Goal: Transaction & Acquisition: Download file/media

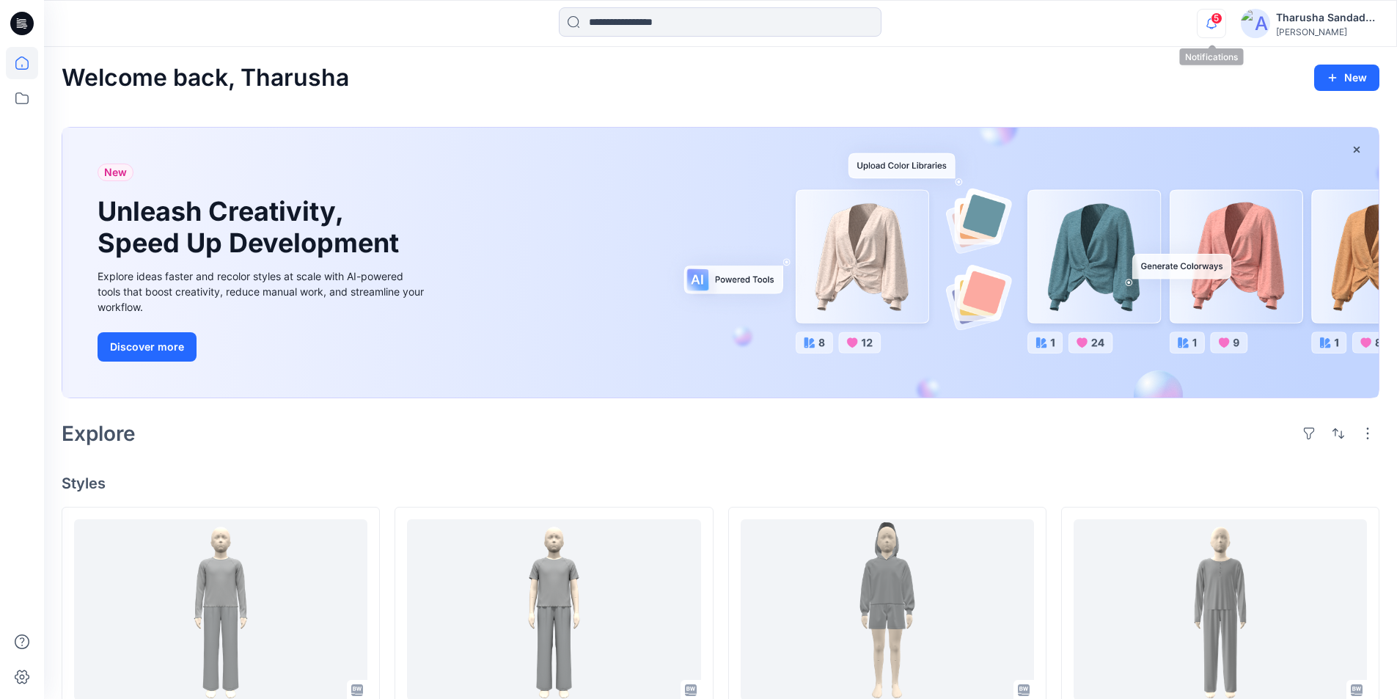
click at [1220, 26] on icon "button" at bounding box center [1212, 23] width 28 height 29
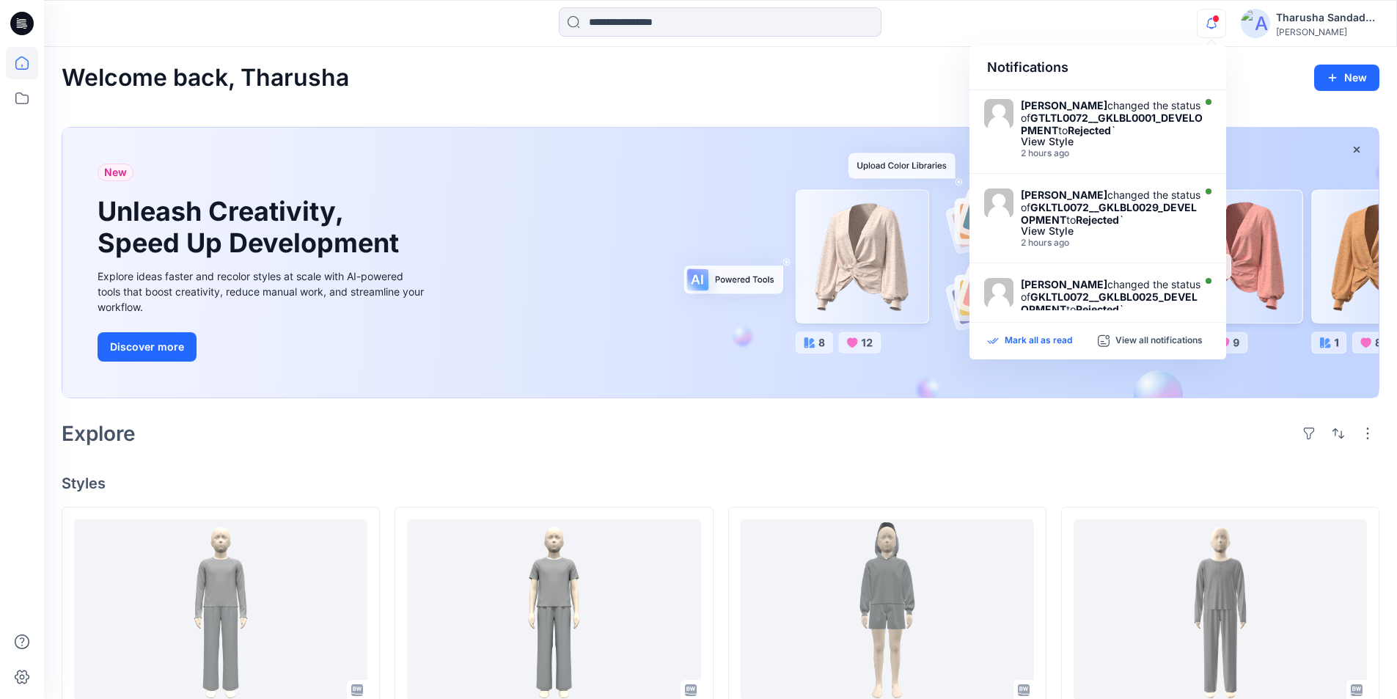
click at [1059, 344] on p "Mark all as read" at bounding box center [1038, 340] width 67 height 13
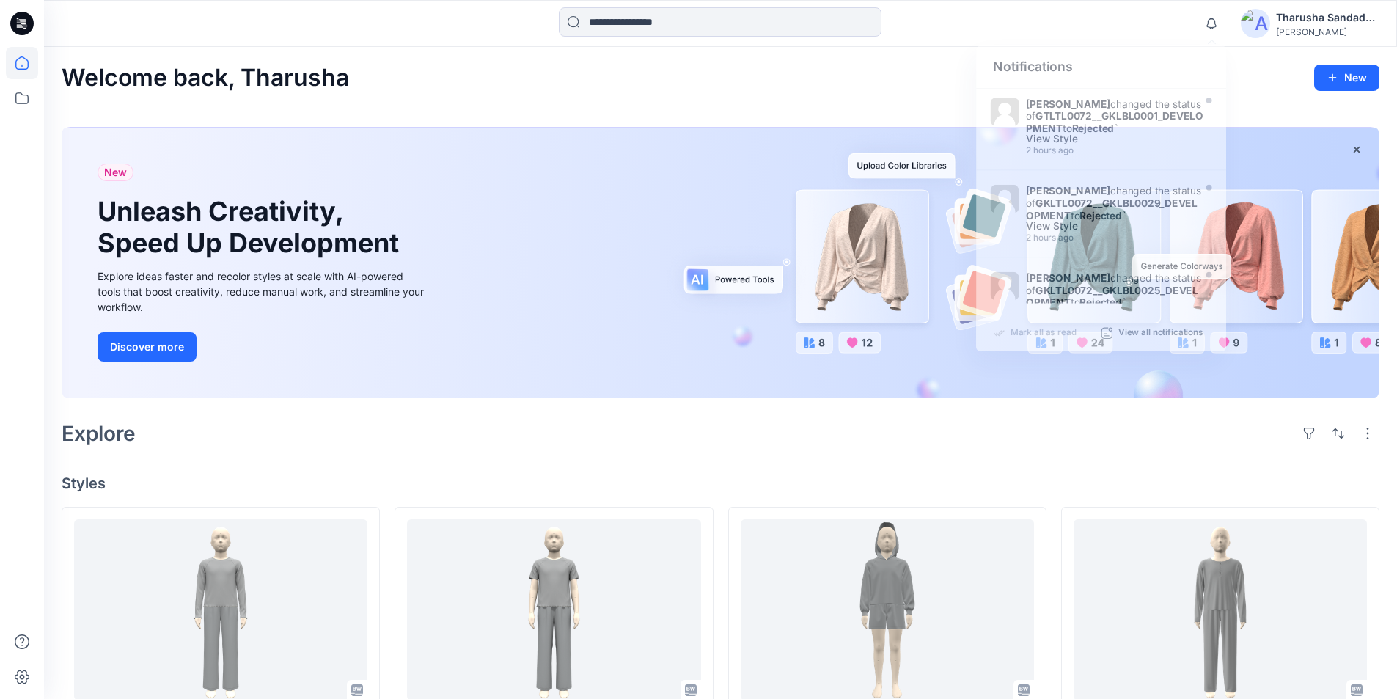
click at [814, 115] on div "New Unleash Creativity, Speed Up Development Explore ideas faster and recolor s…" at bounding box center [721, 265] width 1318 height 301
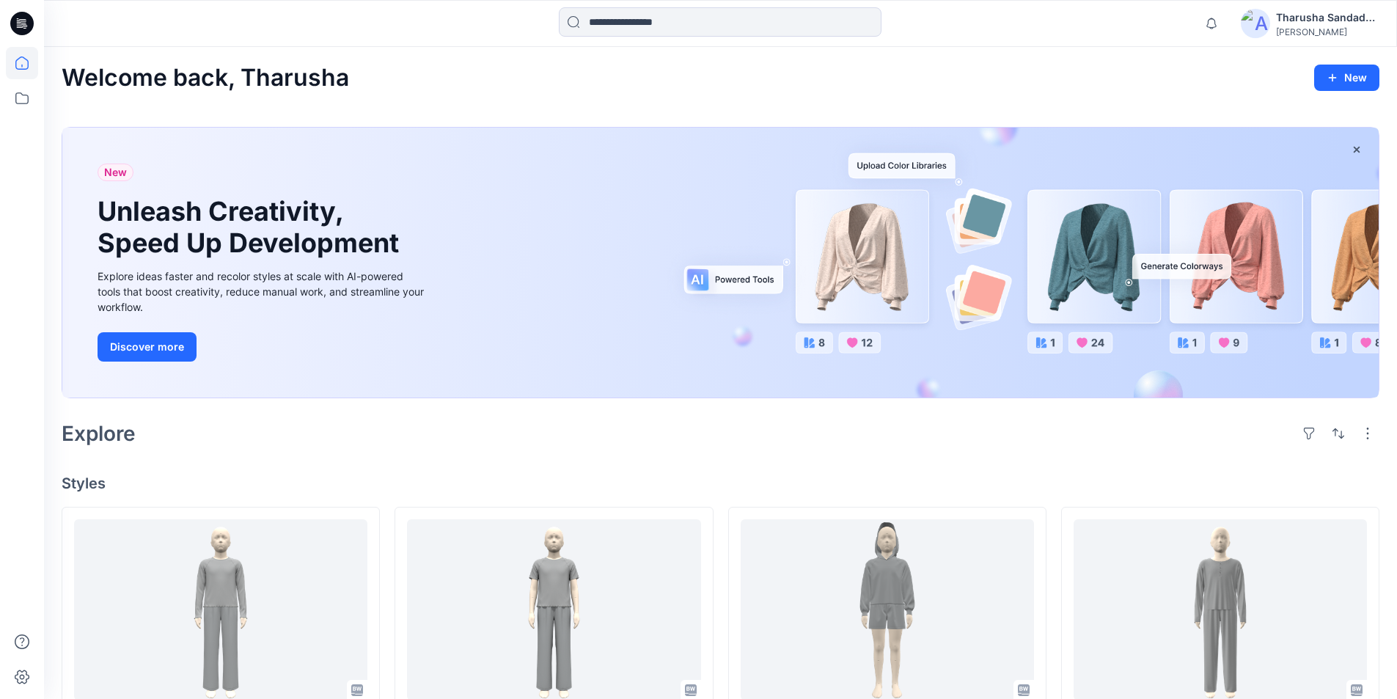
click at [349, 74] on h2 "Welcome back, Tharusha" at bounding box center [206, 78] width 288 height 27
click at [343, 83] on h2 "Welcome back, Tharusha" at bounding box center [206, 78] width 288 height 27
click at [306, 71] on h2 "Welcome back, Tharusha" at bounding box center [206, 78] width 288 height 27
drag, startPoint x: 315, startPoint y: 76, endPoint x: 371, endPoint y: 81, distance: 56.7
click at [371, 81] on div "Welcome back, Tharusha New" at bounding box center [721, 78] width 1318 height 27
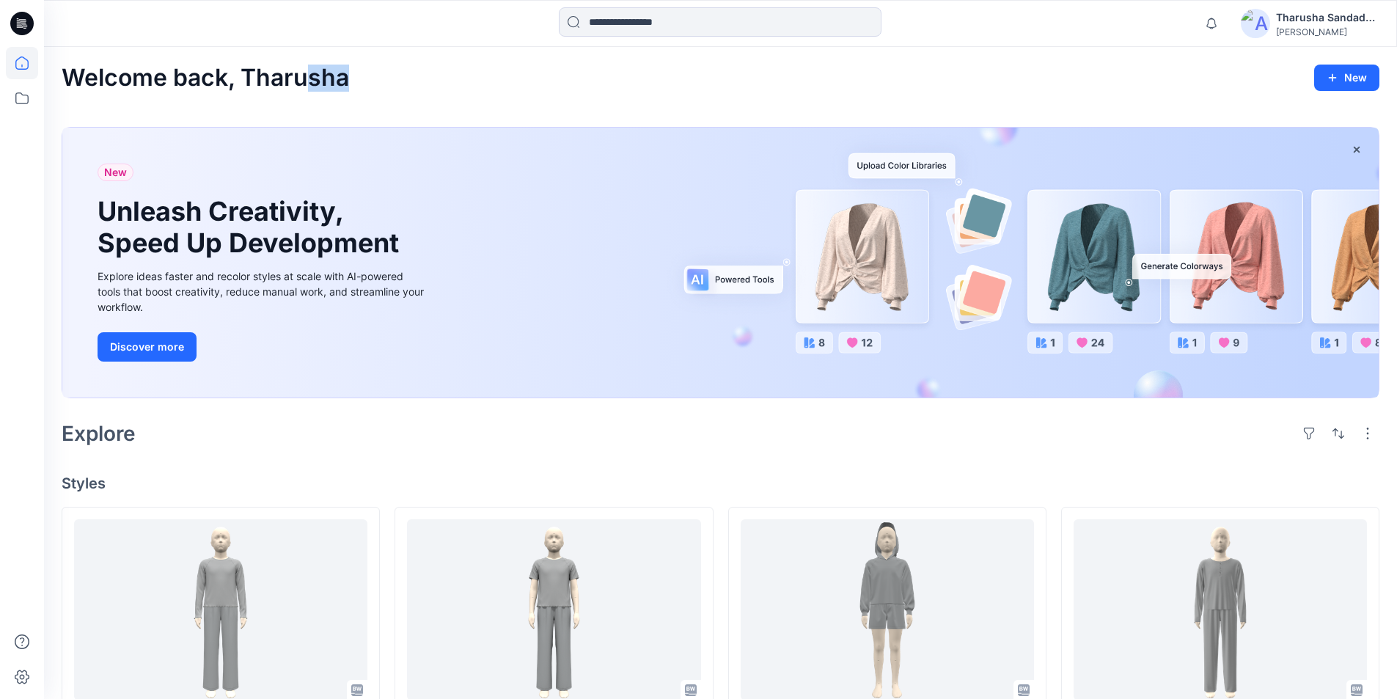
click at [383, 81] on div "Welcome back, Tharusha New" at bounding box center [721, 78] width 1318 height 27
drag, startPoint x: 241, startPoint y: 75, endPoint x: 303, endPoint y: 76, distance: 62.4
click at [303, 76] on h2 "Welcome back, Tharusha" at bounding box center [206, 78] width 288 height 27
copy h2 "Tharu"
drag, startPoint x: 382, startPoint y: 90, endPoint x: 586, endPoint y: 80, distance: 204.2
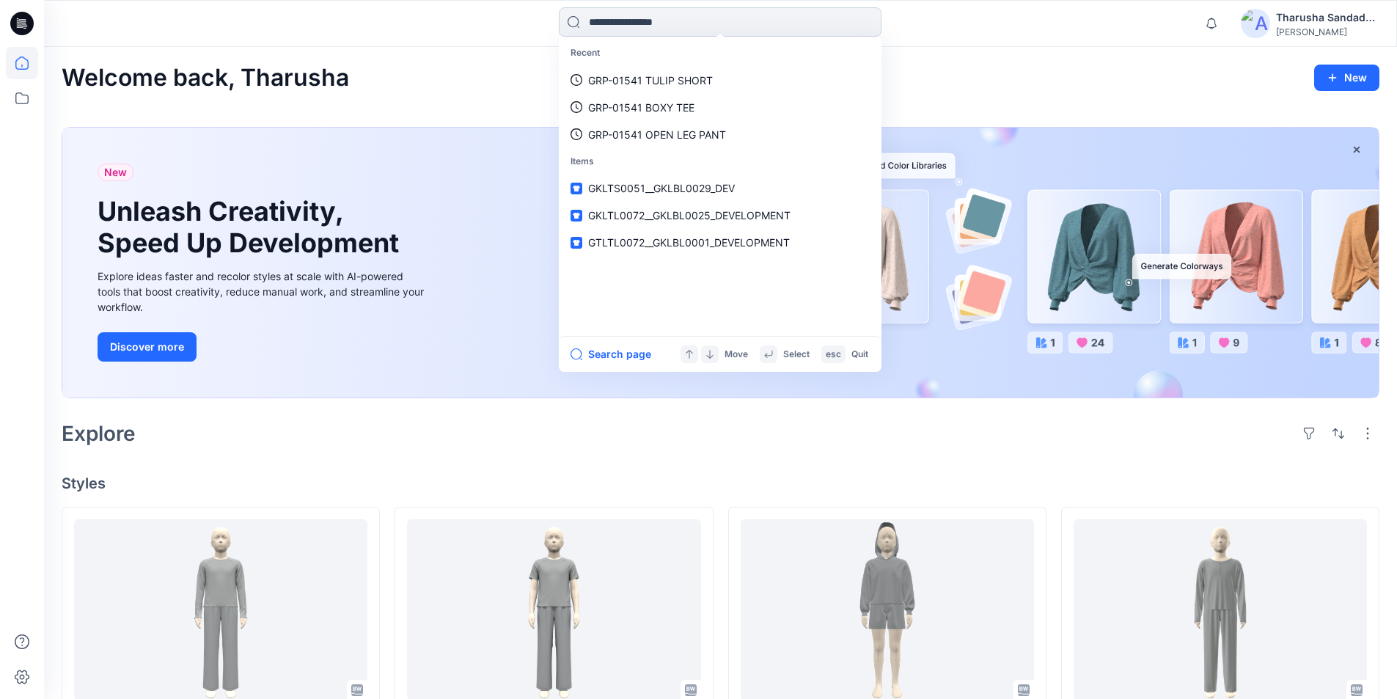
paste input "*****"
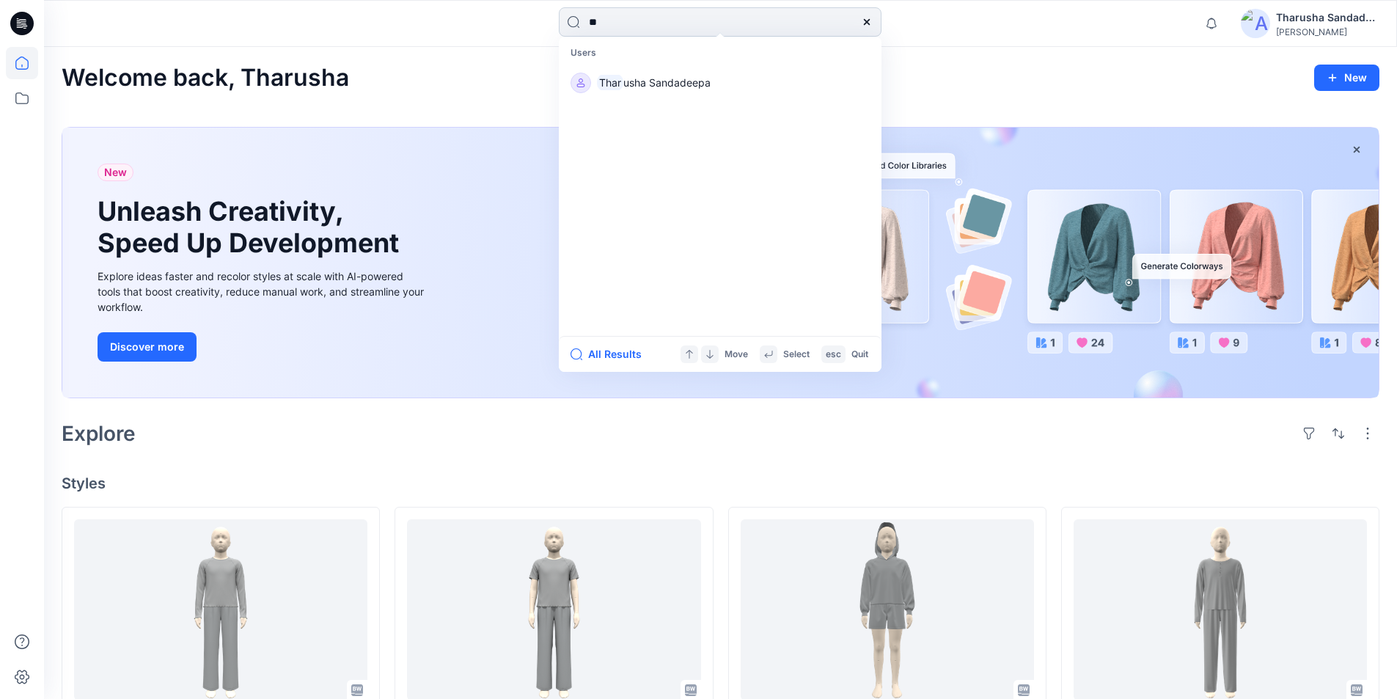
type input "*"
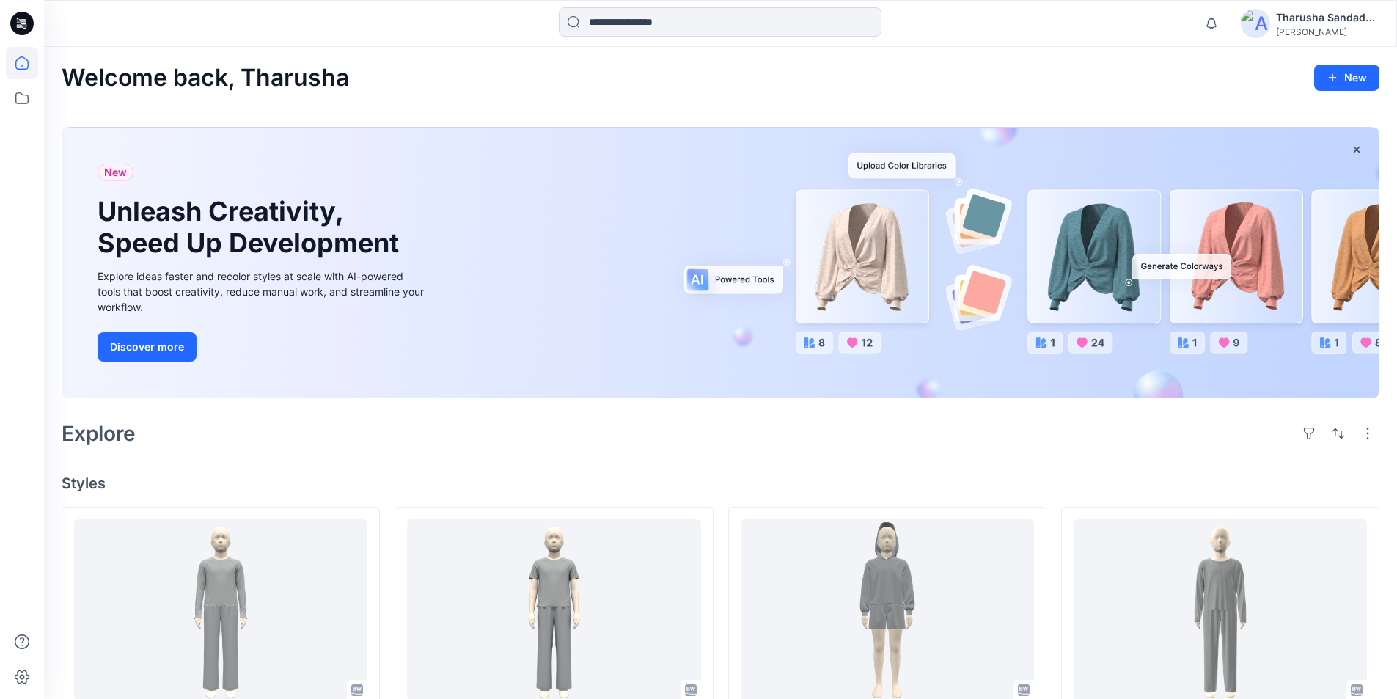
drag, startPoint x: 915, startPoint y: 86, endPoint x: 1178, endPoint y: 103, distance: 263.9
click at [915, 86] on div "Welcome back, Tharusha New" at bounding box center [721, 78] width 1318 height 27
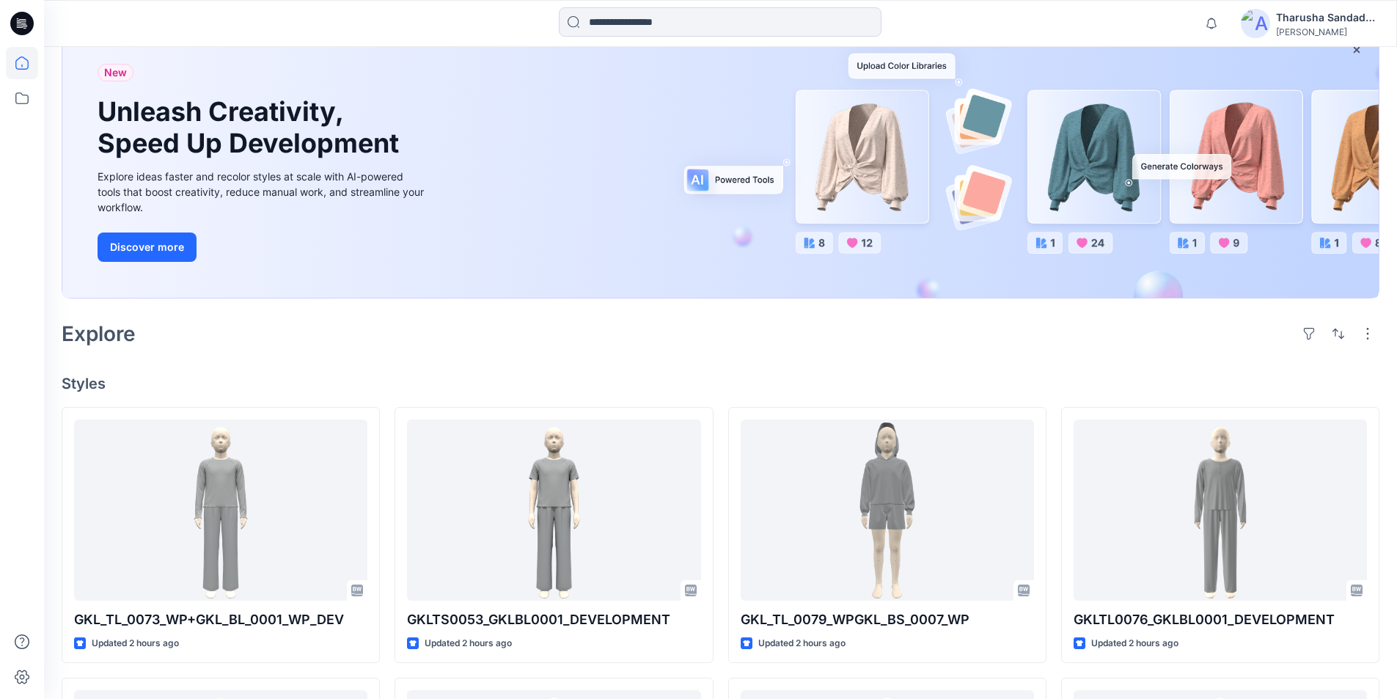
scroll to position [73, 0]
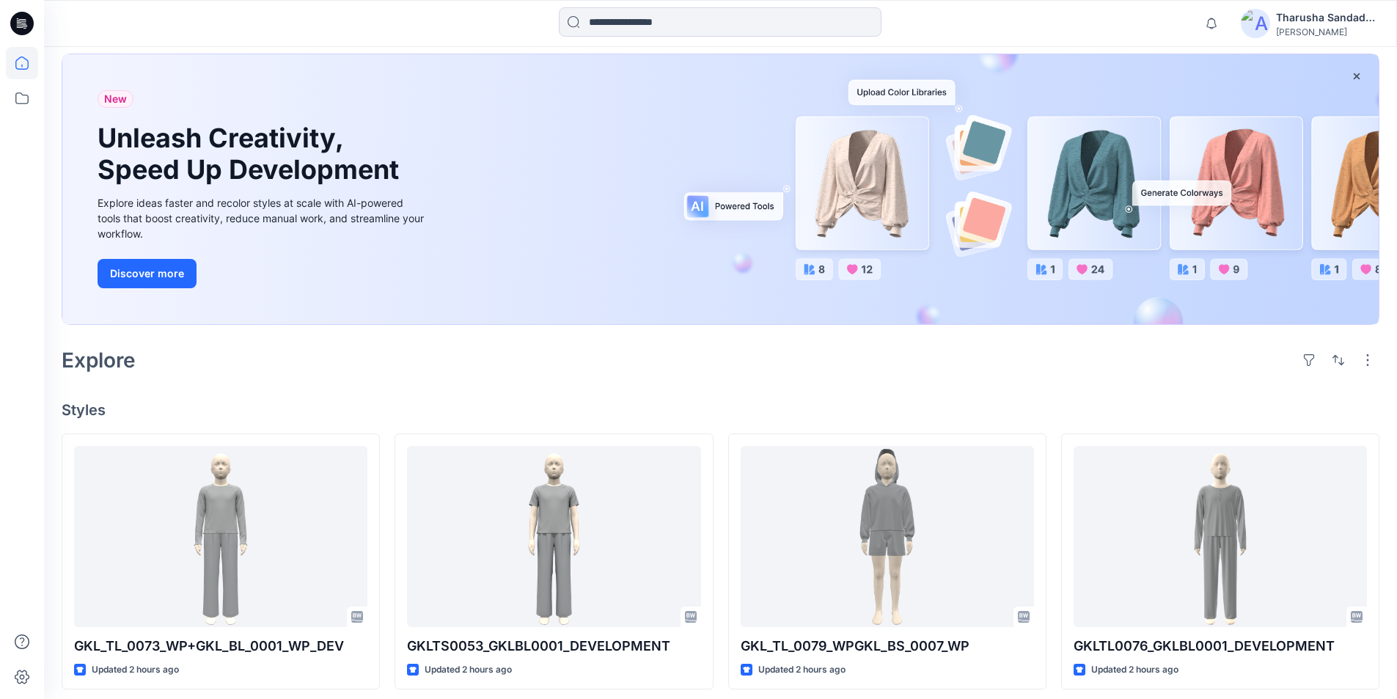
click at [439, 33] on div at bounding box center [720, 23] width 676 height 32
drag, startPoint x: 656, startPoint y: 367, endPoint x: 725, endPoint y: 370, distance: 69.0
click at [657, 367] on div "Explore" at bounding box center [721, 360] width 1318 height 35
click at [1339, 359] on button "button" at bounding box center [1338, 359] width 23 height 23
click at [1245, 429] on p "A to Z" at bounding box center [1289, 429] width 92 height 15
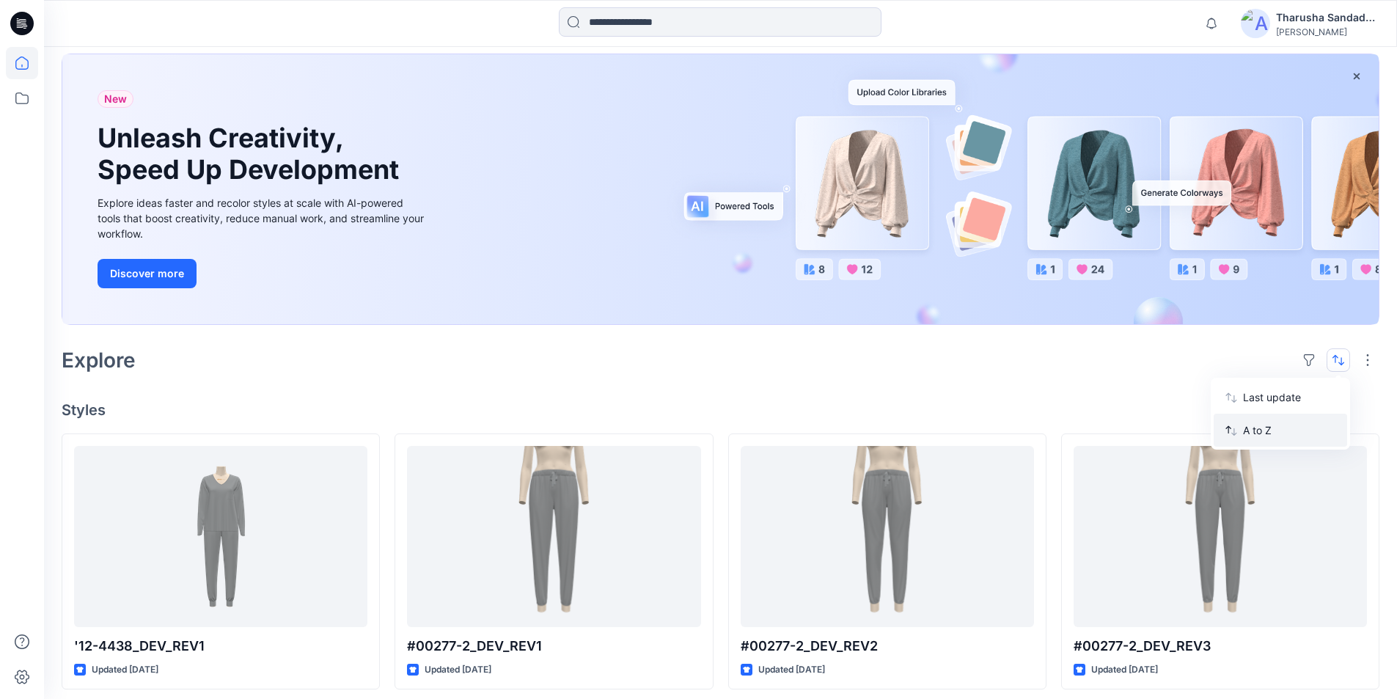
click at [1247, 428] on p "A to Z" at bounding box center [1289, 429] width 92 height 15
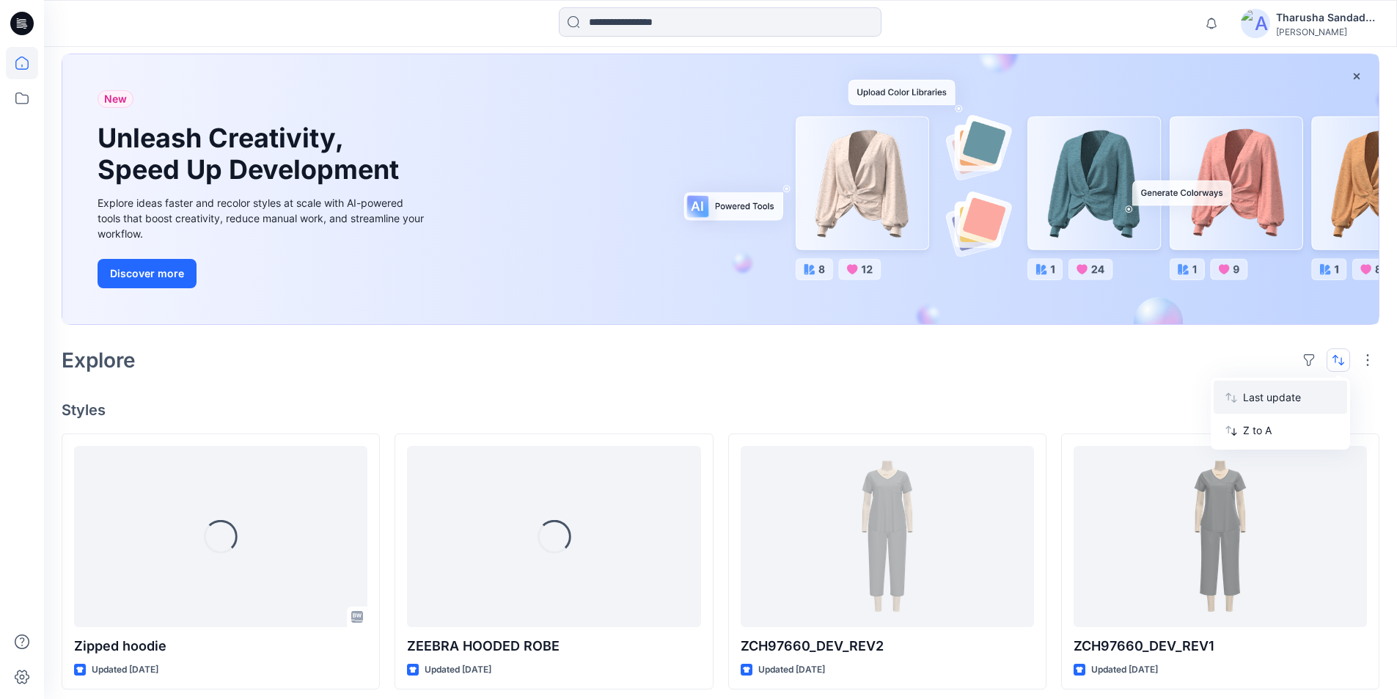
click at [1245, 401] on p "Last update" at bounding box center [1289, 396] width 92 height 15
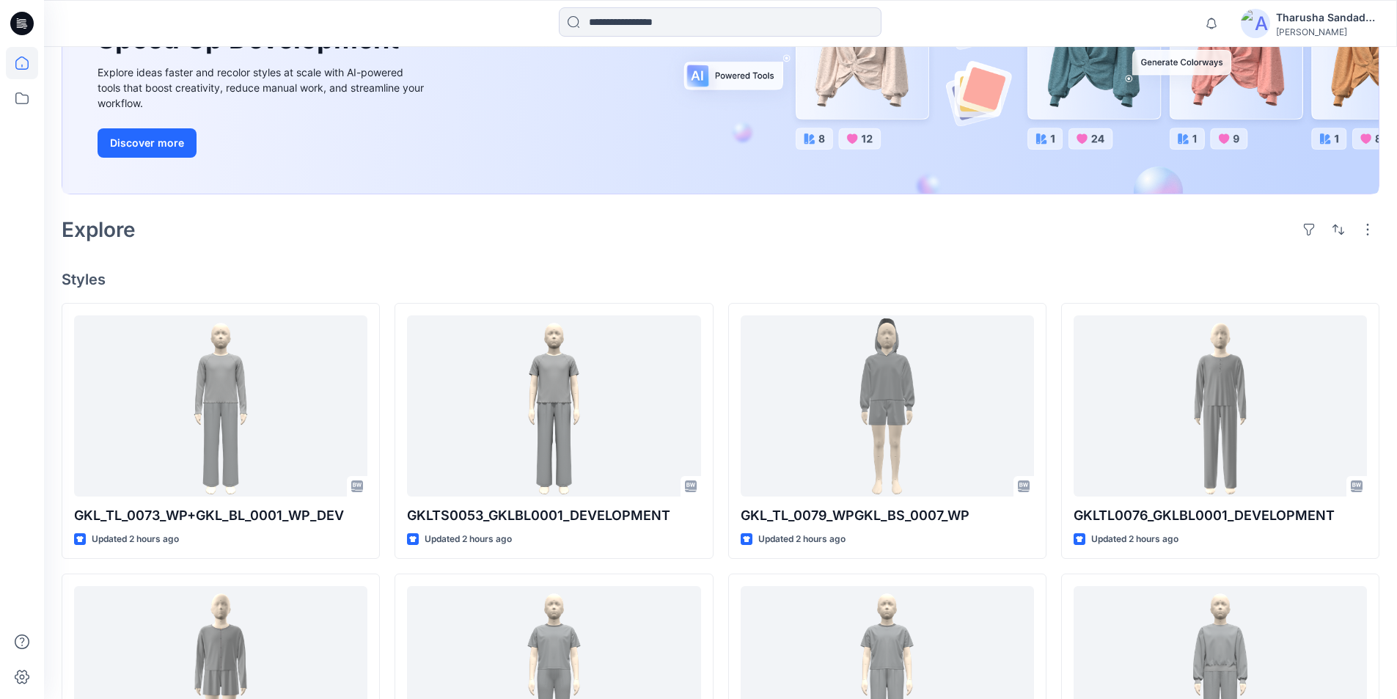
scroll to position [0, 0]
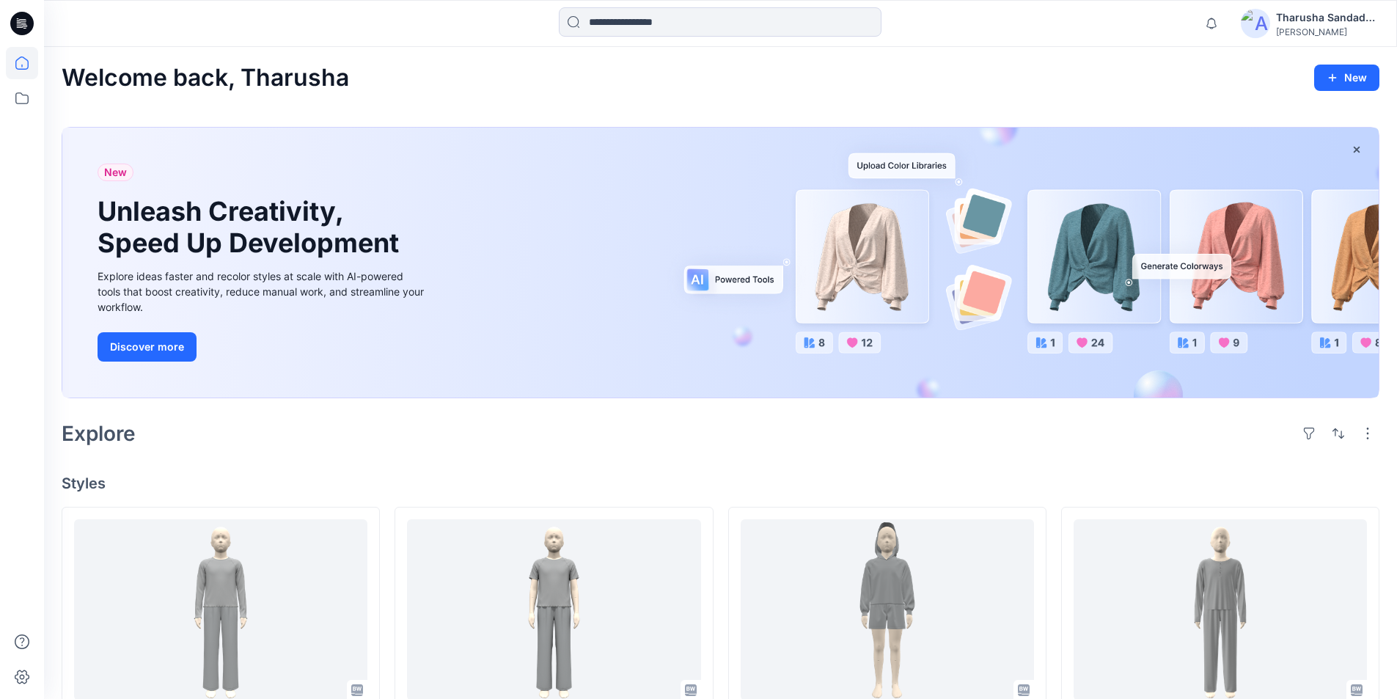
click at [981, 90] on div "Welcome back, Tharusha New" at bounding box center [721, 78] width 1318 height 27
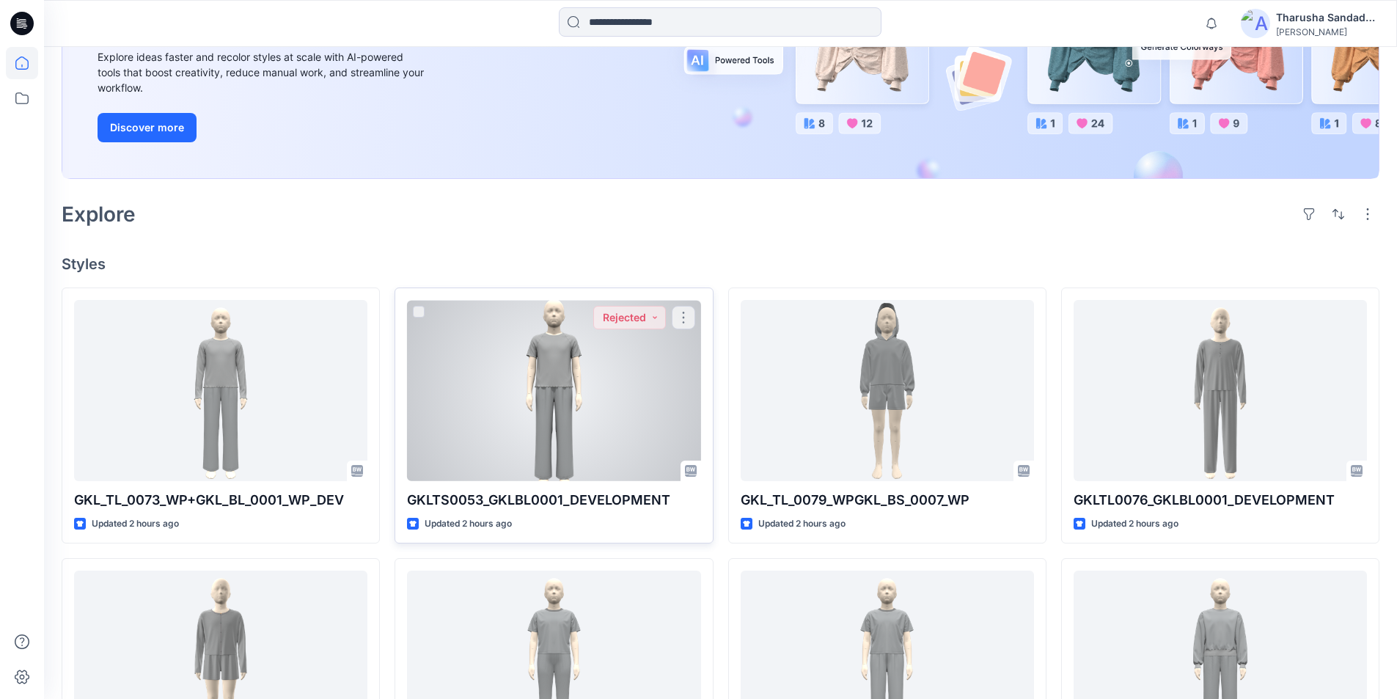
scroll to position [220, 0]
click at [571, 418] on div at bounding box center [553, 389] width 293 height 181
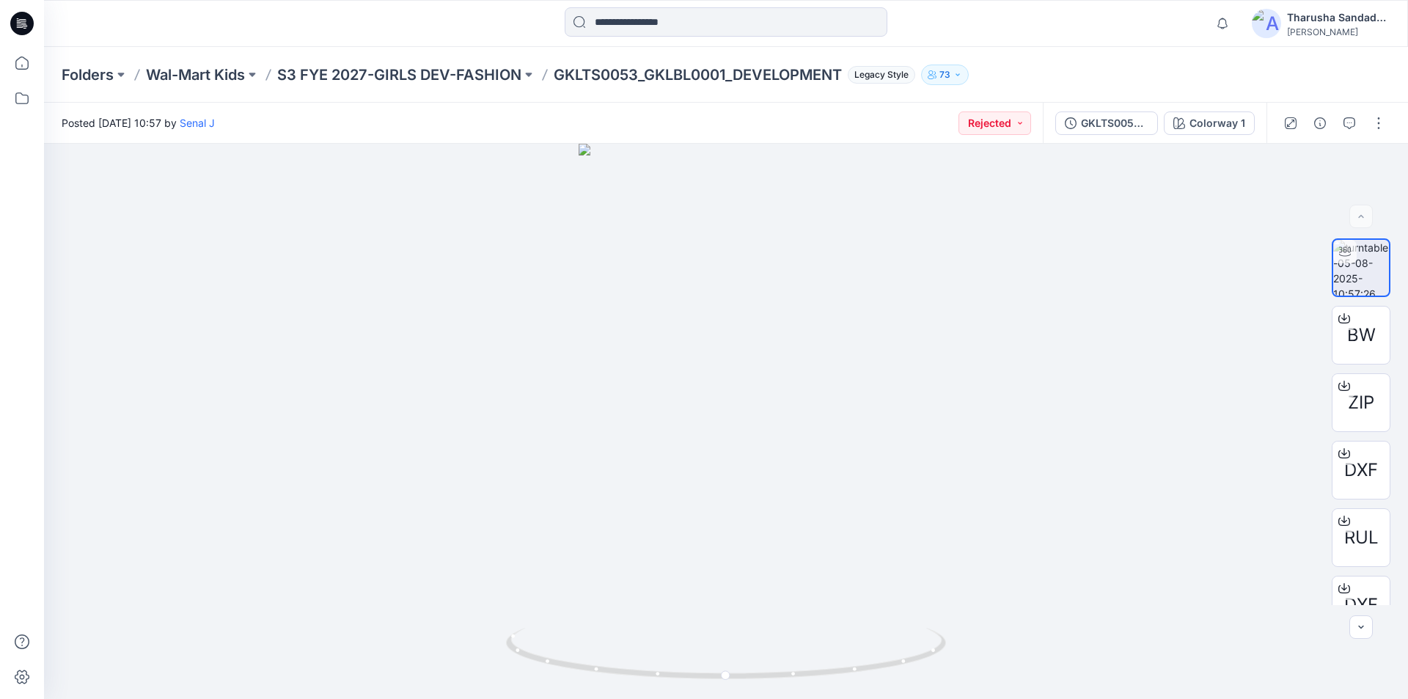
click at [29, 23] on icon at bounding box center [21, 23] width 23 height 23
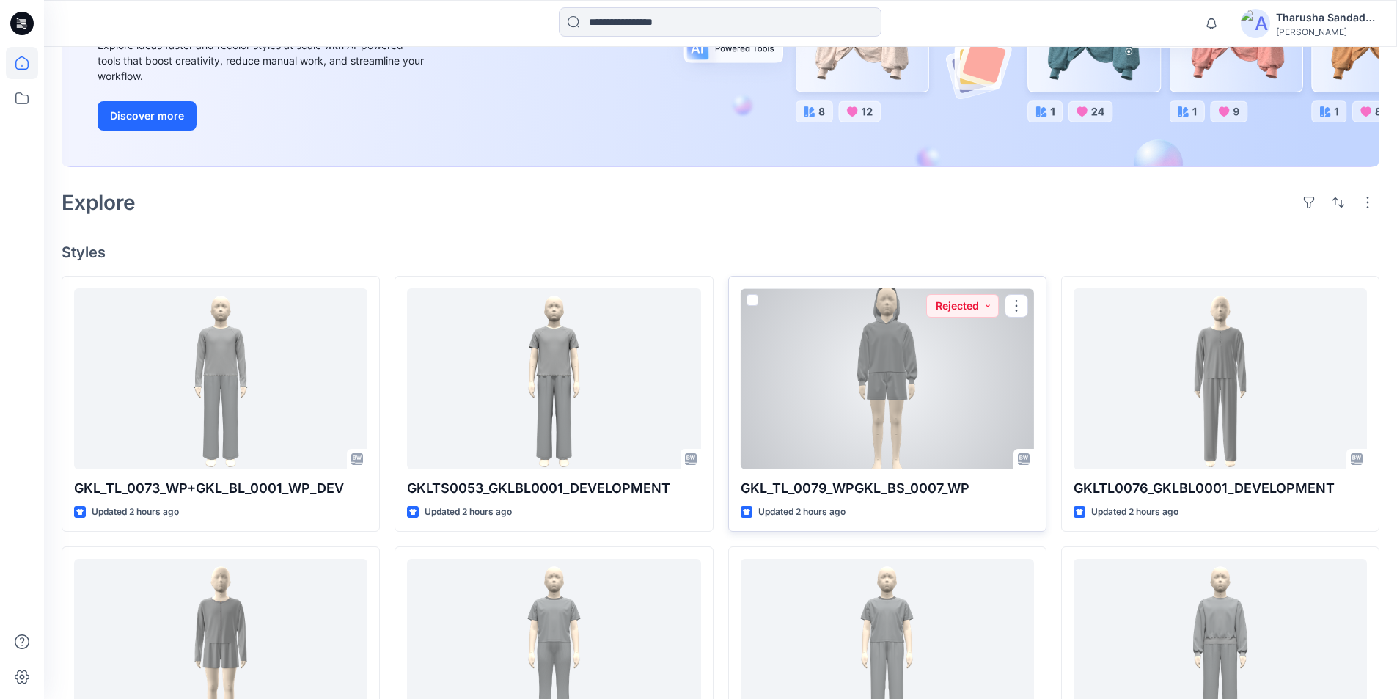
scroll to position [293, 0]
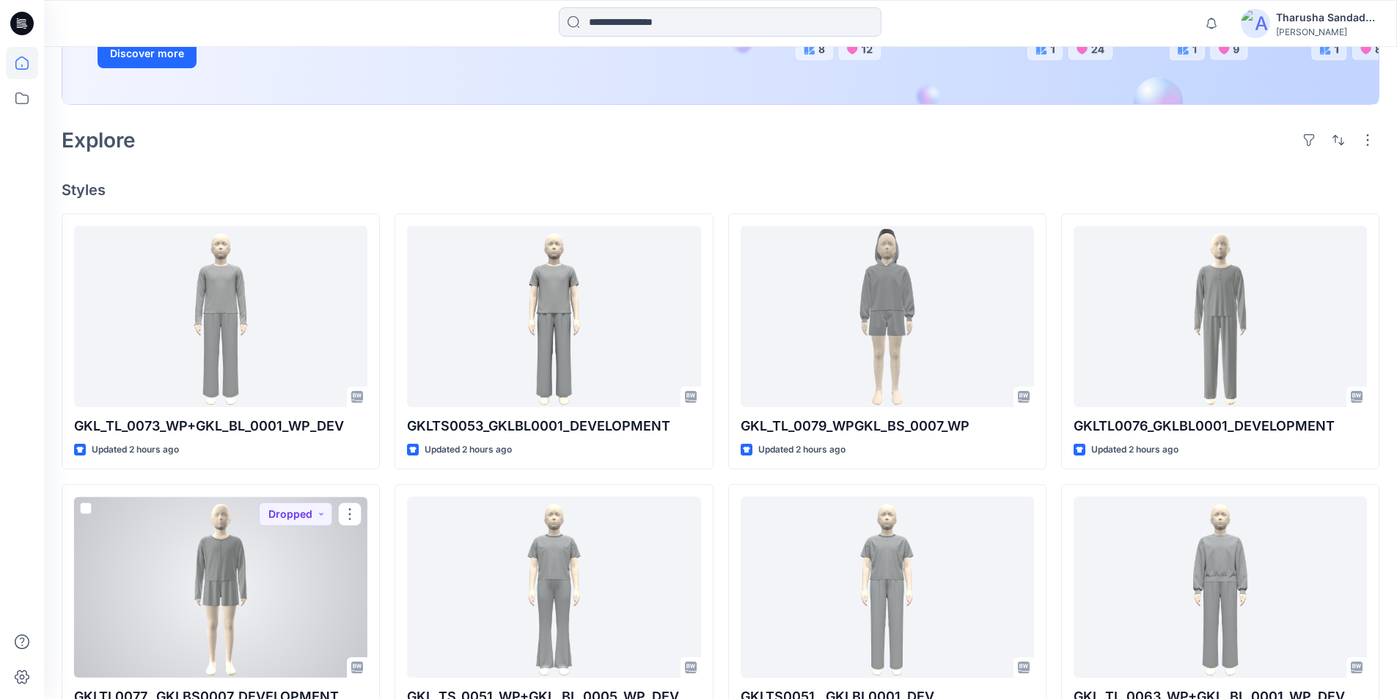
click at [299, 537] on div at bounding box center [220, 587] width 293 height 181
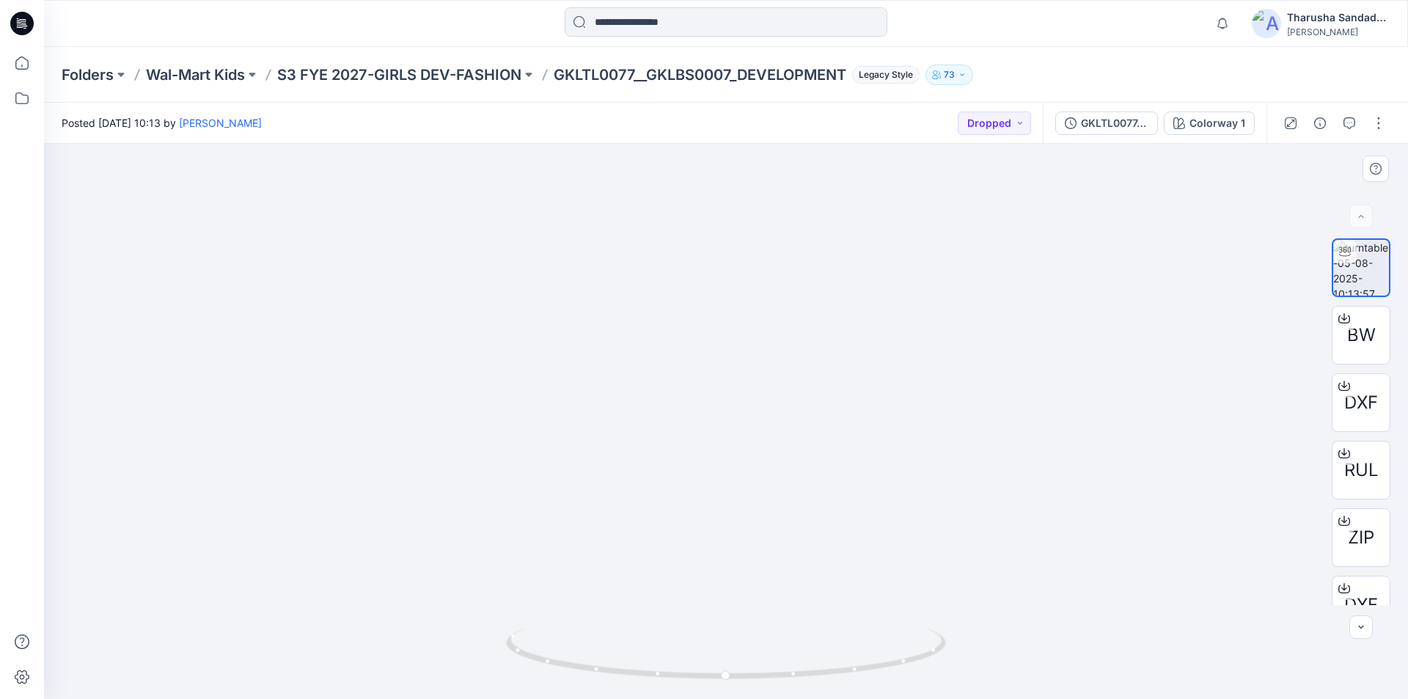
drag, startPoint x: 740, startPoint y: 186, endPoint x: 681, endPoint y: 419, distance: 240.7
click at [31, 21] on icon at bounding box center [21, 23] width 23 height 23
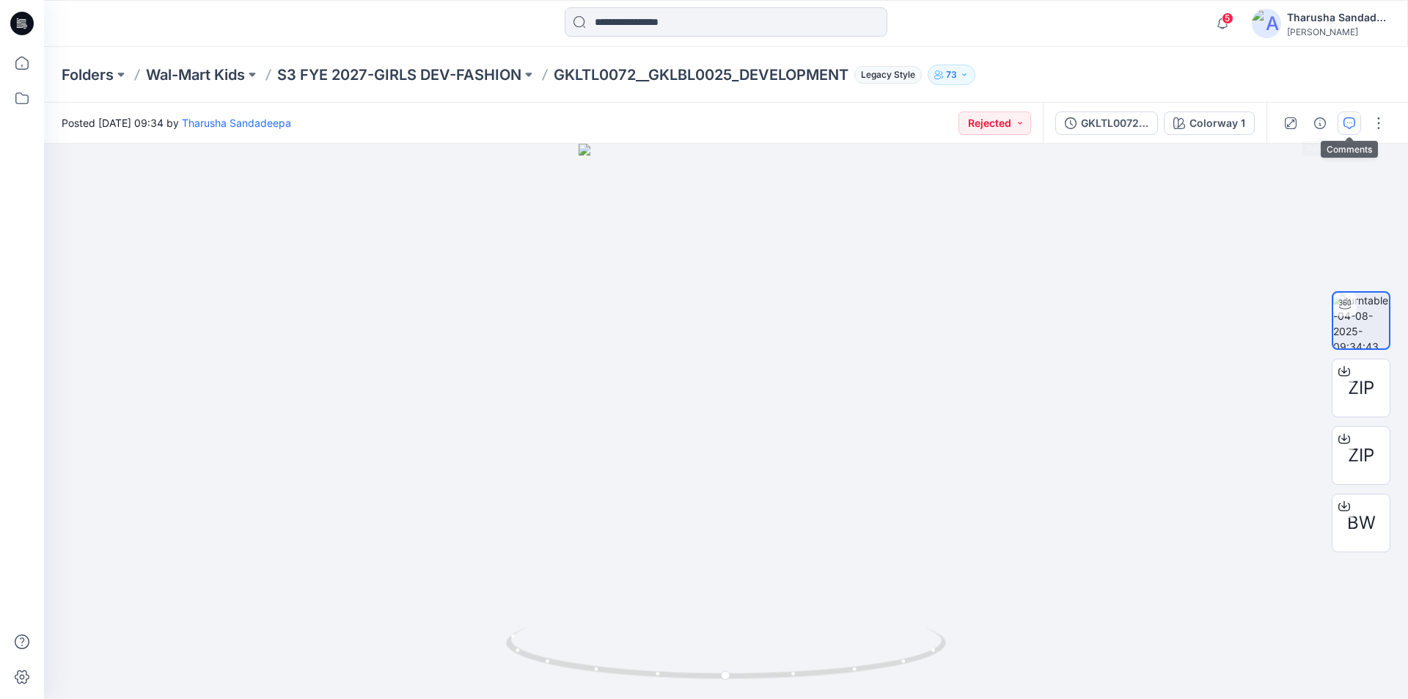
click at [1344, 120] on icon "button" at bounding box center [1350, 123] width 12 height 12
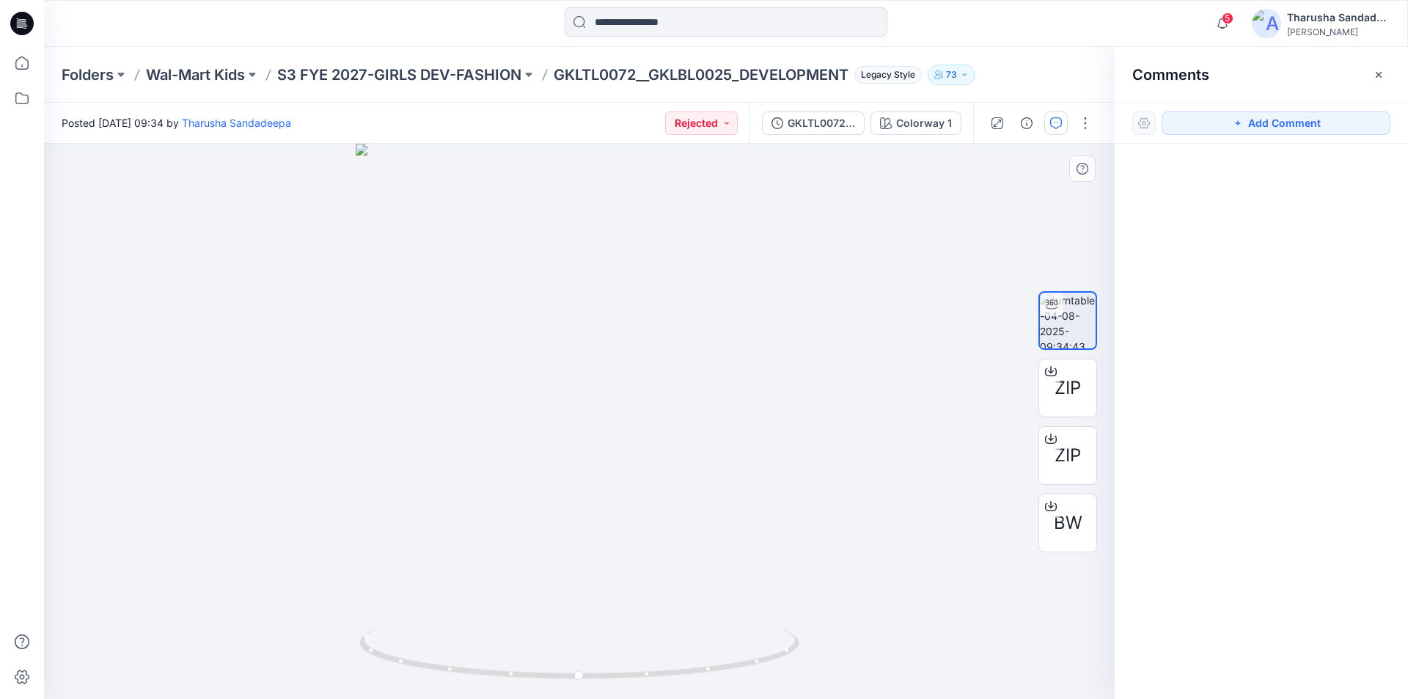
drag, startPoint x: 580, startPoint y: 287, endPoint x: 602, endPoint y: 522, distance: 236.5
drag, startPoint x: 709, startPoint y: 667, endPoint x: 732, endPoint y: 637, distance: 37.7
click at [732, 637] on icon at bounding box center [581, 655] width 444 height 55
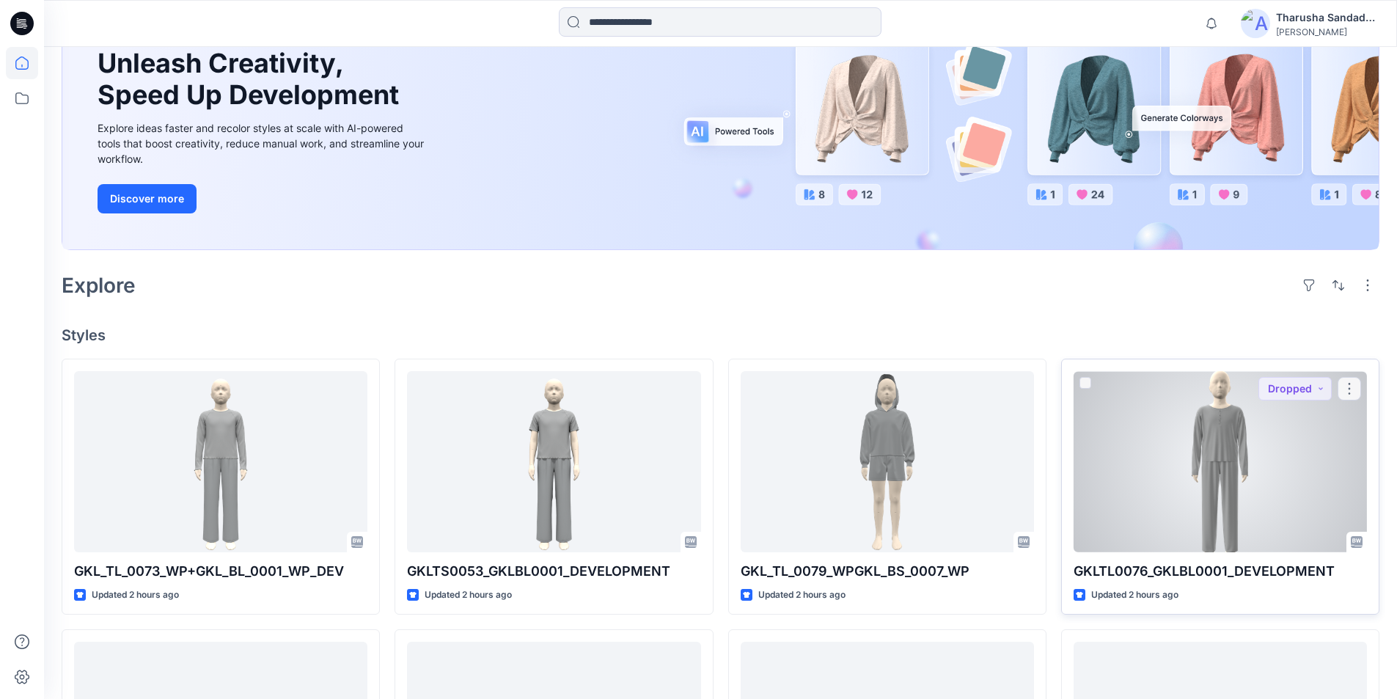
scroll to position [220, 0]
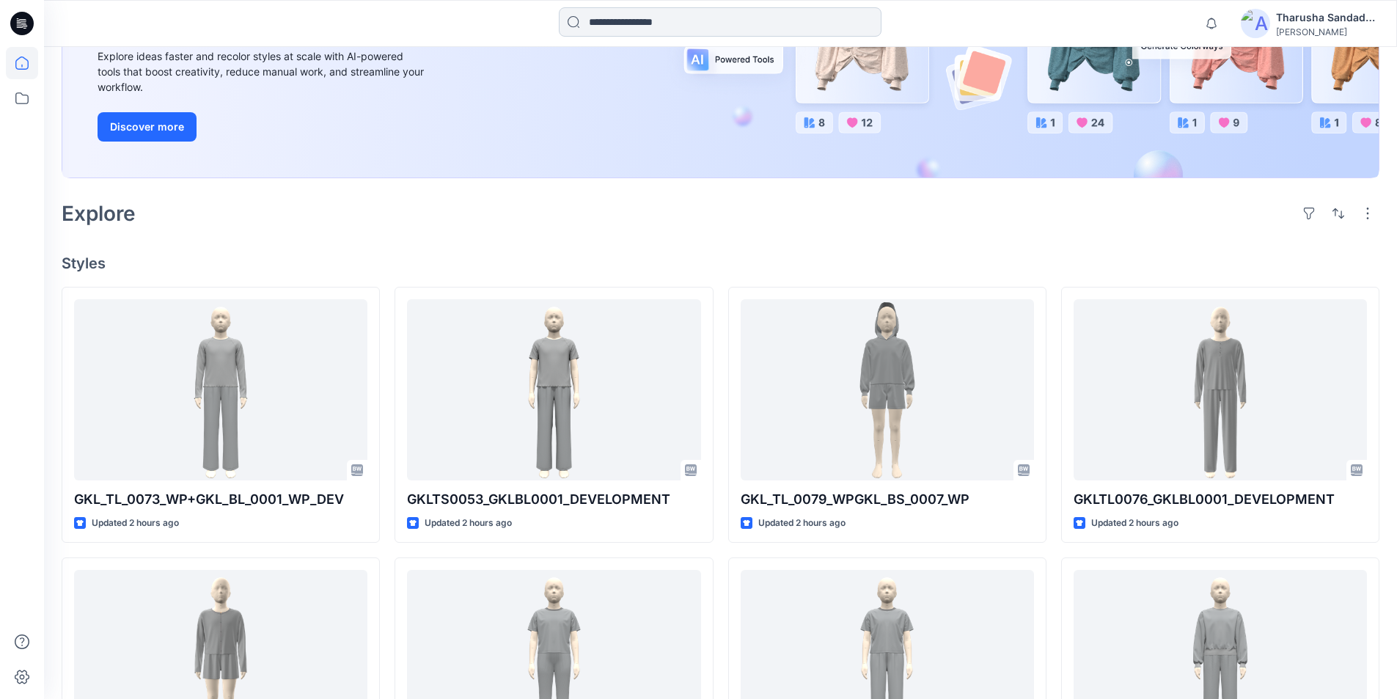
click at [762, 29] on input at bounding box center [720, 21] width 323 height 29
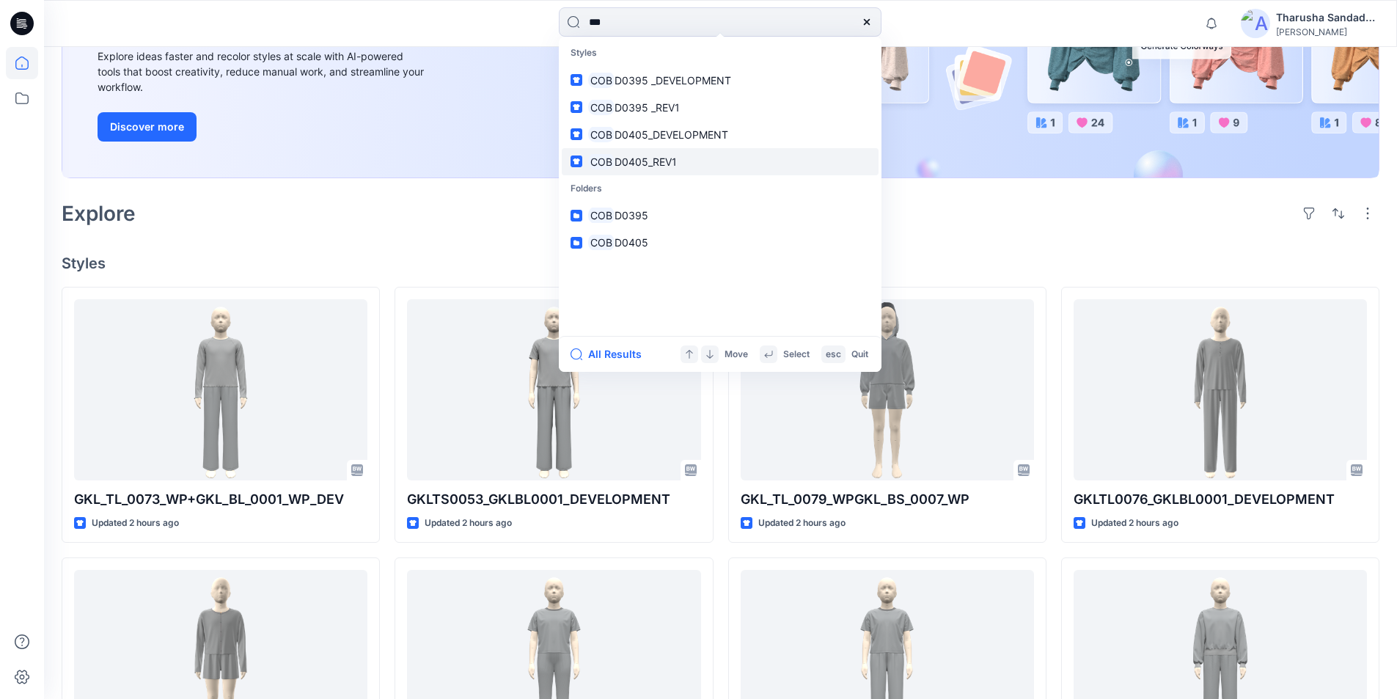
type input "***"
click at [629, 162] on span "D0405_REV1" at bounding box center [646, 161] width 62 height 12
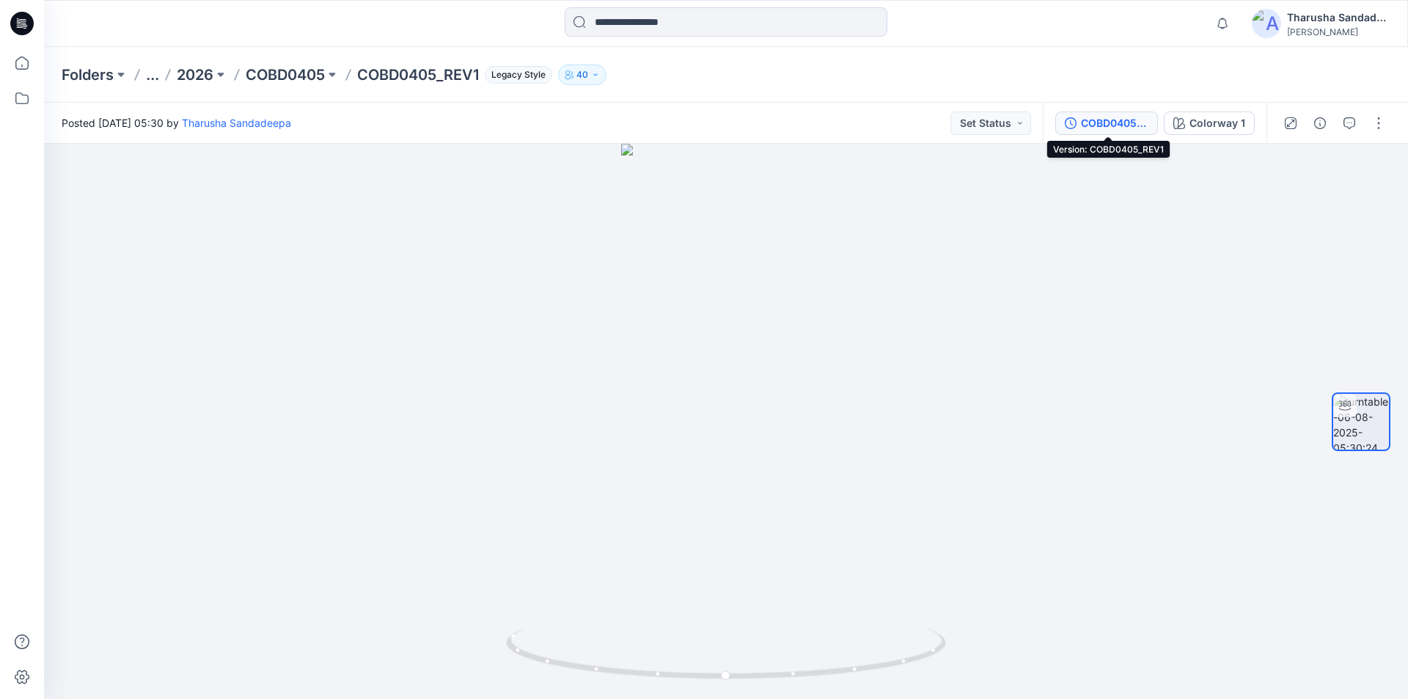
click at [1124, 130] on div "COBD0405_REV1" at bounding box center [1114, 123] width 67 height 16
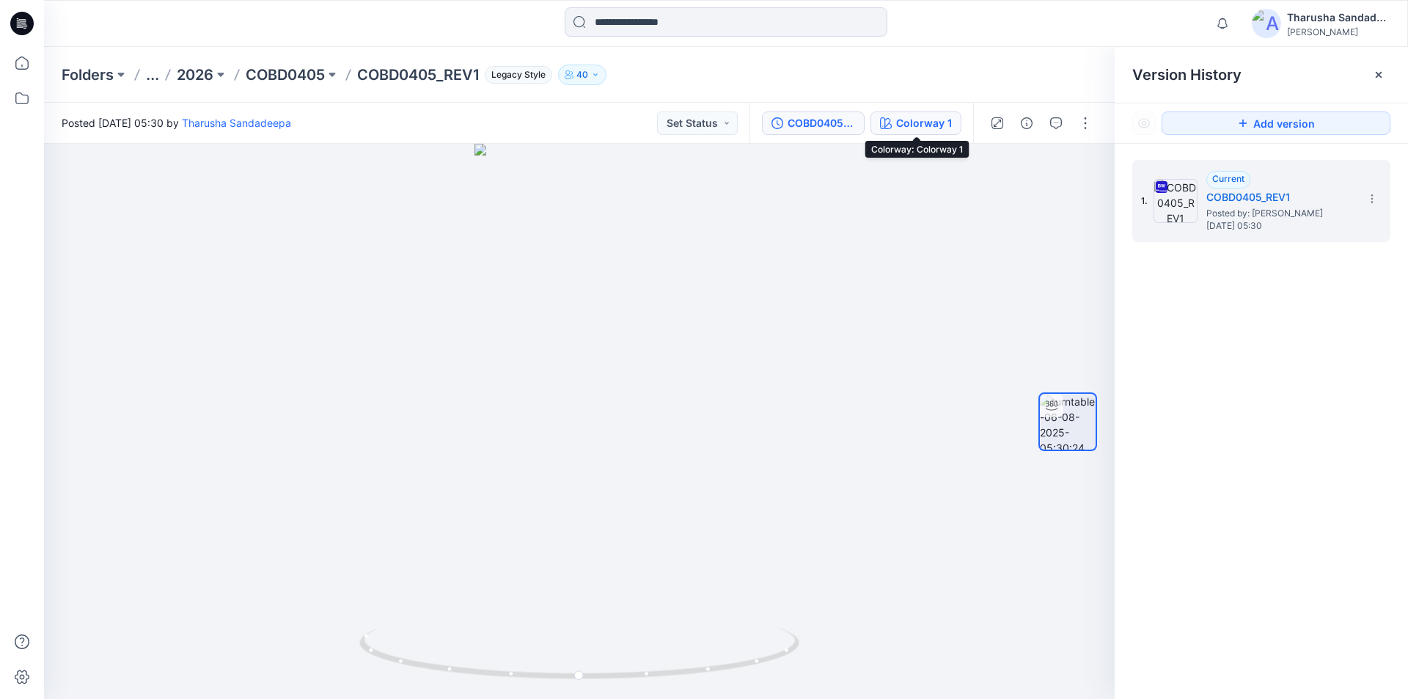
click at [901, 119] on div "Colorway 1" at bounding box center [924, 123] width 56 height 16
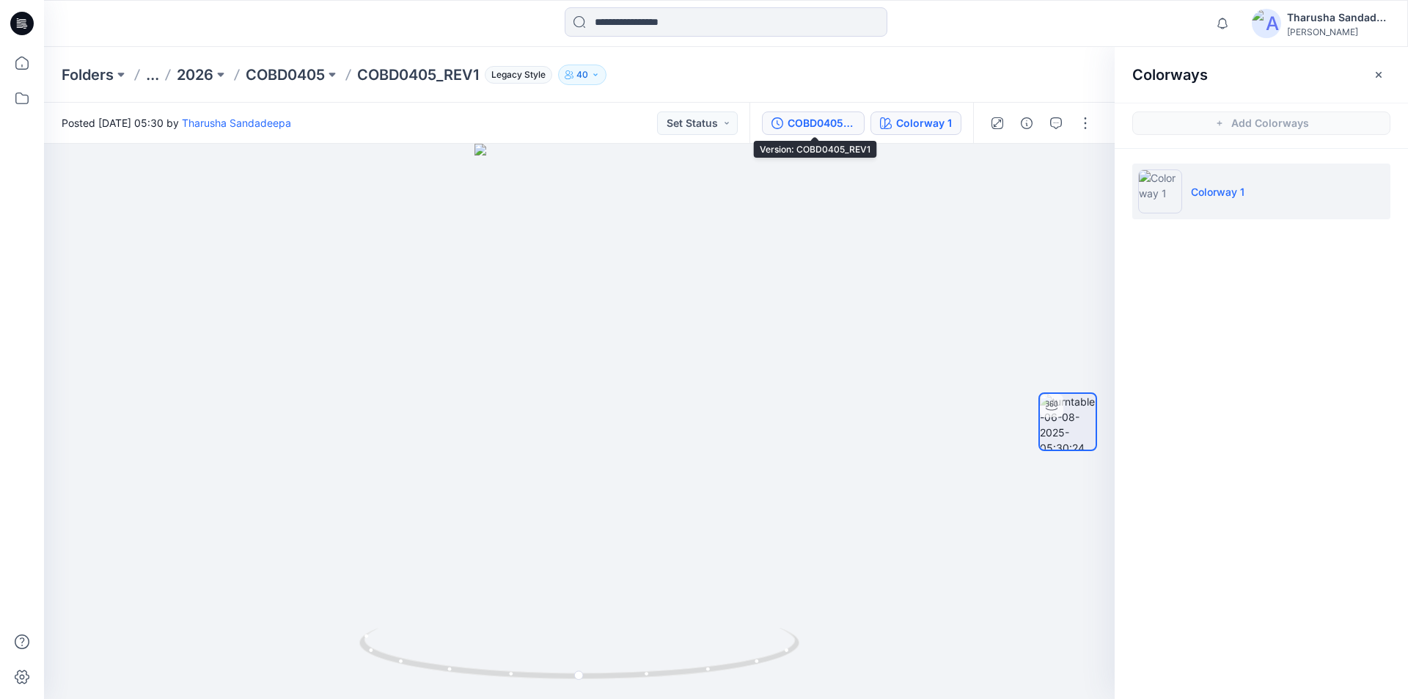
click at [829, 130] on div "COBD0405_REV1" at bounding box center [821, 123] width 67 height 16
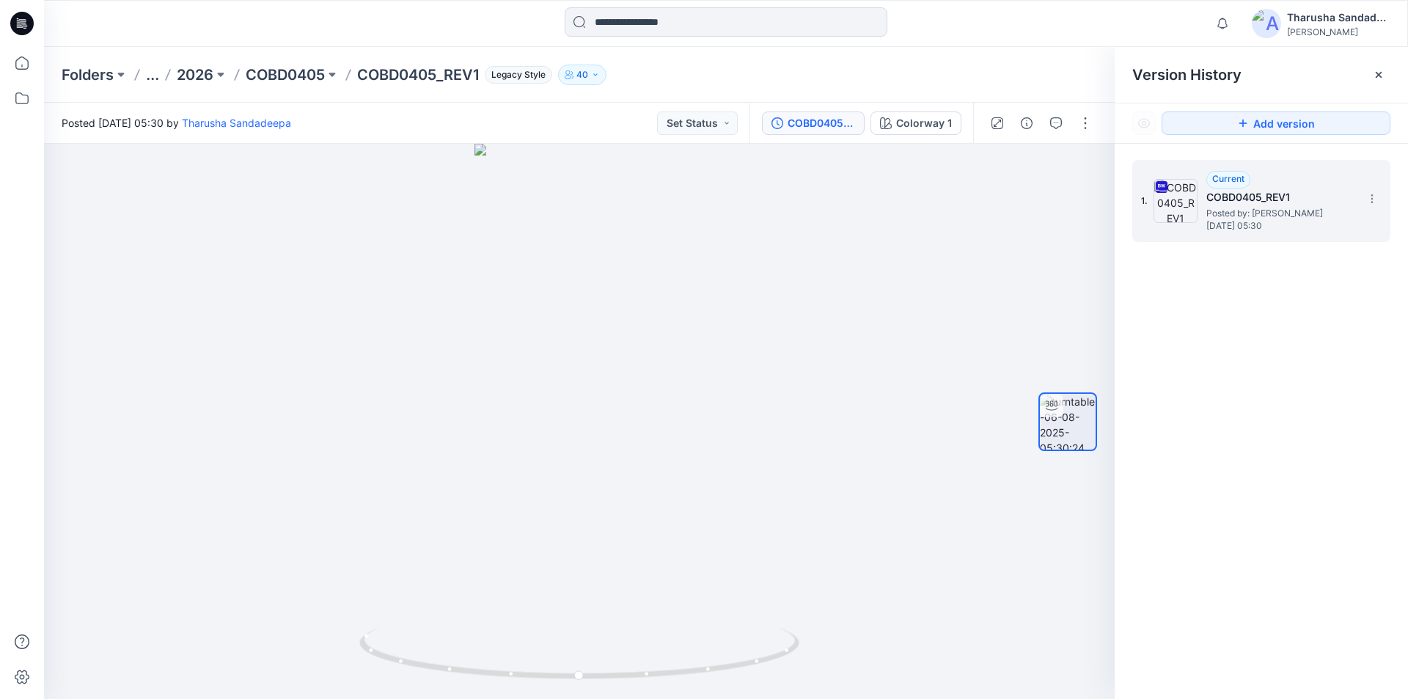
click at [1286, 213] on span "Posted by: [PERSON_NAME]" at bounding box center [1280, 213] width 147 height 15
click at [833, 133] on button "COBD0405_REV1" at bounding box center [813, 122] width 103 height 23
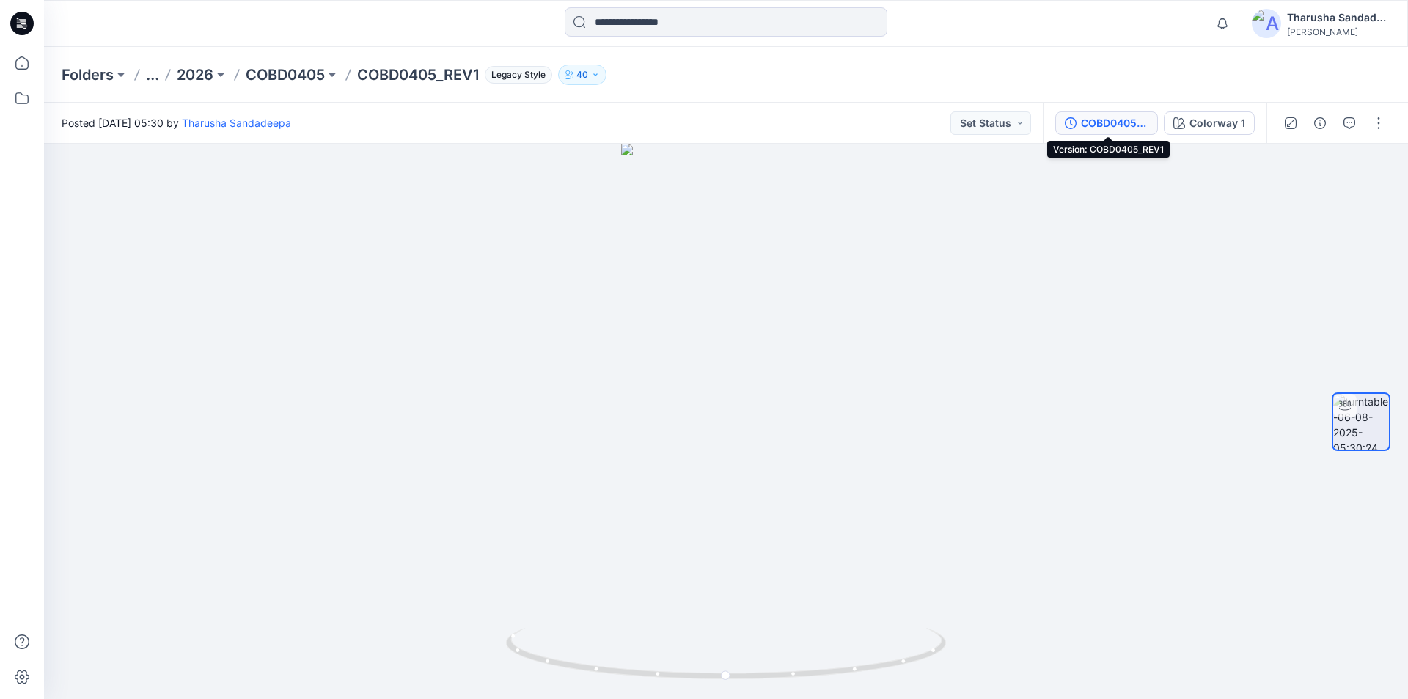
click at [1106, 131] on div "COBD0405_REV1" at bounding box center [1114, 123] width 67 height 16
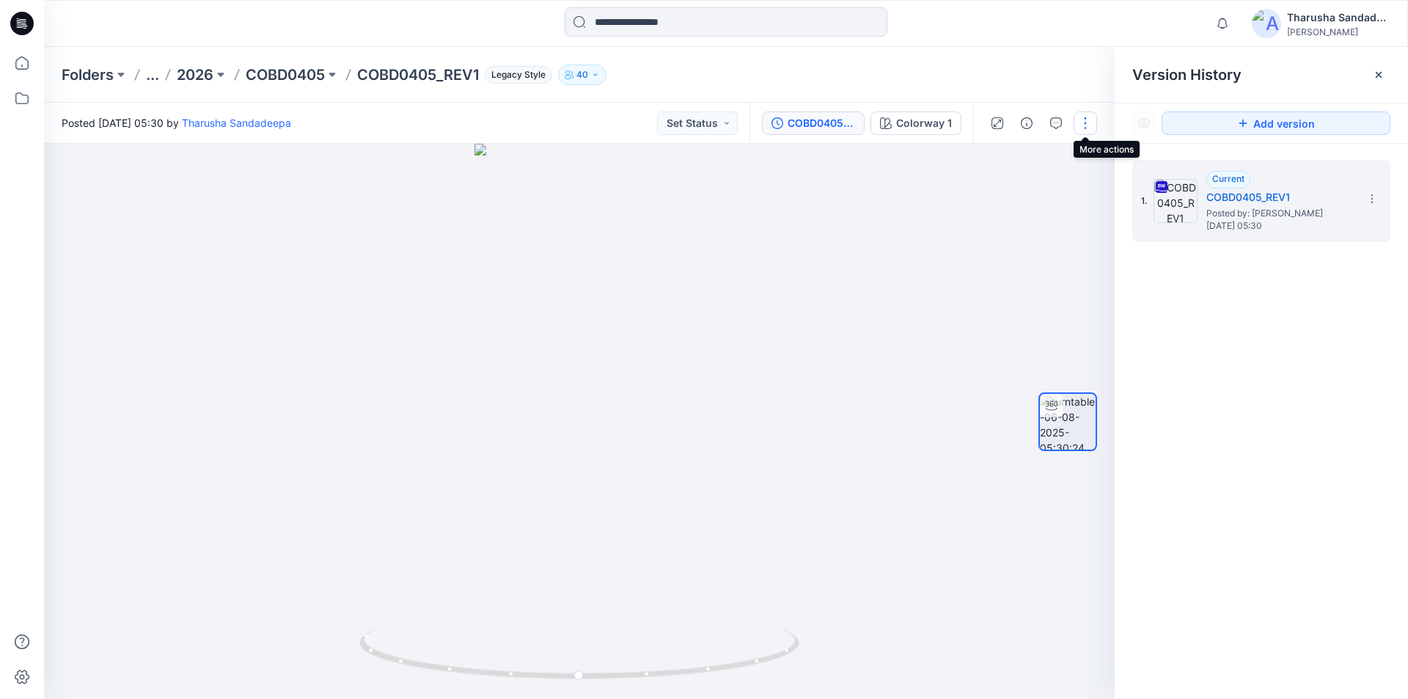
click at [1088, 126] on button "button" at bounding box center [1085, 122] width 23 height 23
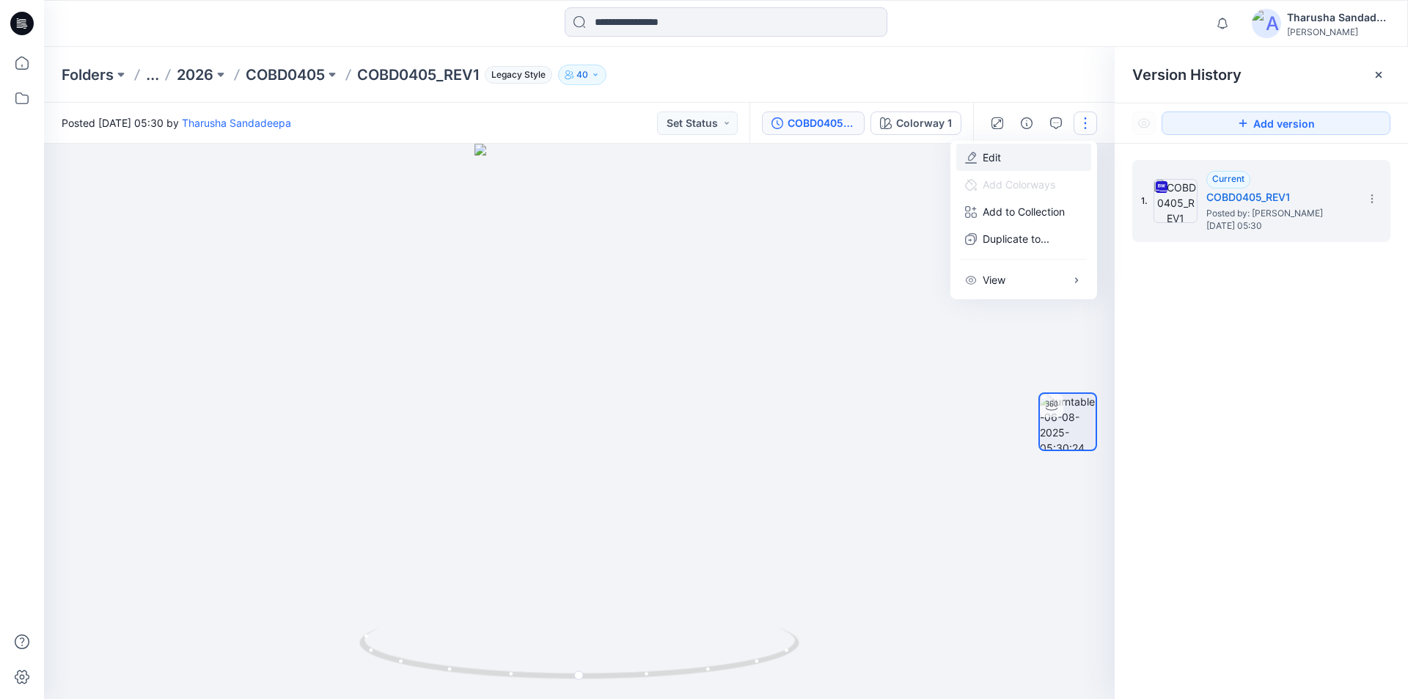
click at [1036, 164] on button "Edit" at bounding box center [1023, 157] width 135 height 27
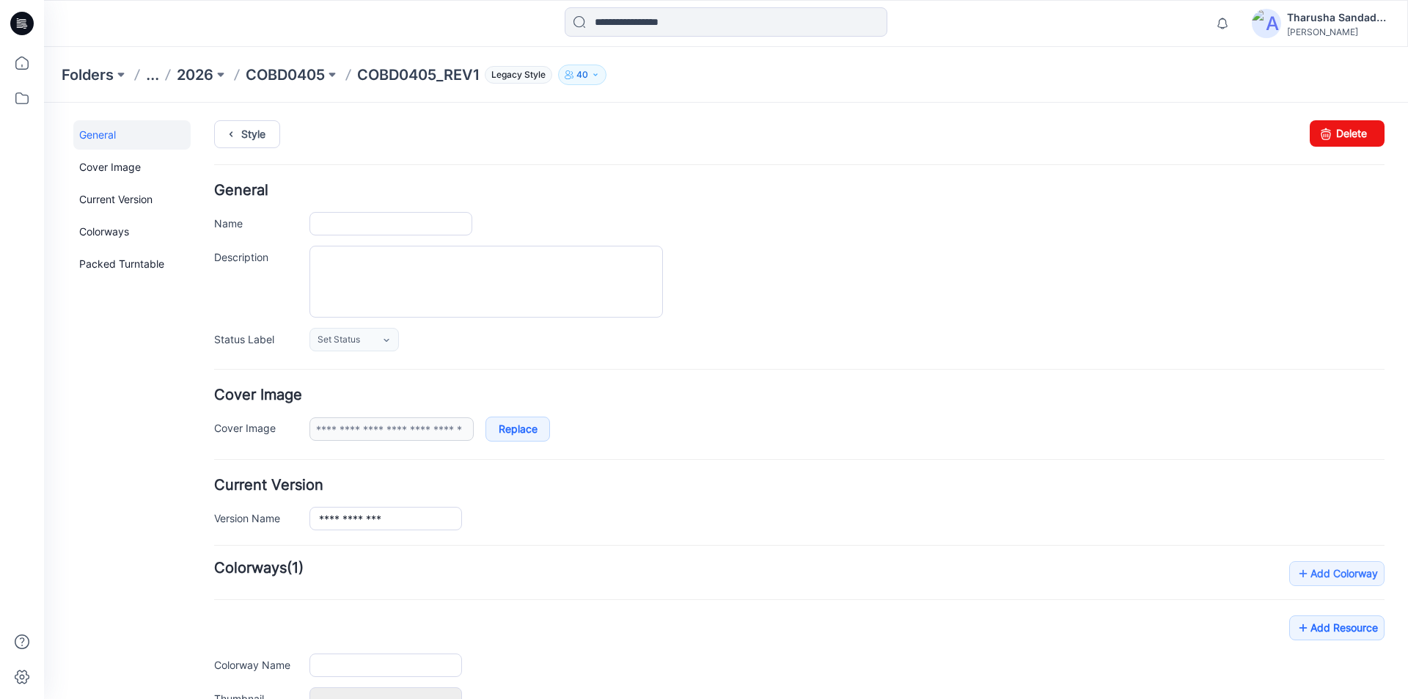
type input "**********"
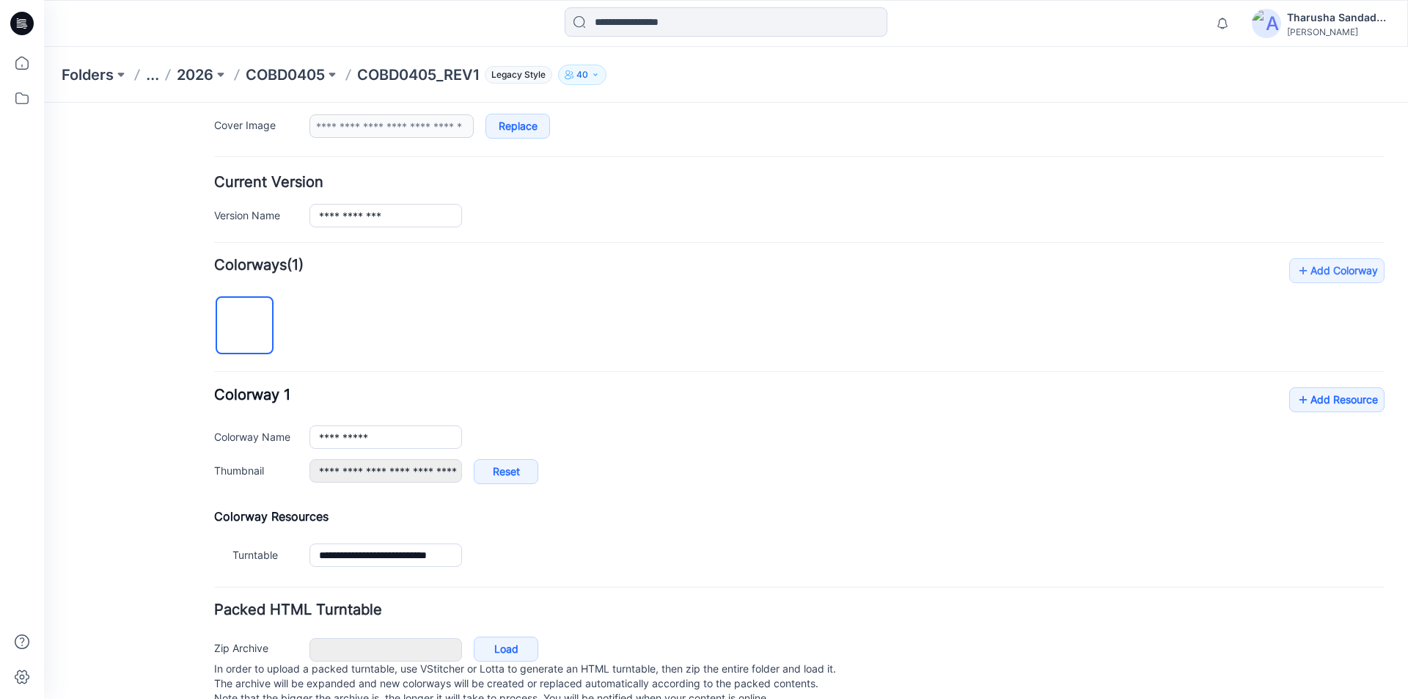
scroll to position [344, 0]
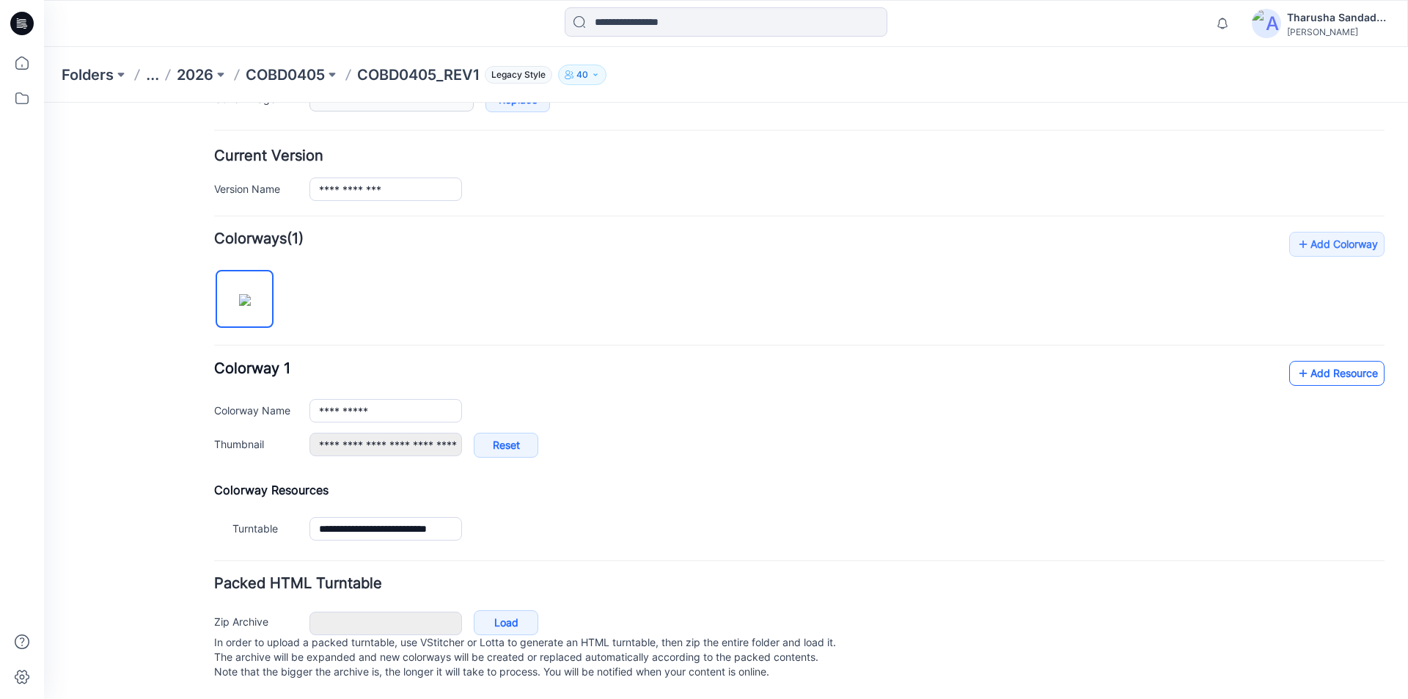
click at [1300, 363] on link "Add Resource" at bounding box center [1336, 373] width 95 height 25
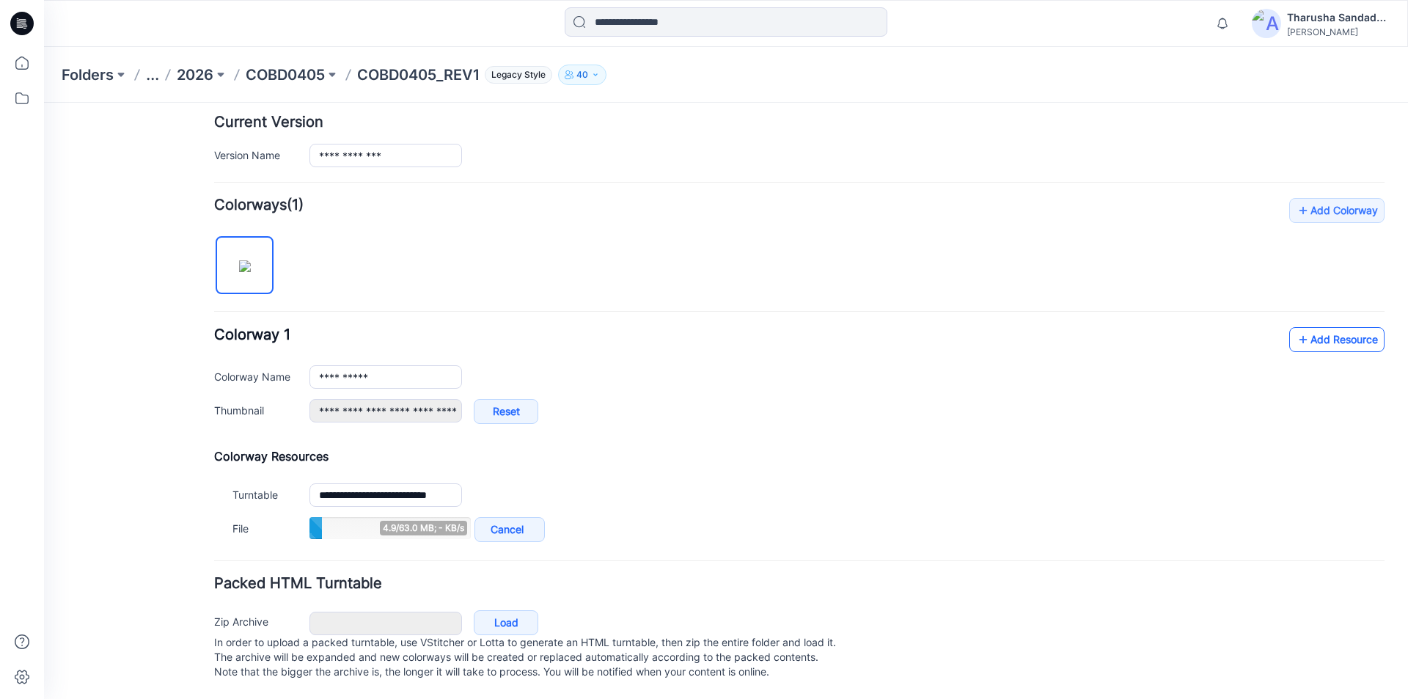
scroll to position [378, 0]
click at [1307, 330] on link "Add Resource" at bounding box center [1336, 339] width 95 height 25
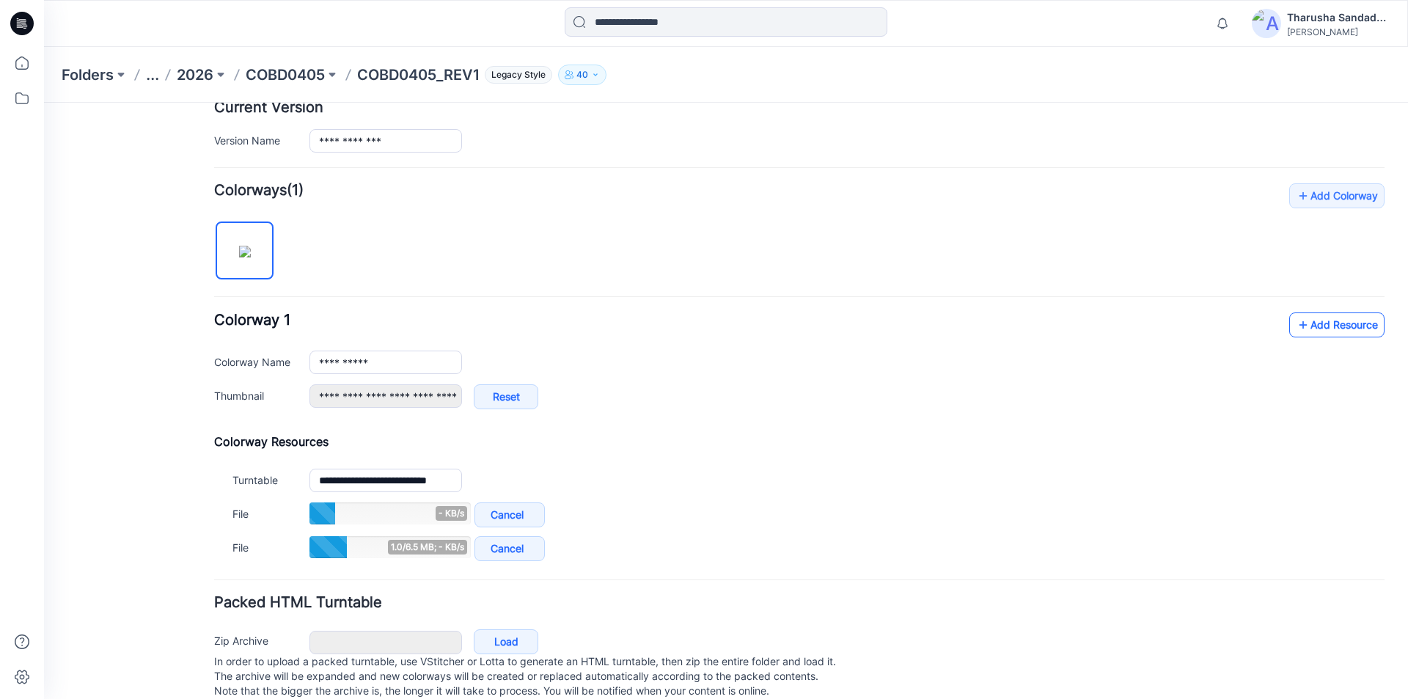
click at [1329, 312] on link "Add Resource" at bounding box center [1336, 324] width 95 height 25
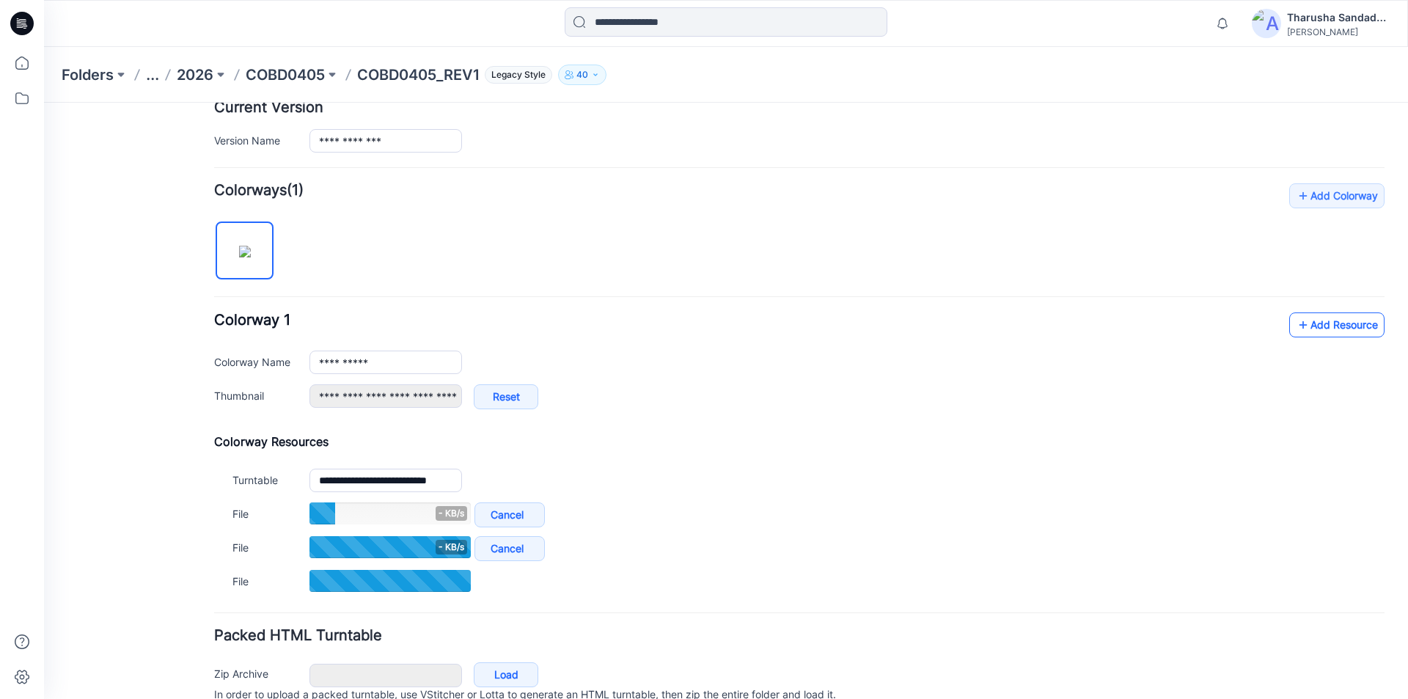
click at [1325, 320] on link "Add Resource" at bounding box center [1336, 324] width 95 height 25
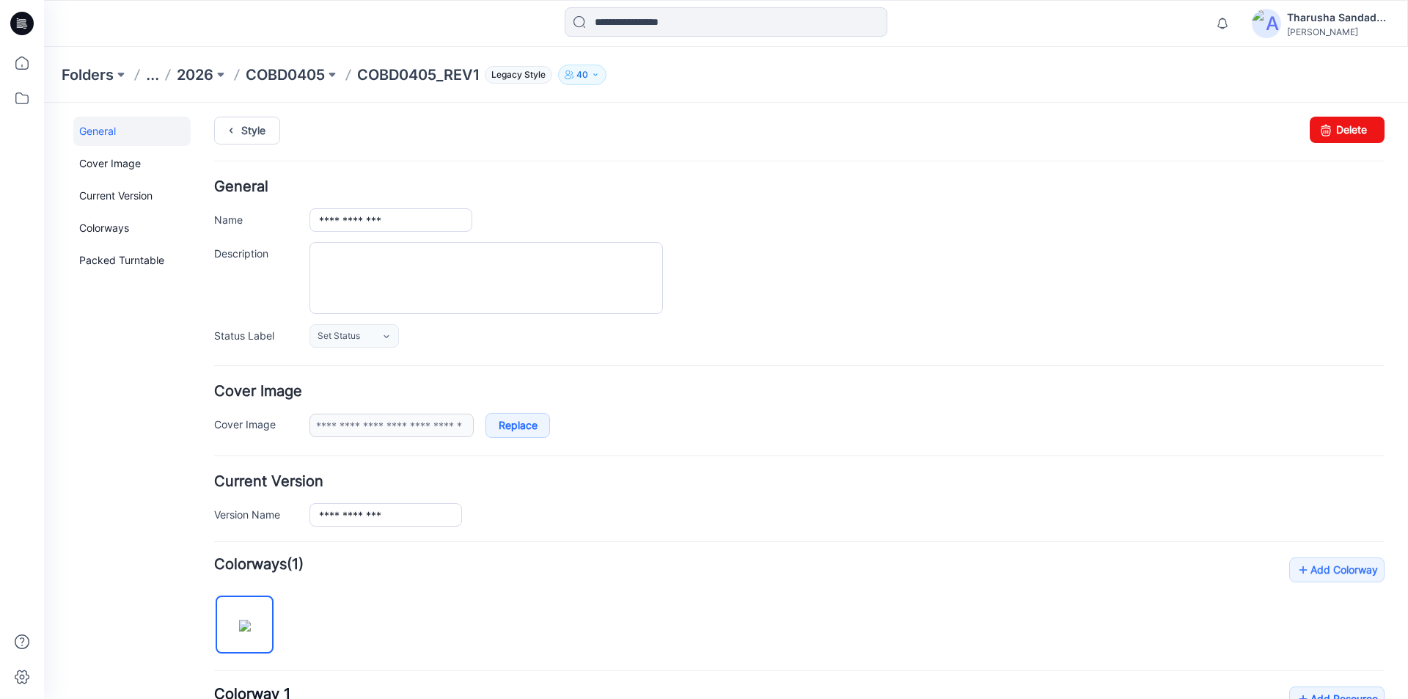
scroll to position [0, 0]
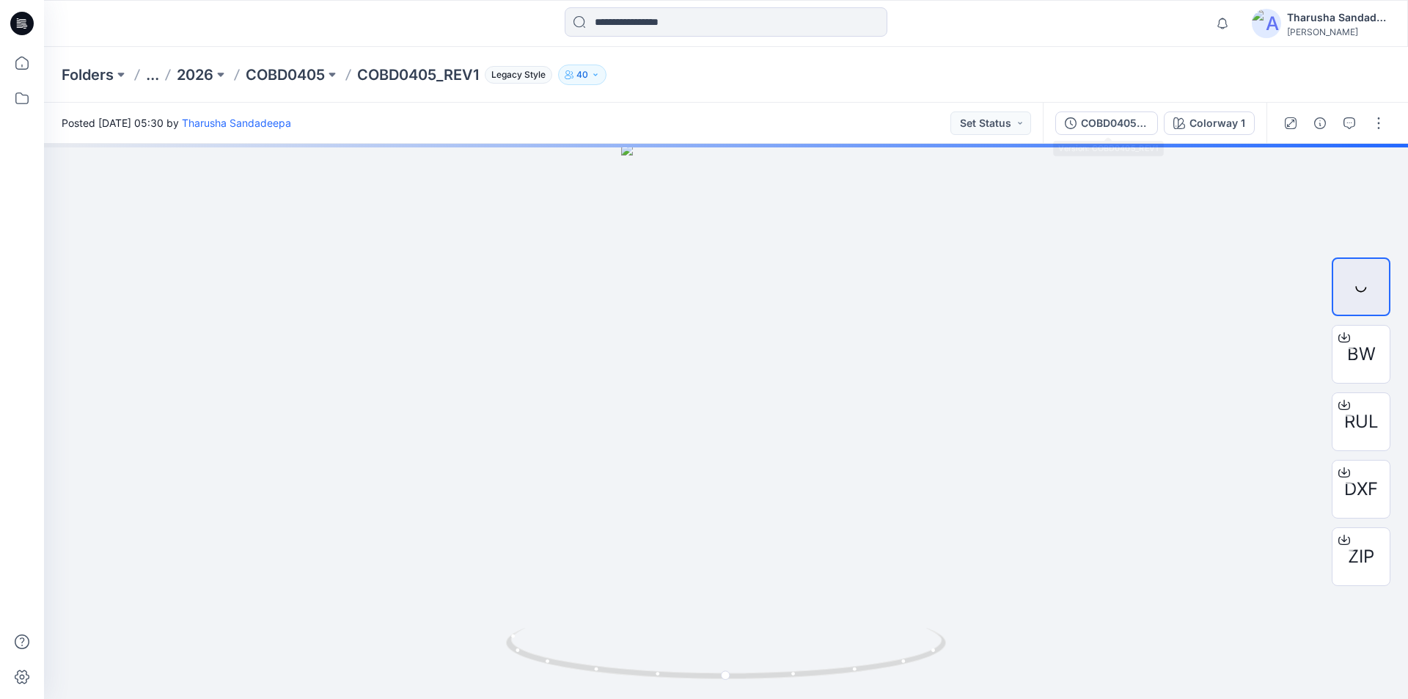
click at [1038, 63] on div "Folders ... 2026 COBD0405 COBD0405_REV1 Legacy Style 40" at bounding box center [726, 75] width 1364 height 56
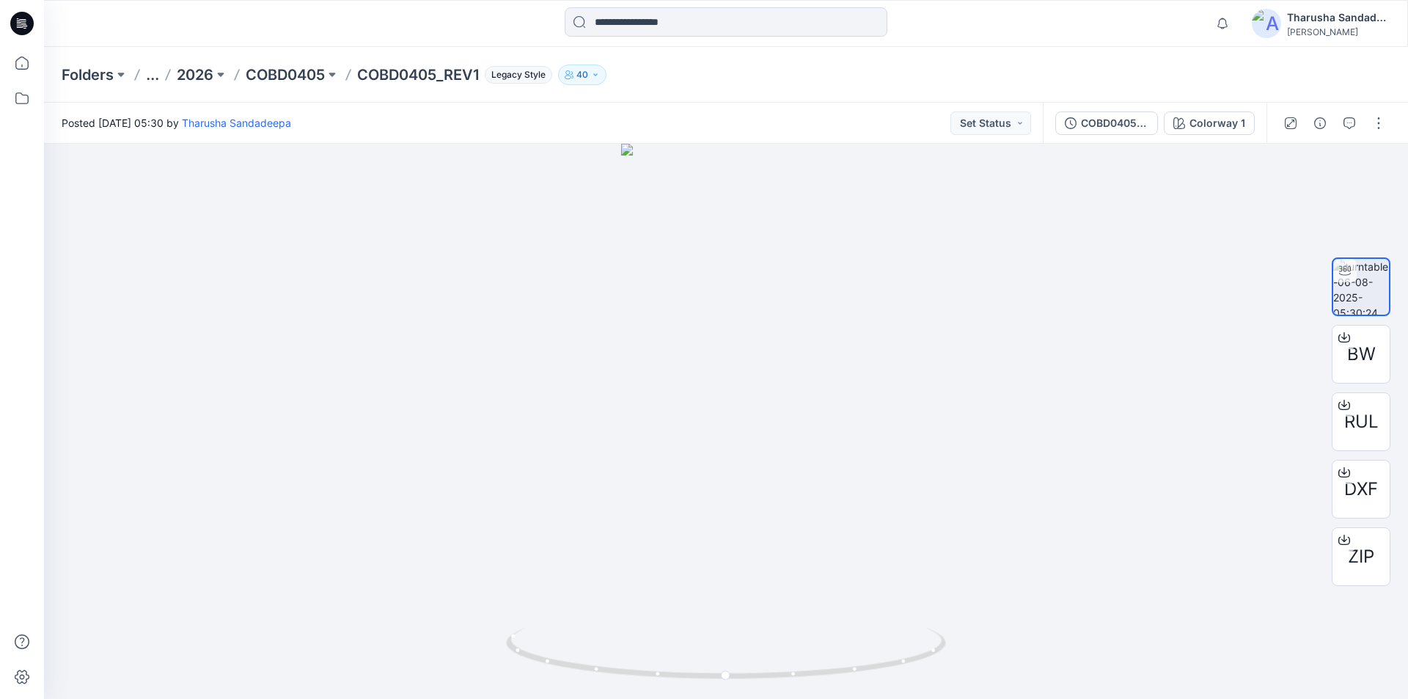
click at [18, 17] on icon at bounding box center [21, 23] width 23 height 23
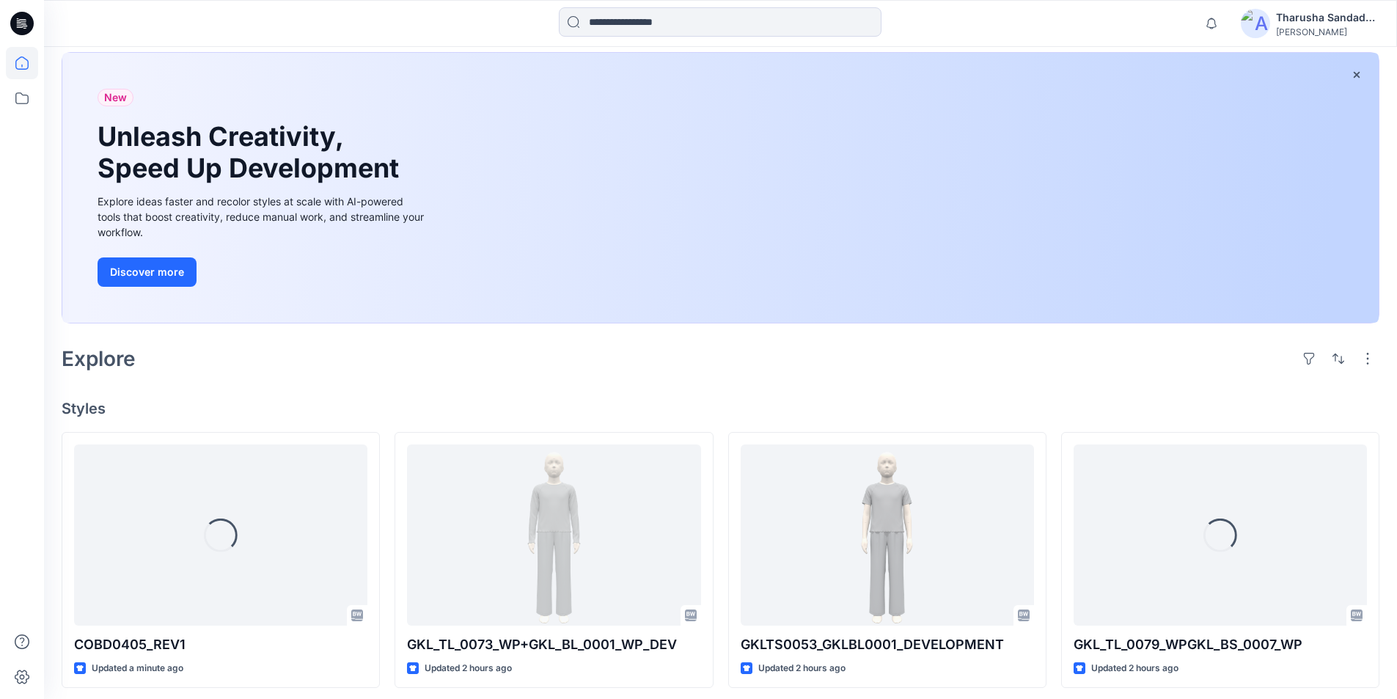
scroll to position [147, 0]
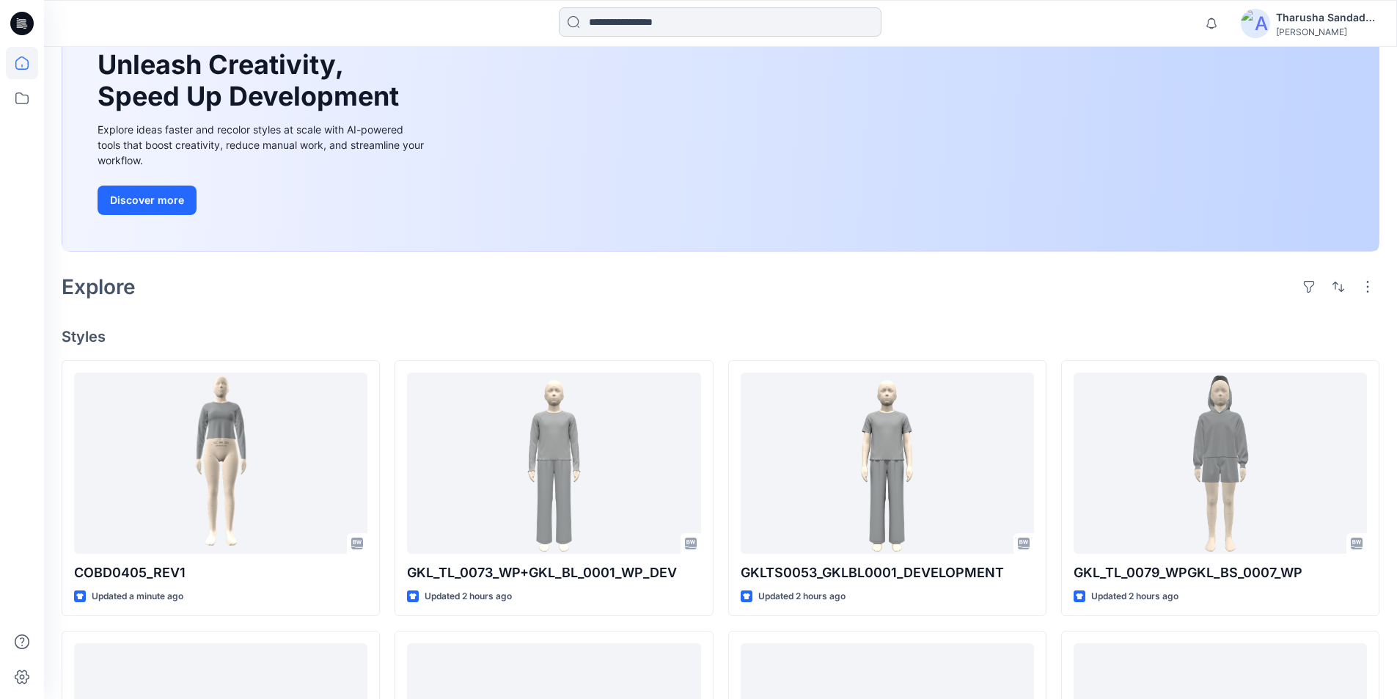
click at [623, 13] on input at bounding box center [720, 21] width 323 height 29
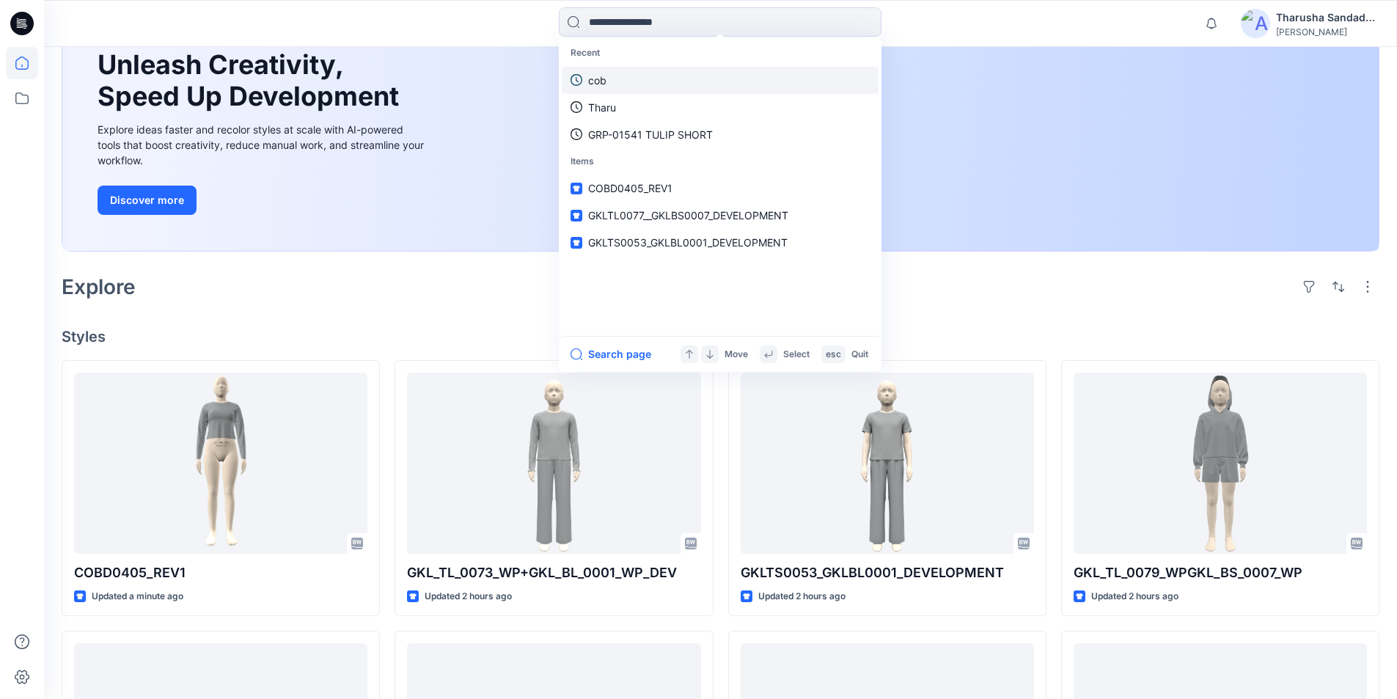
click at [612, 83] on link "cob" at bounding box center [720, 80] width 317 height 27
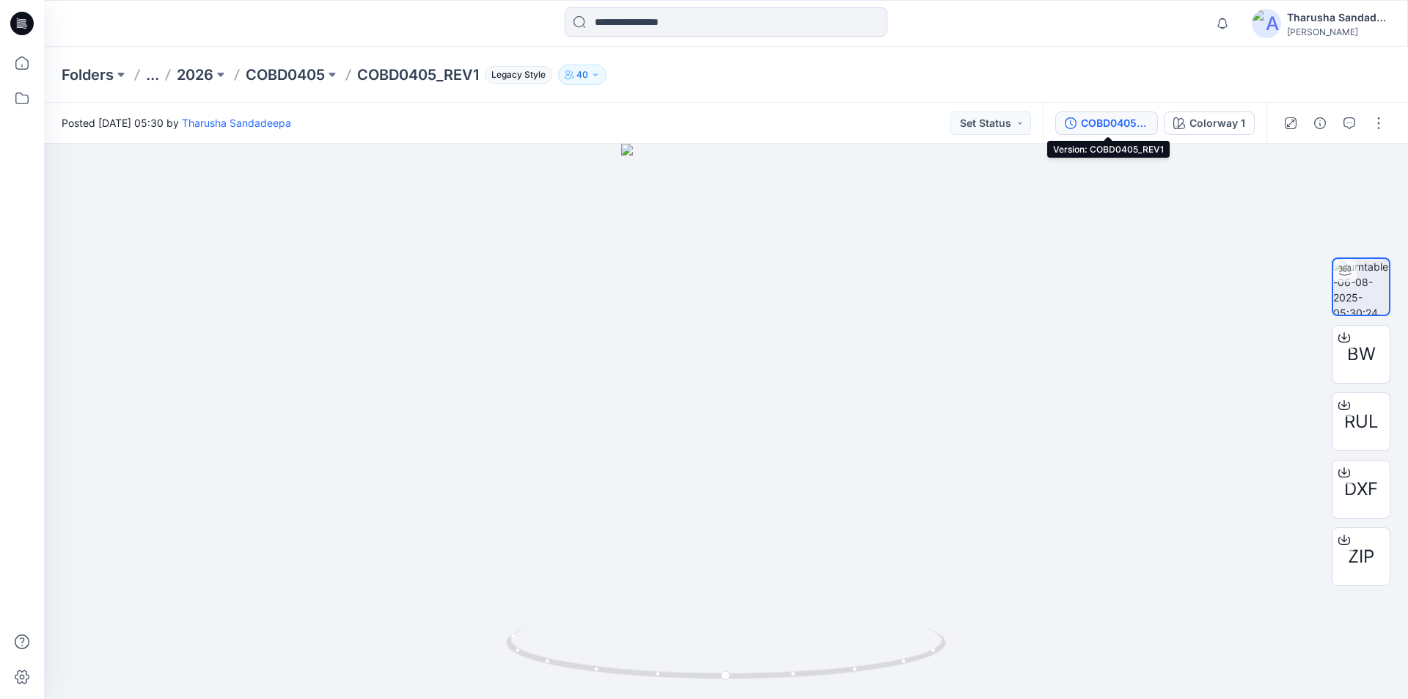
click at [1107, 131] on div "COBD0405_REV1" at bounding box center [1114, 123] width 67 height 16
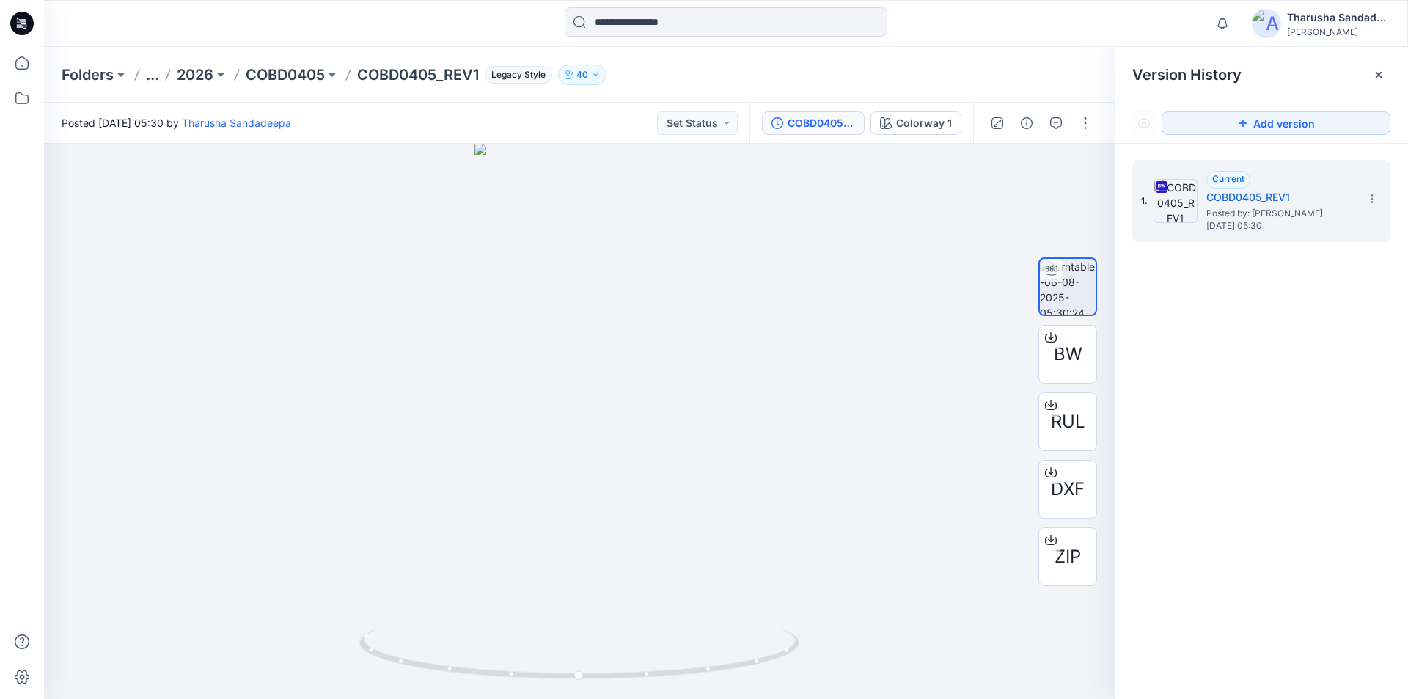
click at [24, 32] on icon at bounding box center [21, 23] width 23 height 23
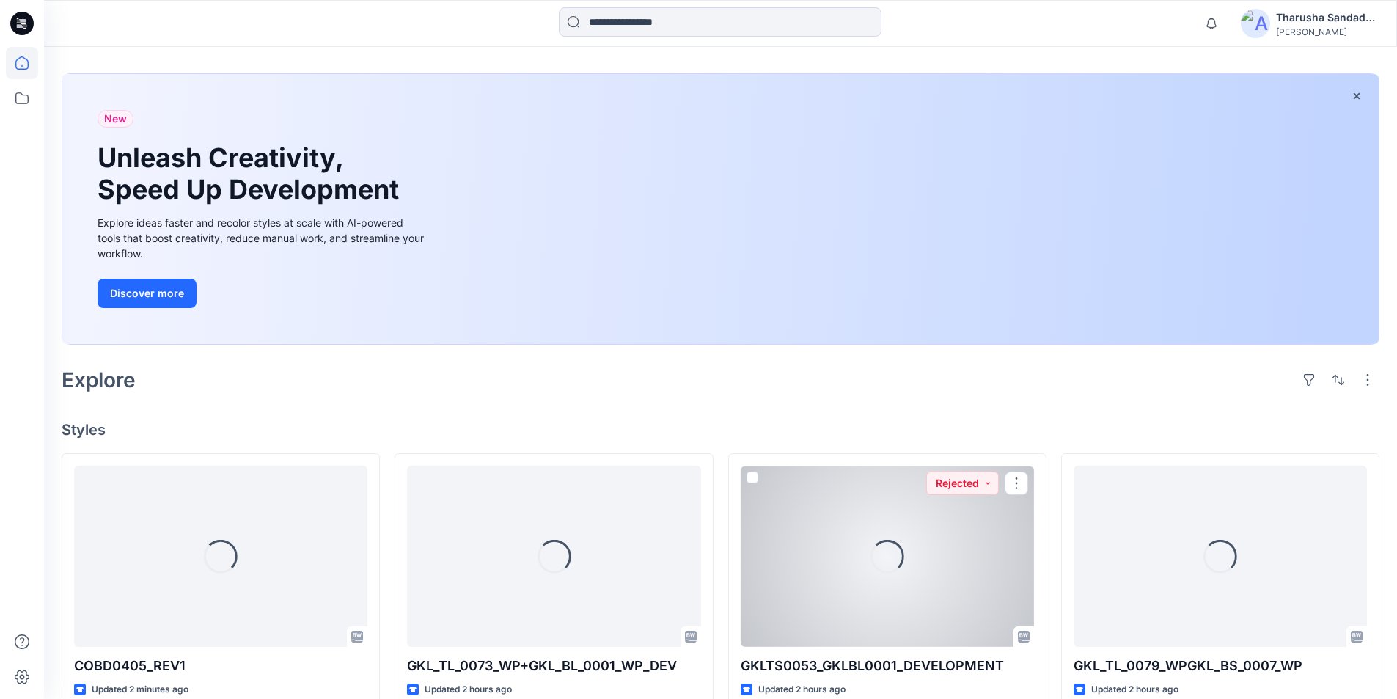
scroll to position [367, 0]
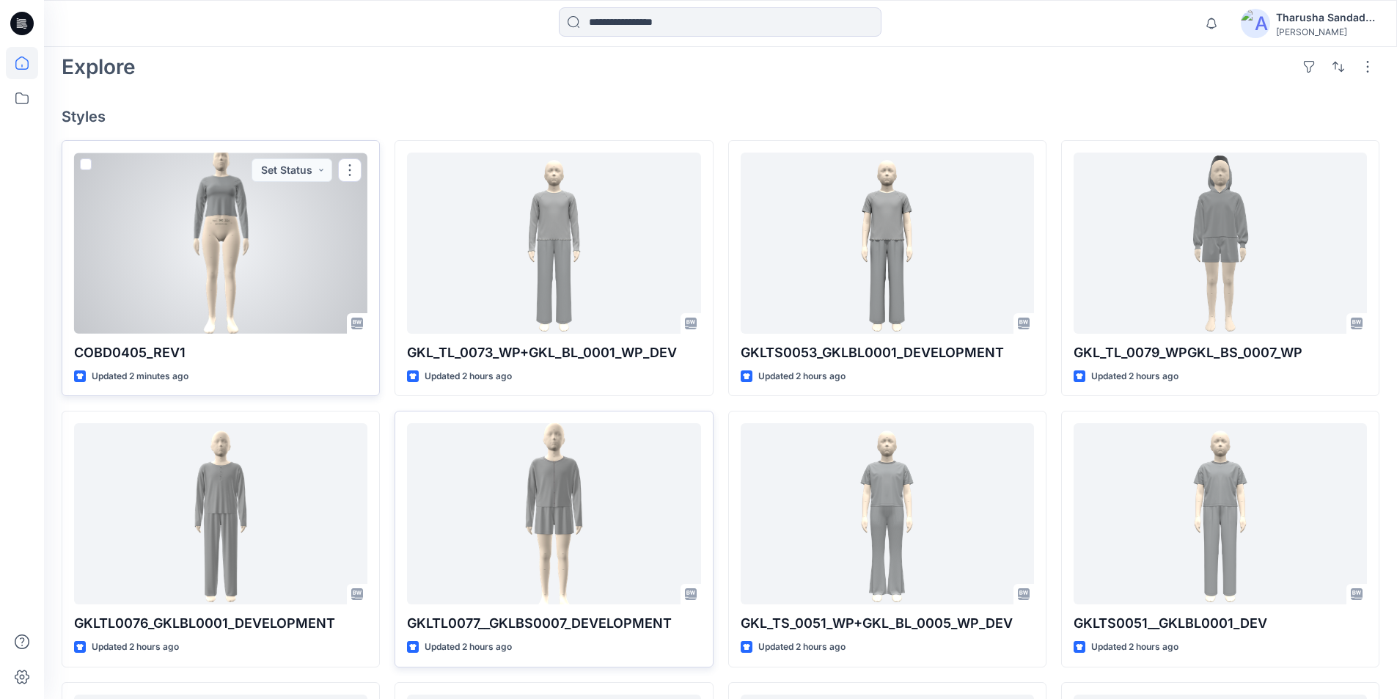
click at [226, 224] on div at bounding box center [220, 243] width 293 height 181
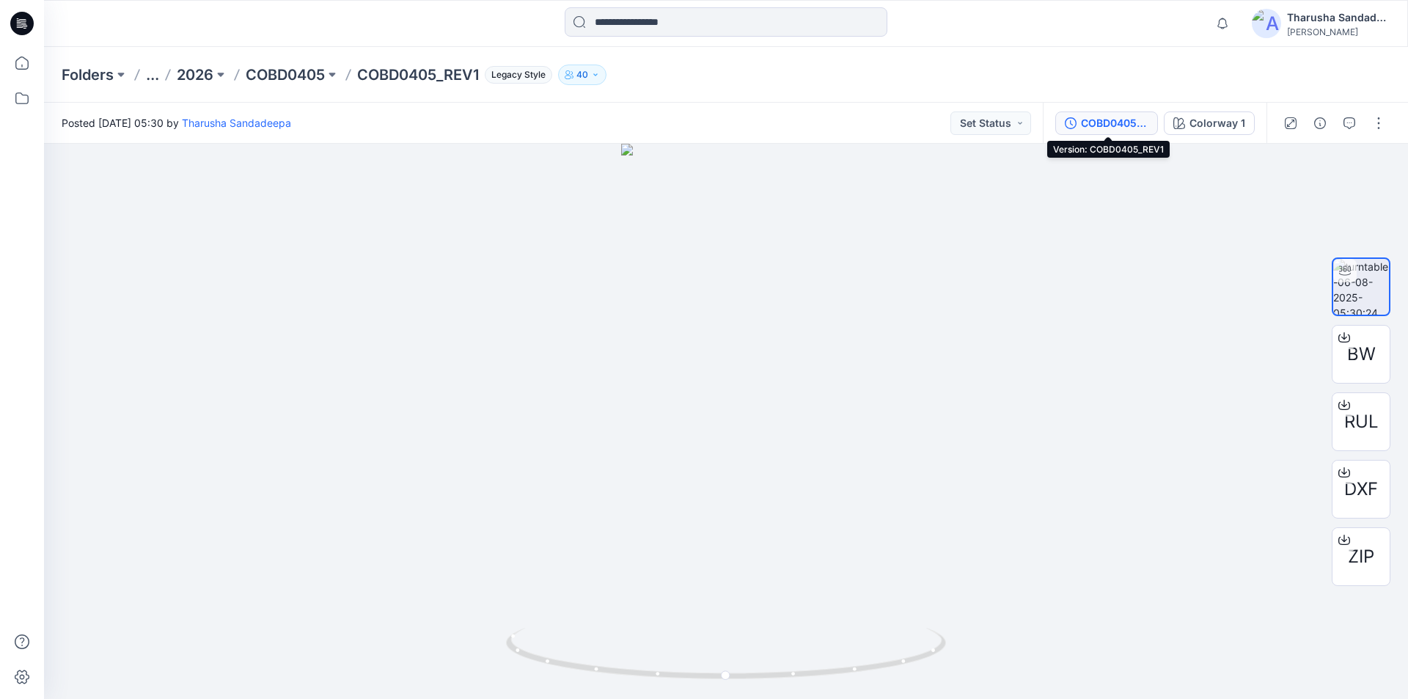
click at [1132, 118] on div "COBD0405_REV1" at bounding box center [1114, 123] width 67 height 16
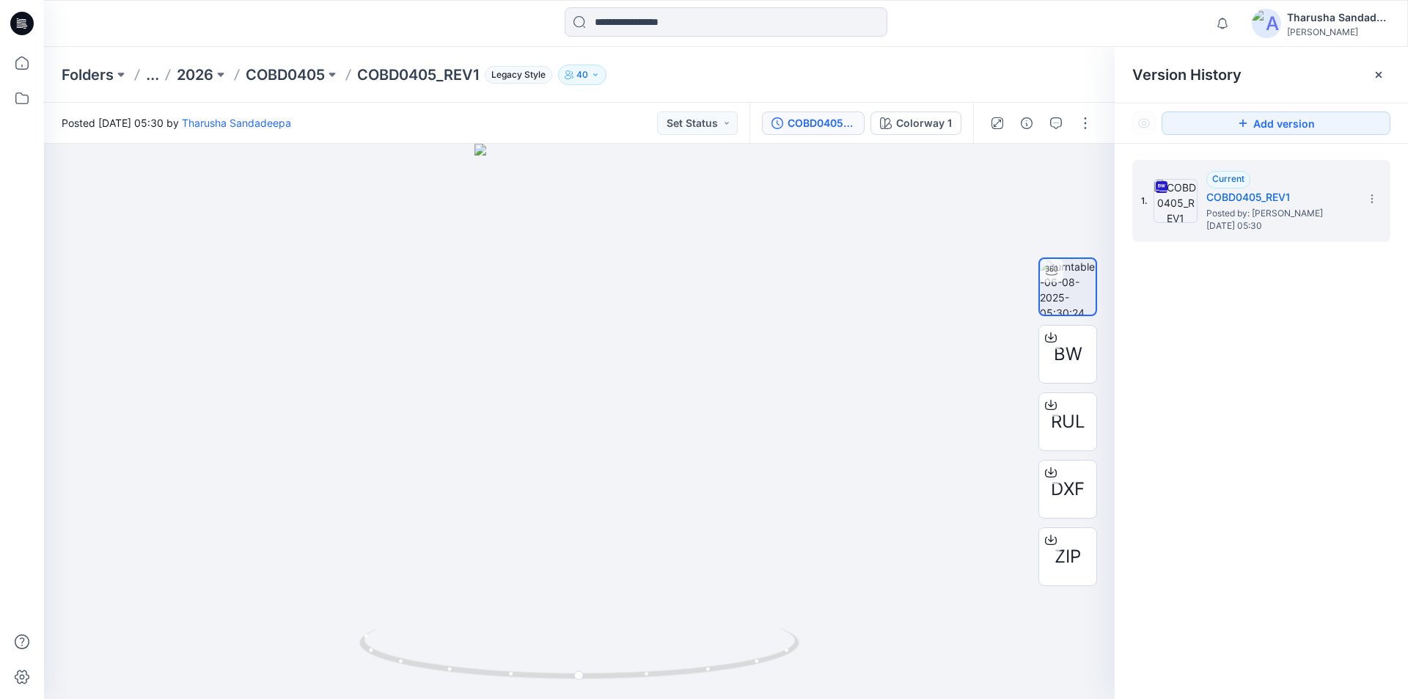
click at [1047, 59] on div "Folders ... 2026 COBD0405 COBD0405_REV1 Legacy Style 40" at bounding box center [726, 75] width 1364 height 56
drag, startPoint x: 713, startPoint y: 673, endPoint x: 0, endPoint y: 179, distance: 867.6
click at [706, 665] on icon at bounding box center [581, 655] width 444 height 55
click at [29, 29] on icon at bounding box center [21, 23] width 23 height 23
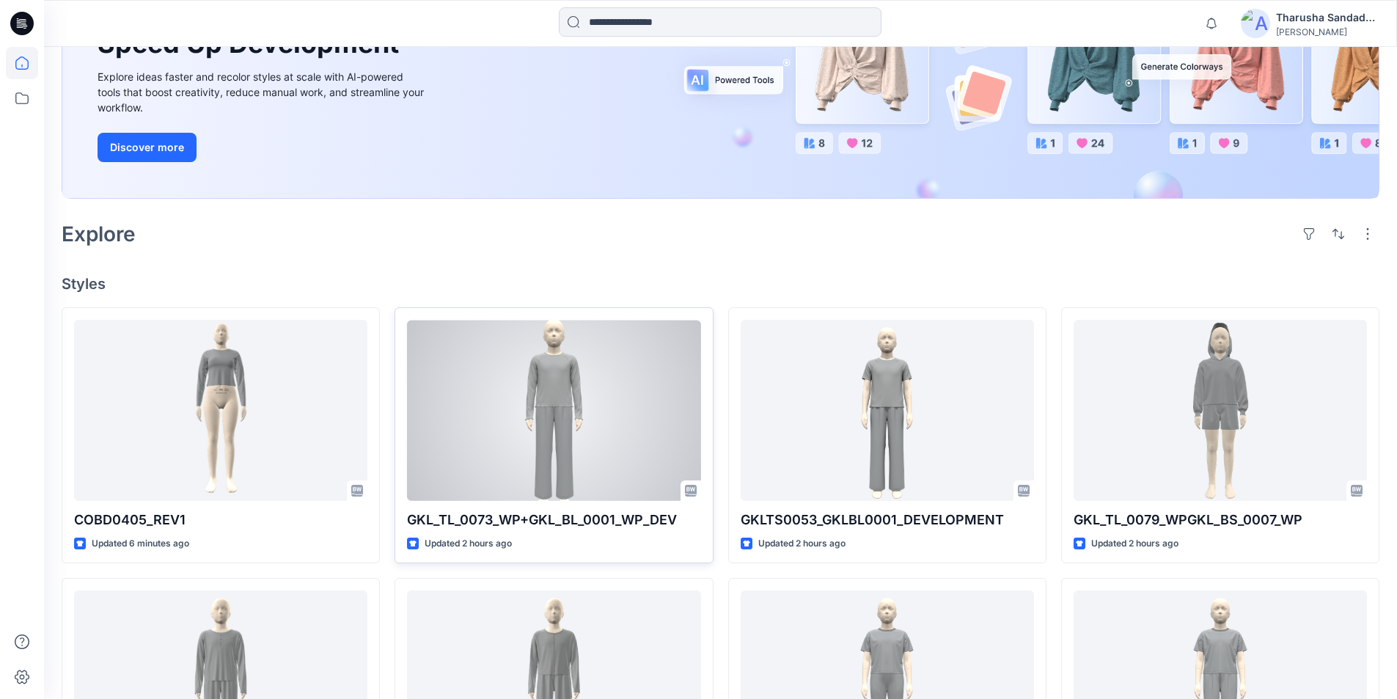
scroll to position [220, 0]
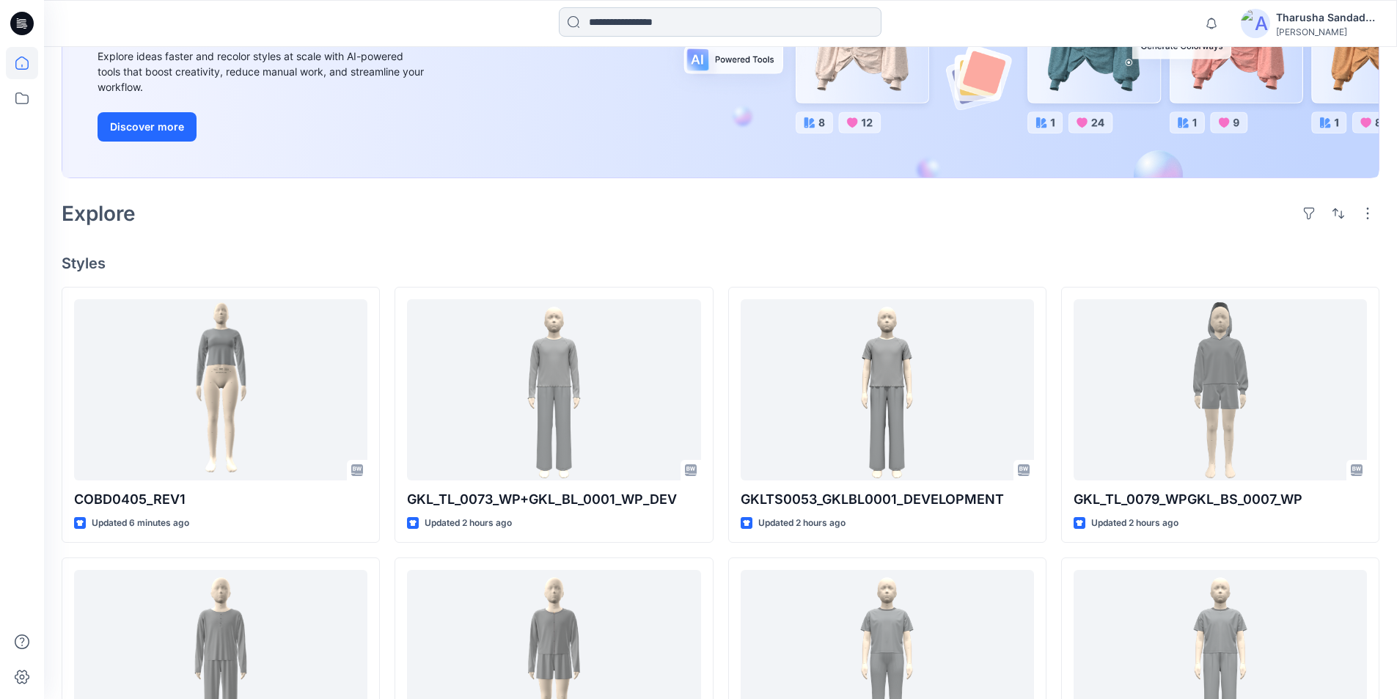
click at [649, 22] on input at bounding box center [720, 21] width 323 height 29
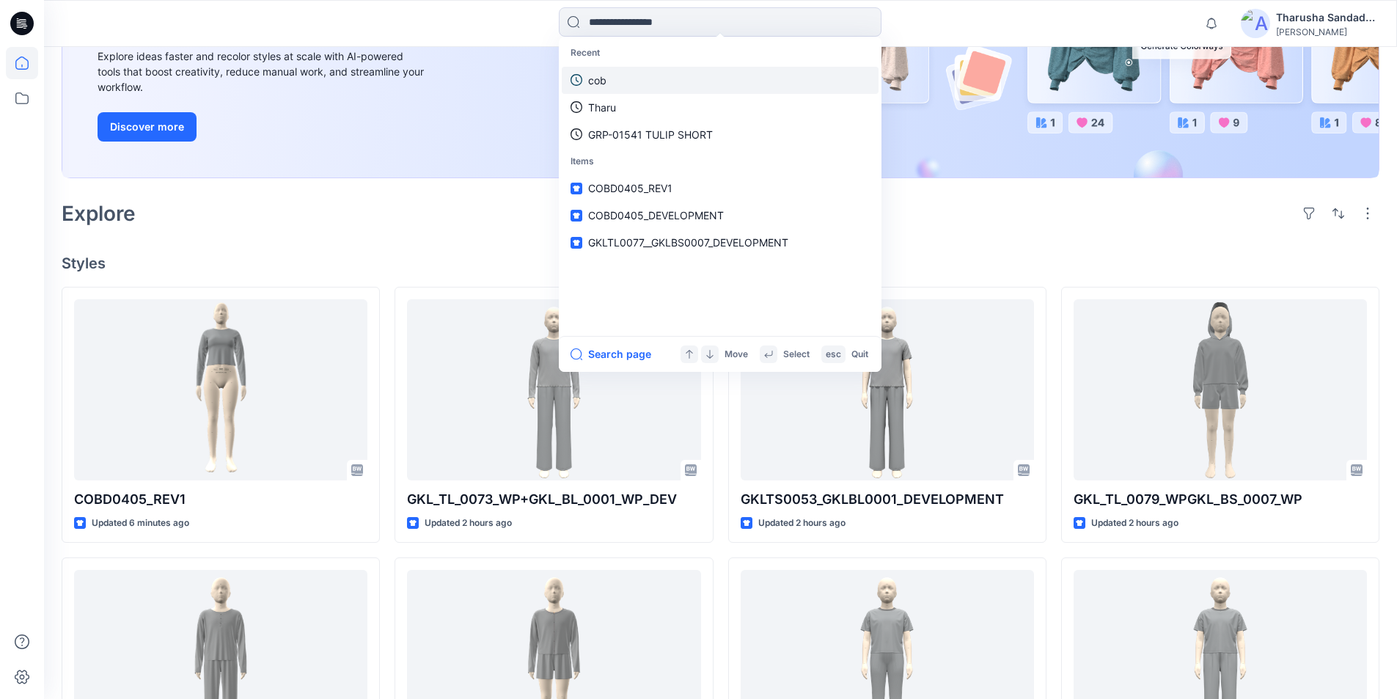
click at [627, 86] on link "cob" at bounding box center [720, 80] width 317 height 27
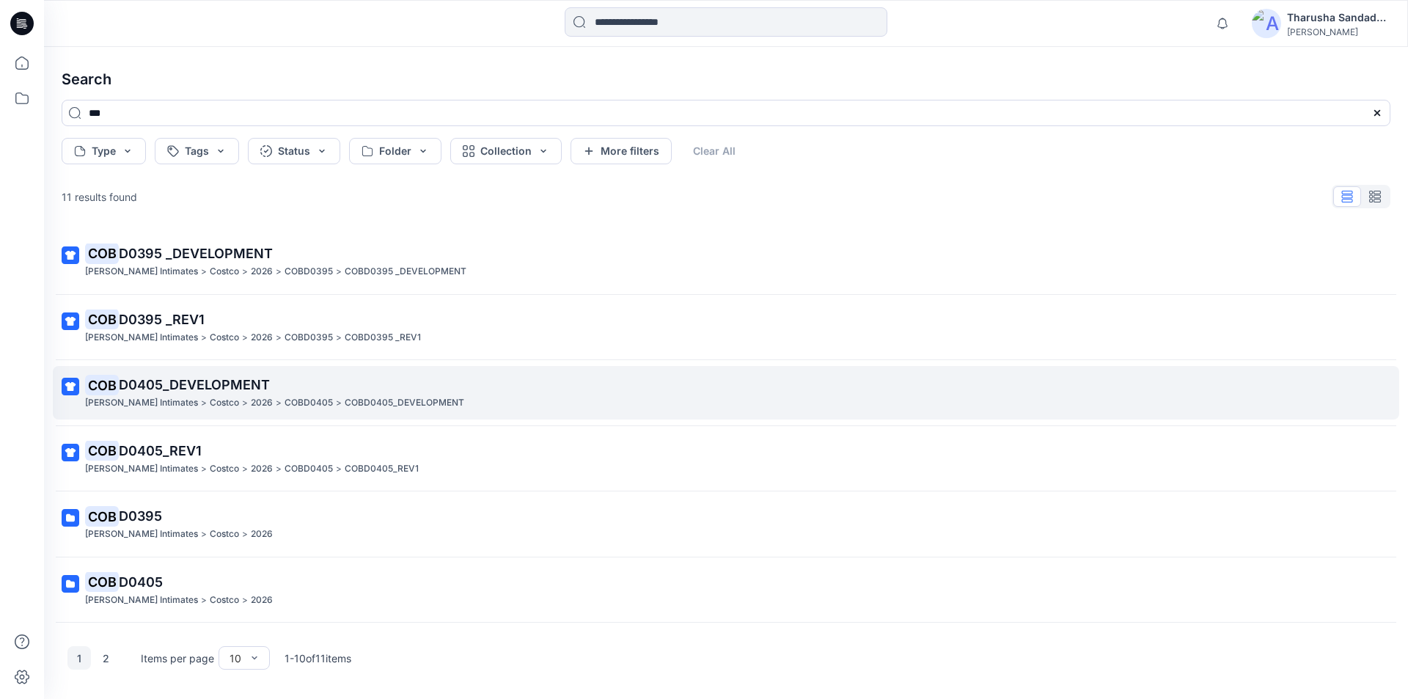
click at [166, 387] on span "D0405_DEVELOPMENT" at bounding box center [194, 384] width 151 height 15
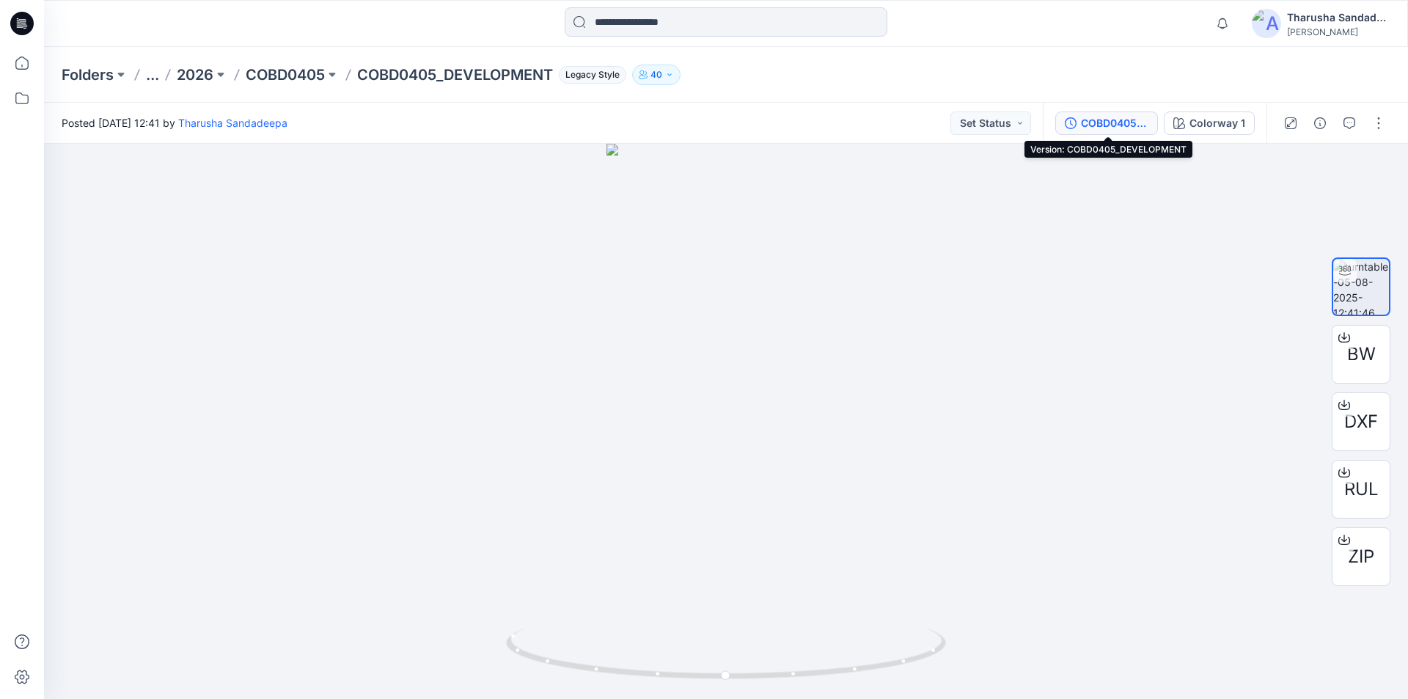
click at [1115, 121] on div "COBD0405_DEVELOPMENT" at bounding box center [1114, 123] width 67 height 16
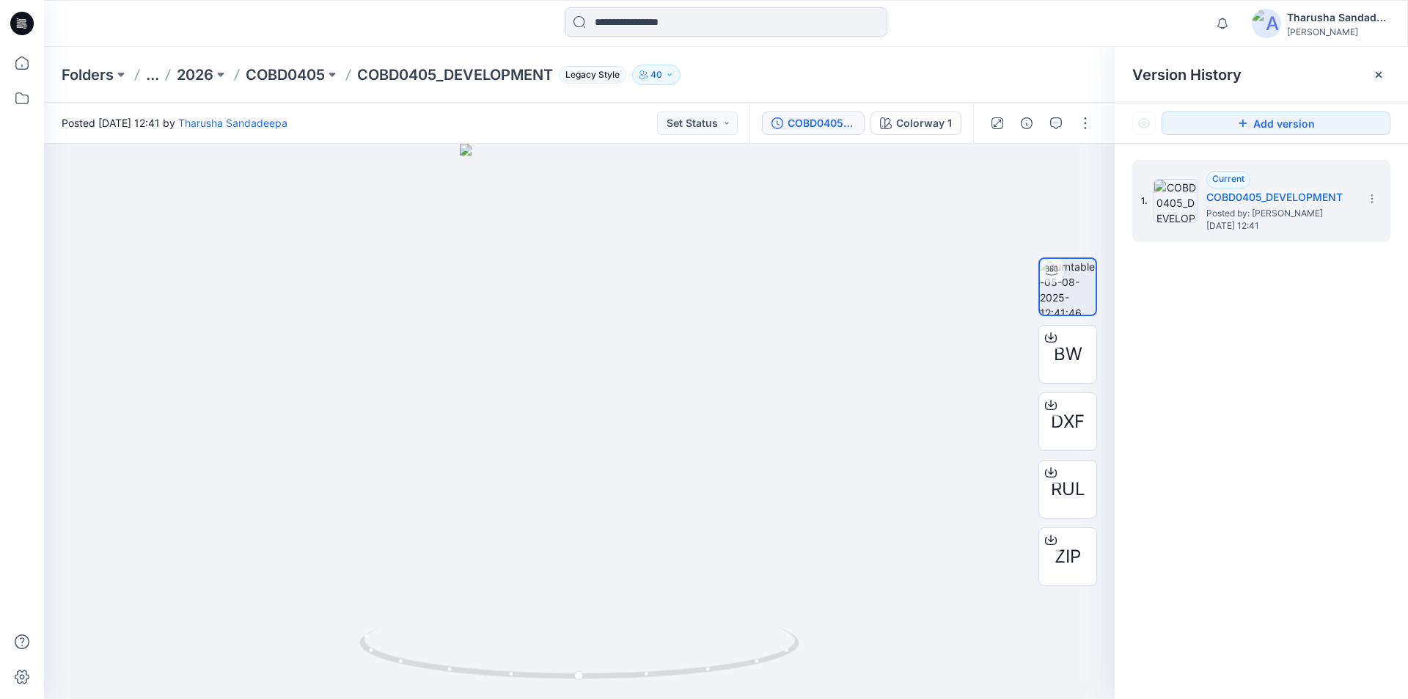
click at [23, 19] on icon at bounding box center [21, 23] width 23 height 23
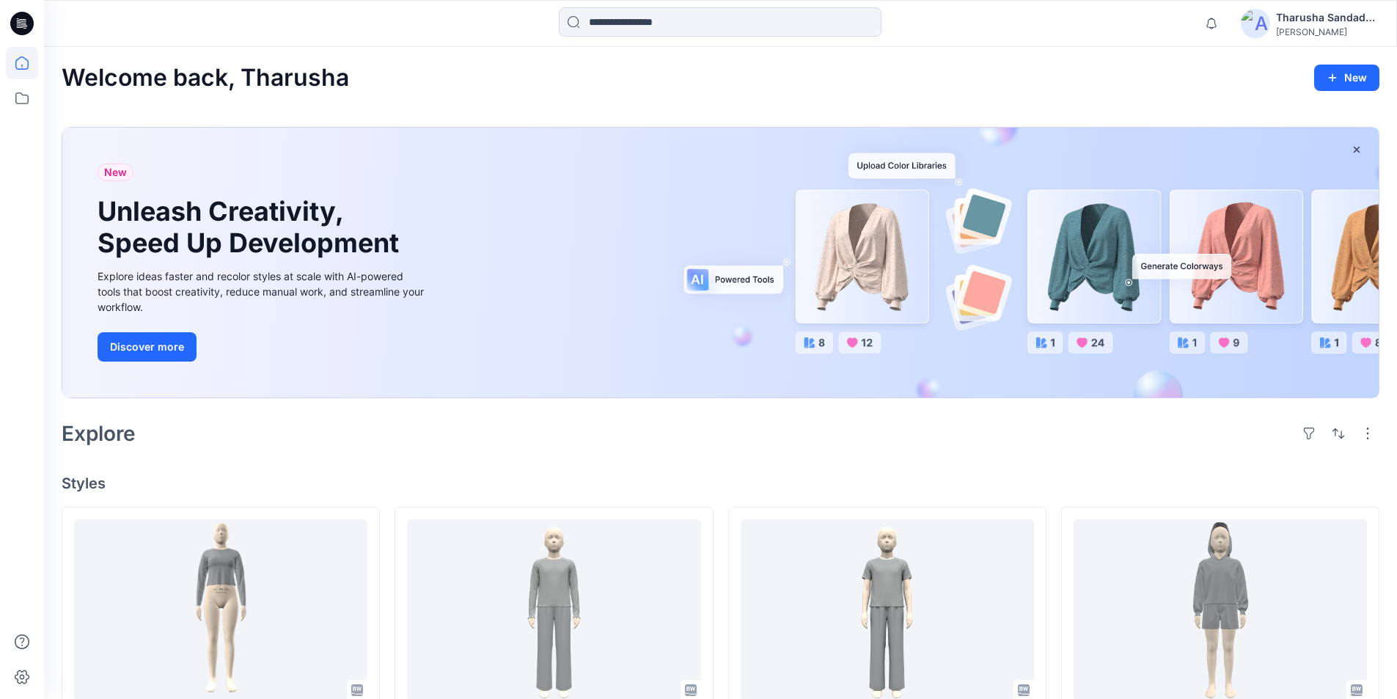
click at [411, 458] on div "Welcome back, Tharusha New New Unleash Creativity, Speed Up Development Explore…" at bounding box center [720, 711] width 1353 height 1328
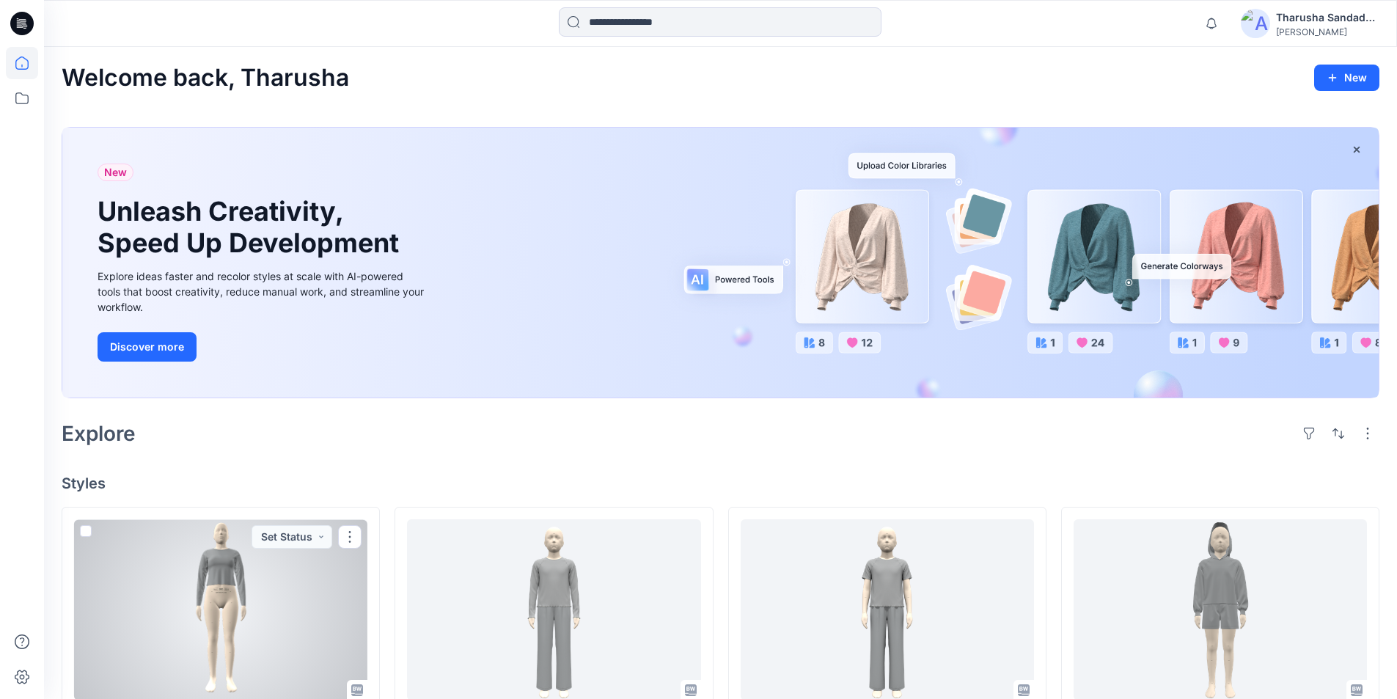
click at [199, 604] on div at bounding box center [220, 609] width 293 height 181
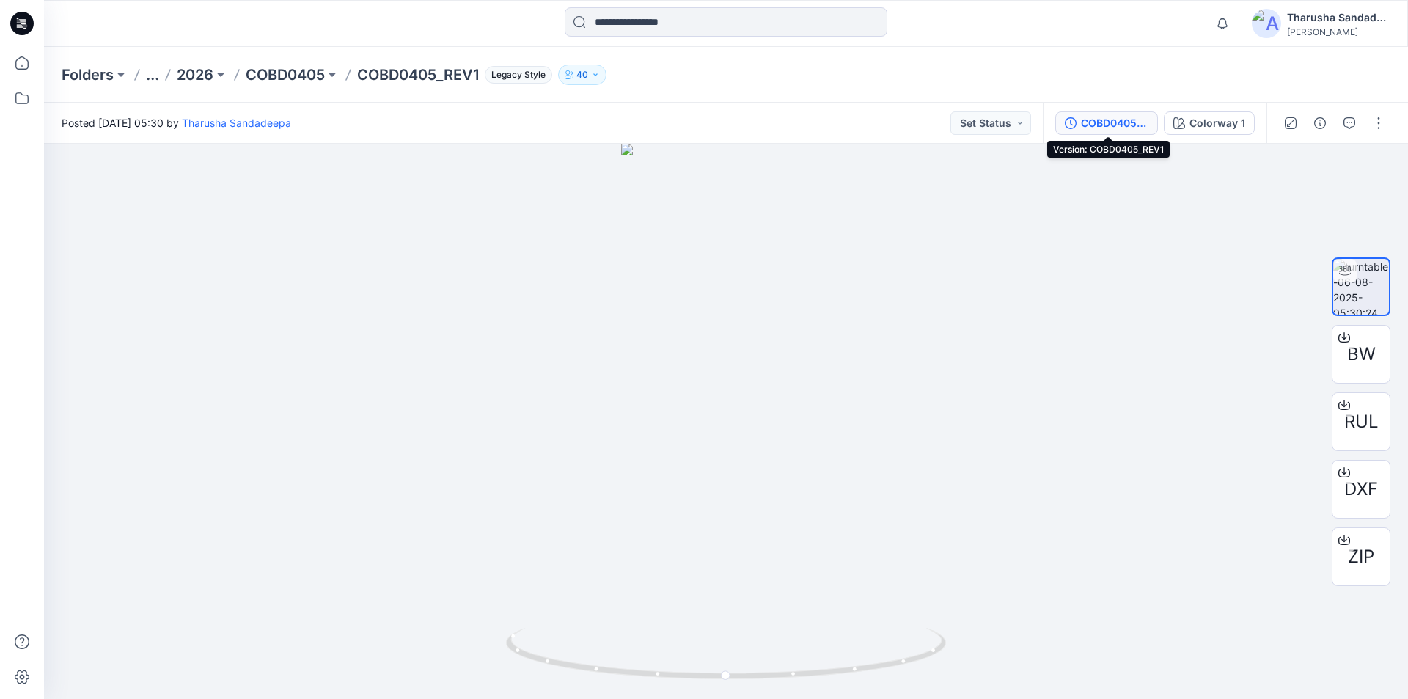
click at [1108, 124] on div "COBD0405_REV1" at bounding box center [1114, 123] width 67 height 16
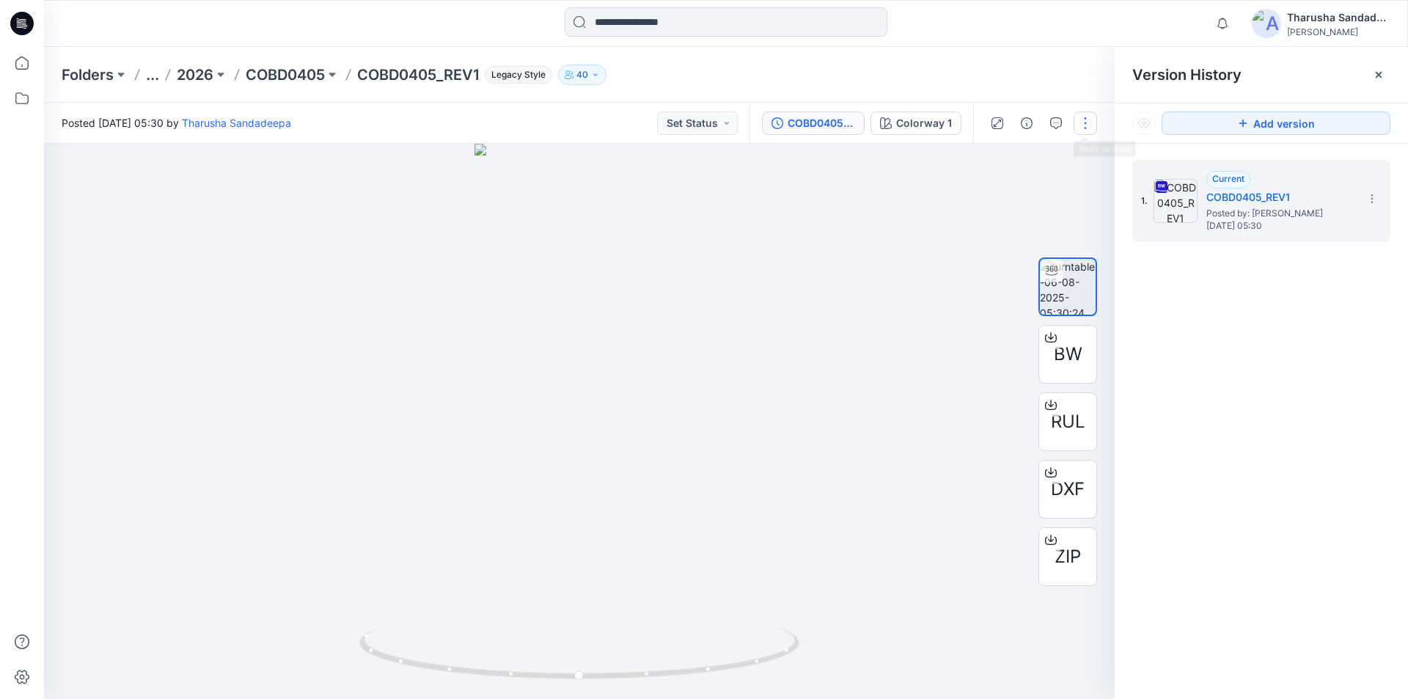
click at [1084, 124] on button "button" at bounding box center [1085, 122] width 23 height 23
click at [1008, 160] on button "Edit" at bounding box center [1023, 157] width 135 height 27
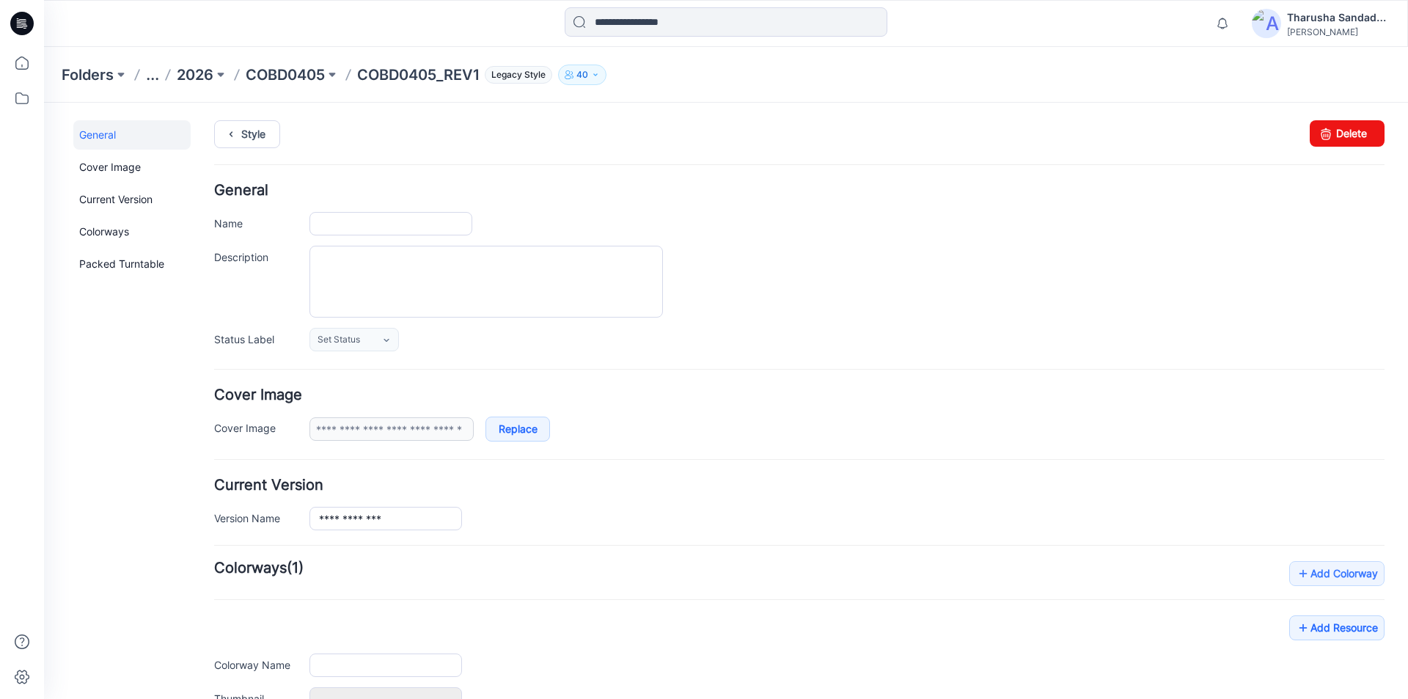
type input "**********"
click at [266, 131] on link "Style" at bounding box center [247, 134] width 66 height 28
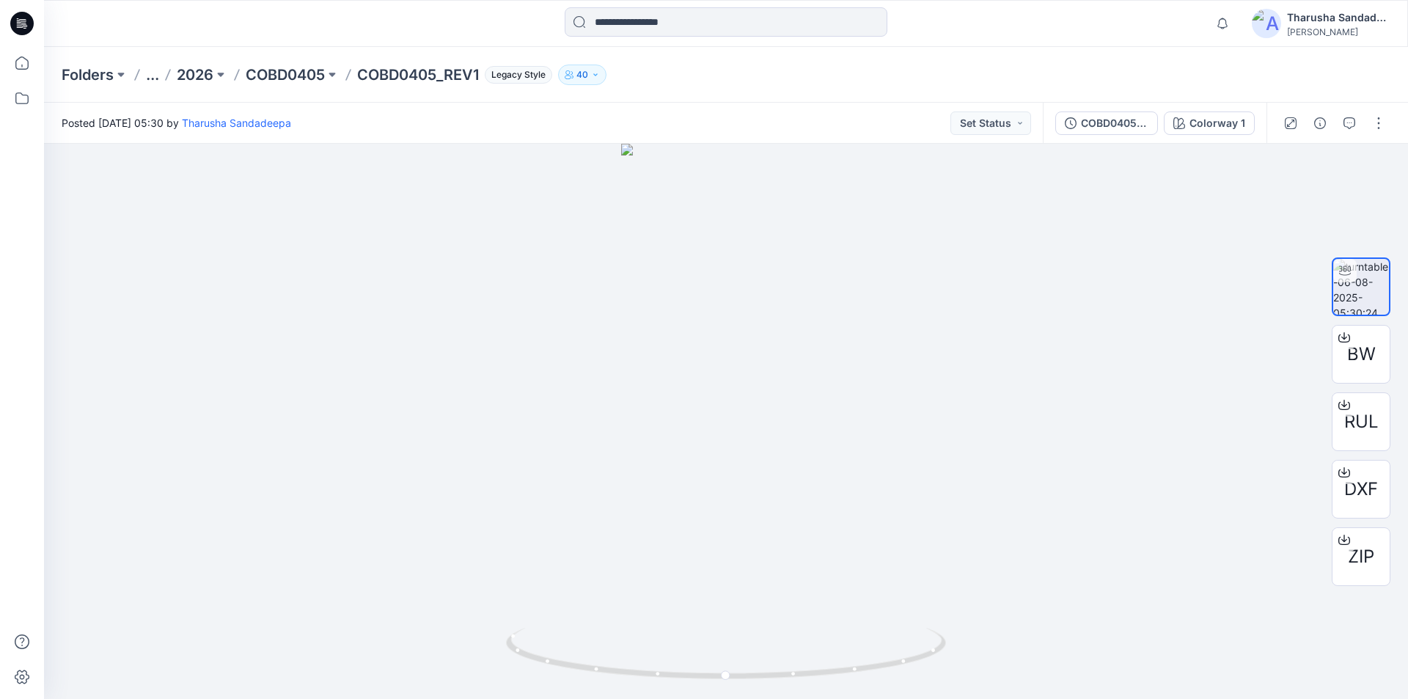
click at [15, 28] on icon at bounding box center [21, 23] width 23 height 23
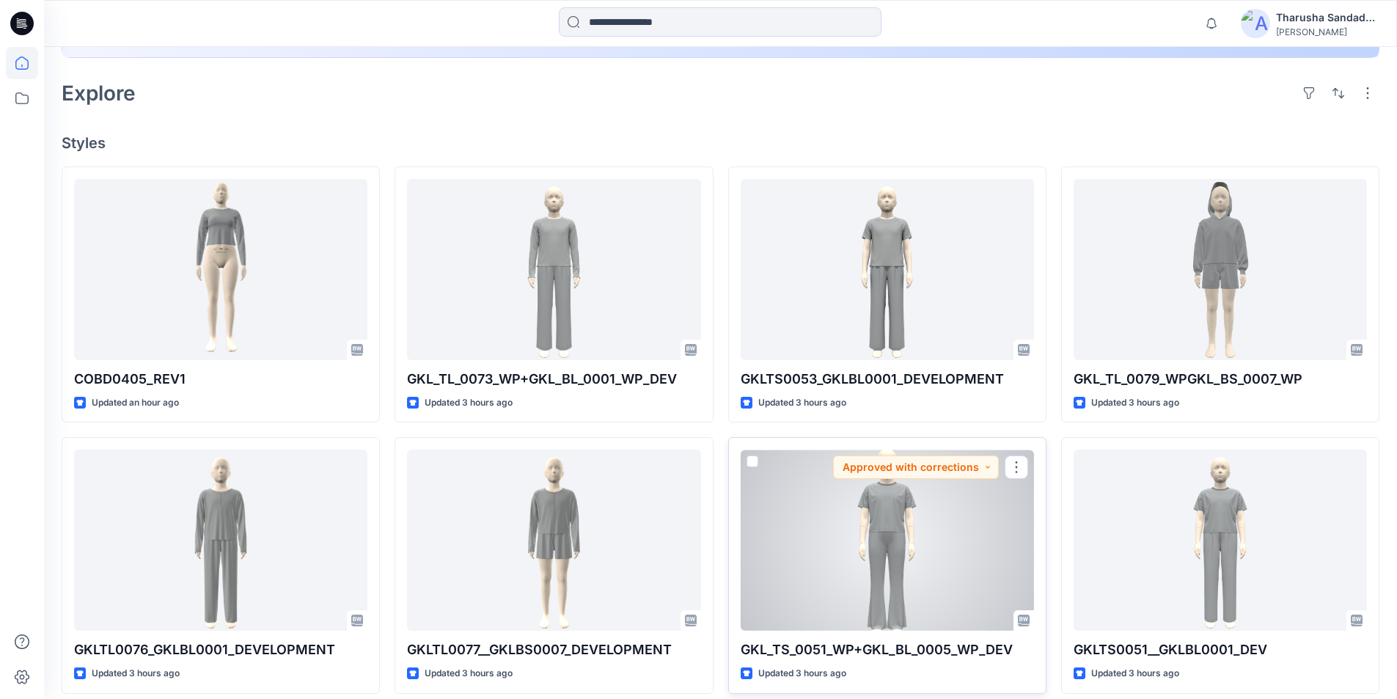
scroll to position [367, 0]
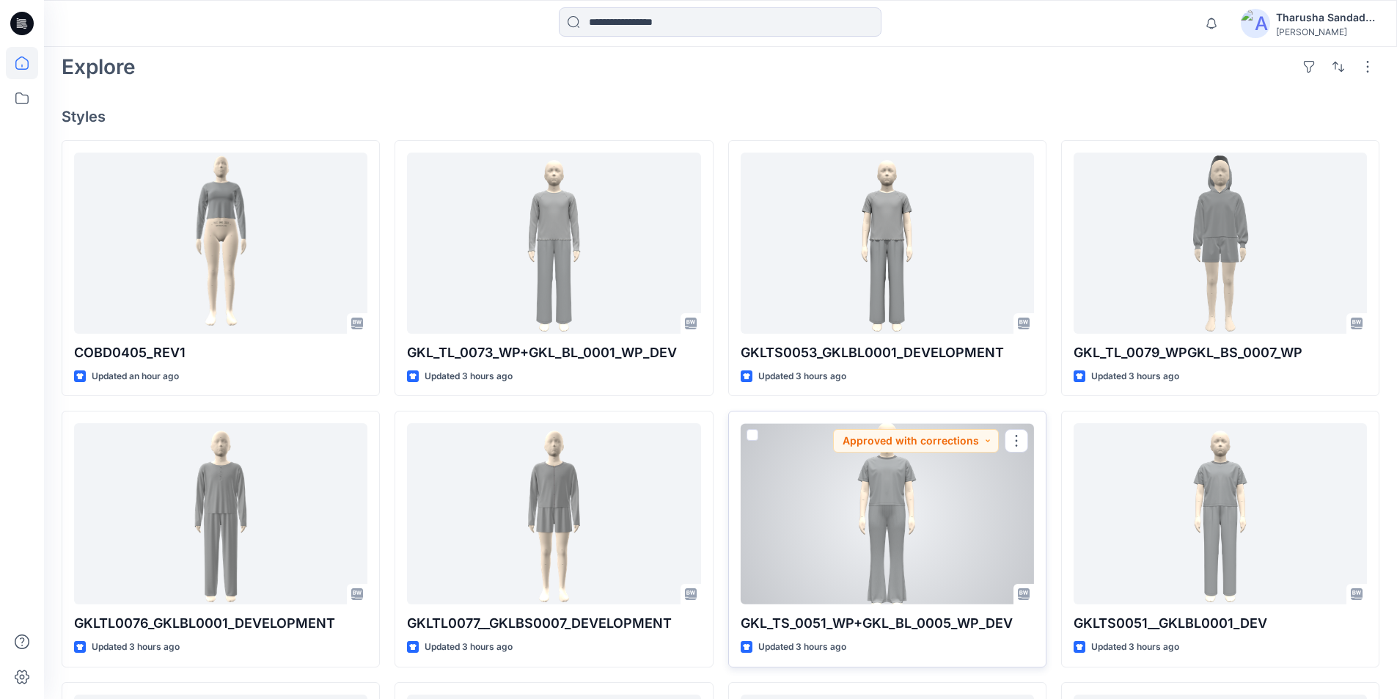
click at [873, 527] on div at bounding box center [887, 513] width 293 height 181
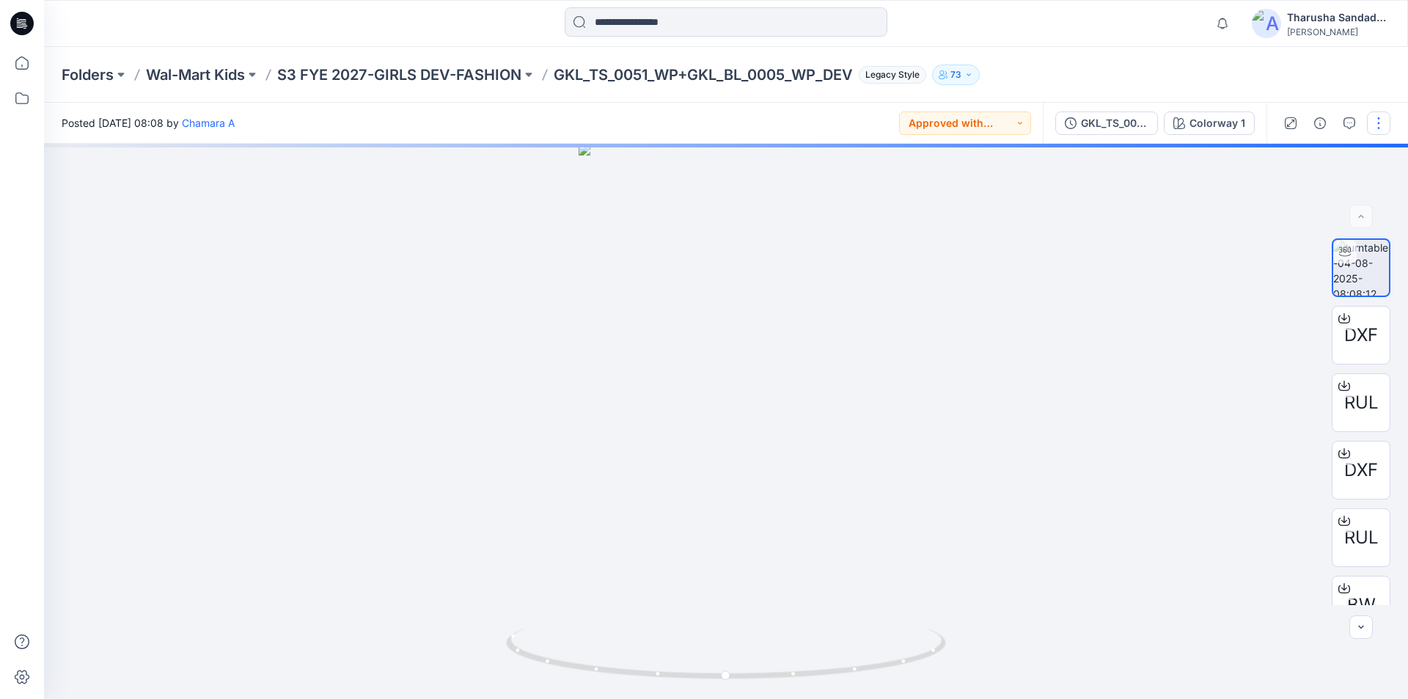
click at [1382, 132] on button "button" at bounding box center [1378, 122] width 23 height 23
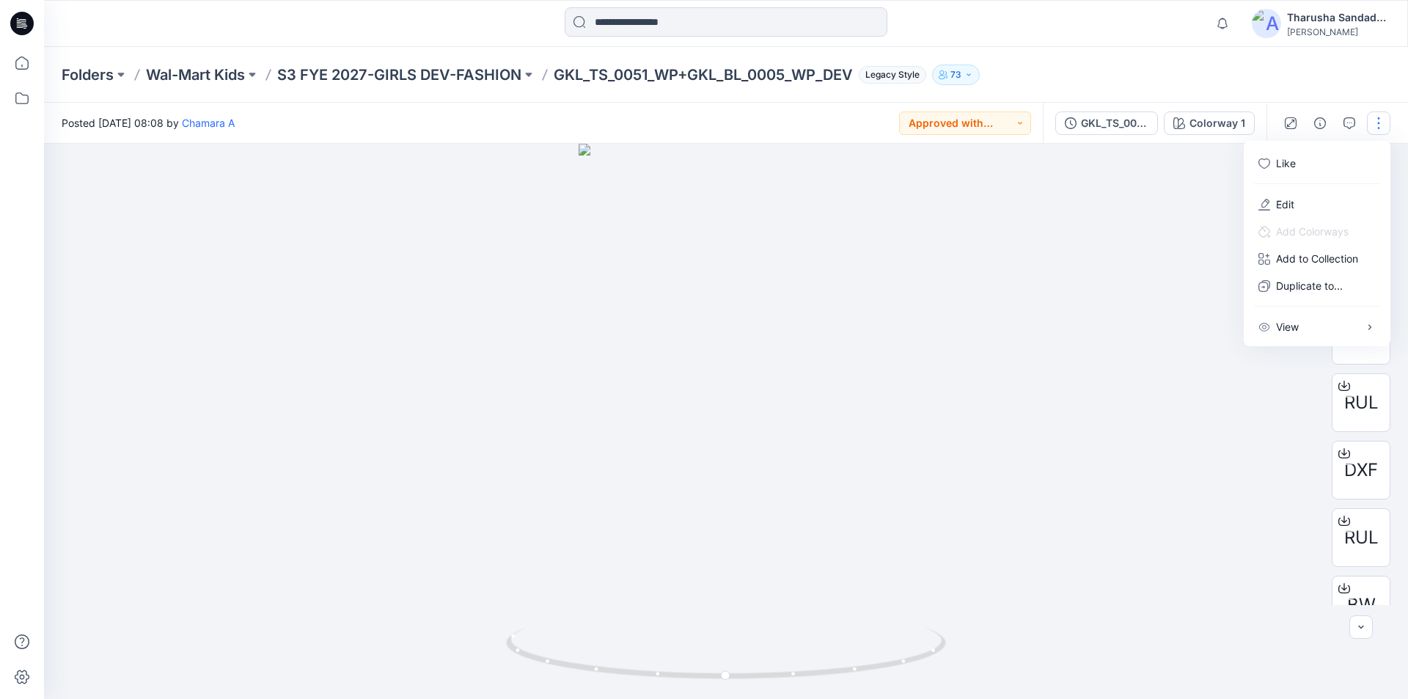
click at [26, 21] on icon at bounding box center [21, 23] width 23 height 23
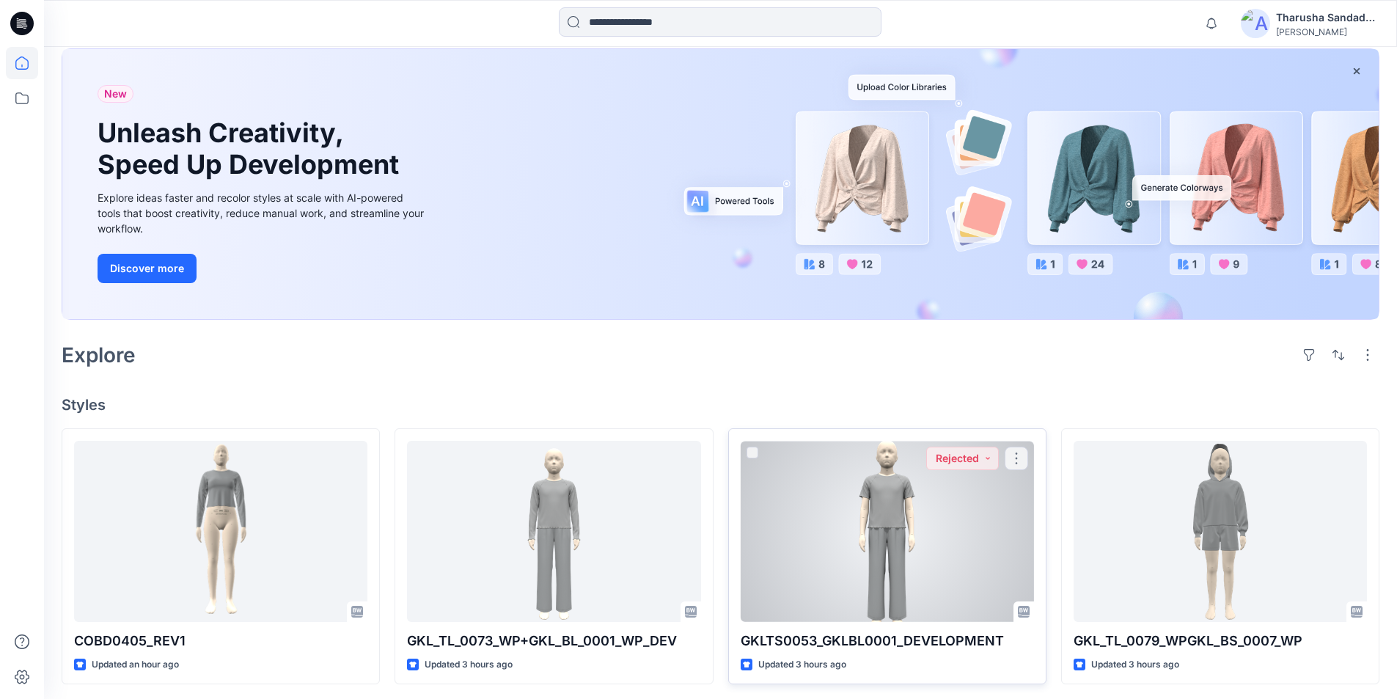
scroll to position [147, 0]
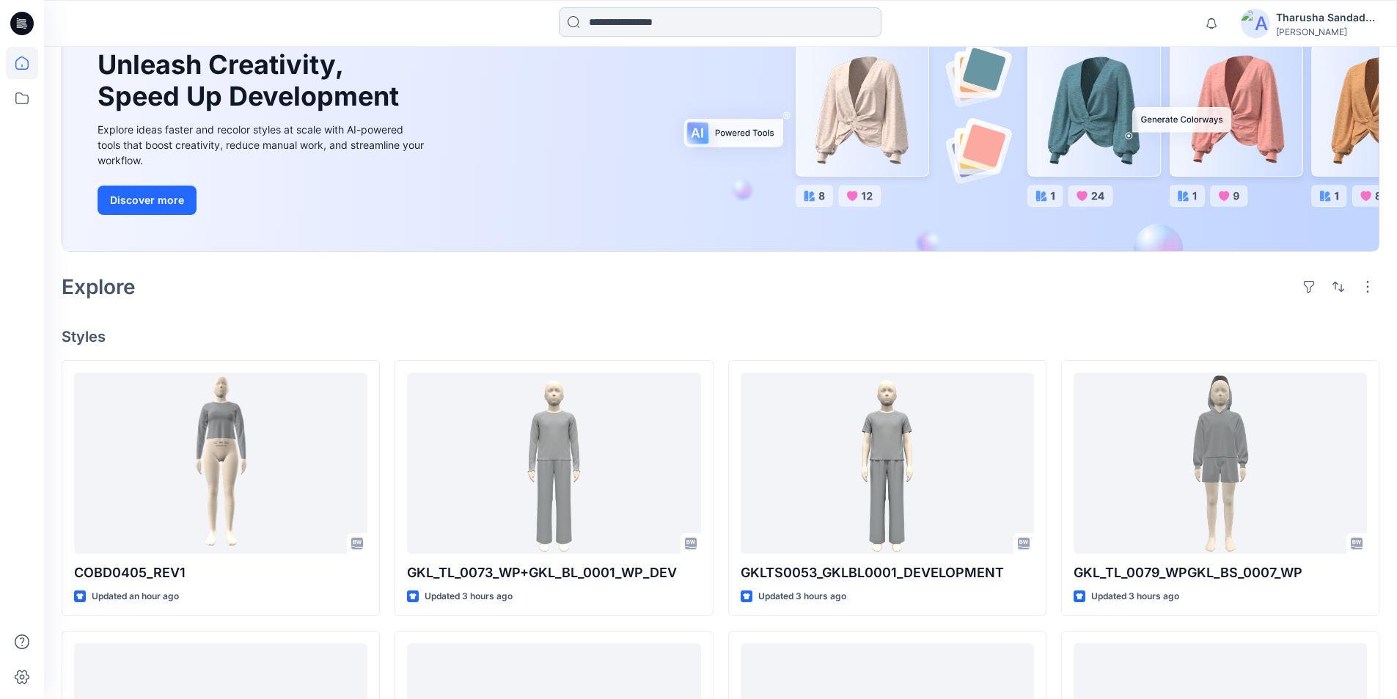
click at [707, 31] on input at bounding box center [720, 21] width 323 height 29
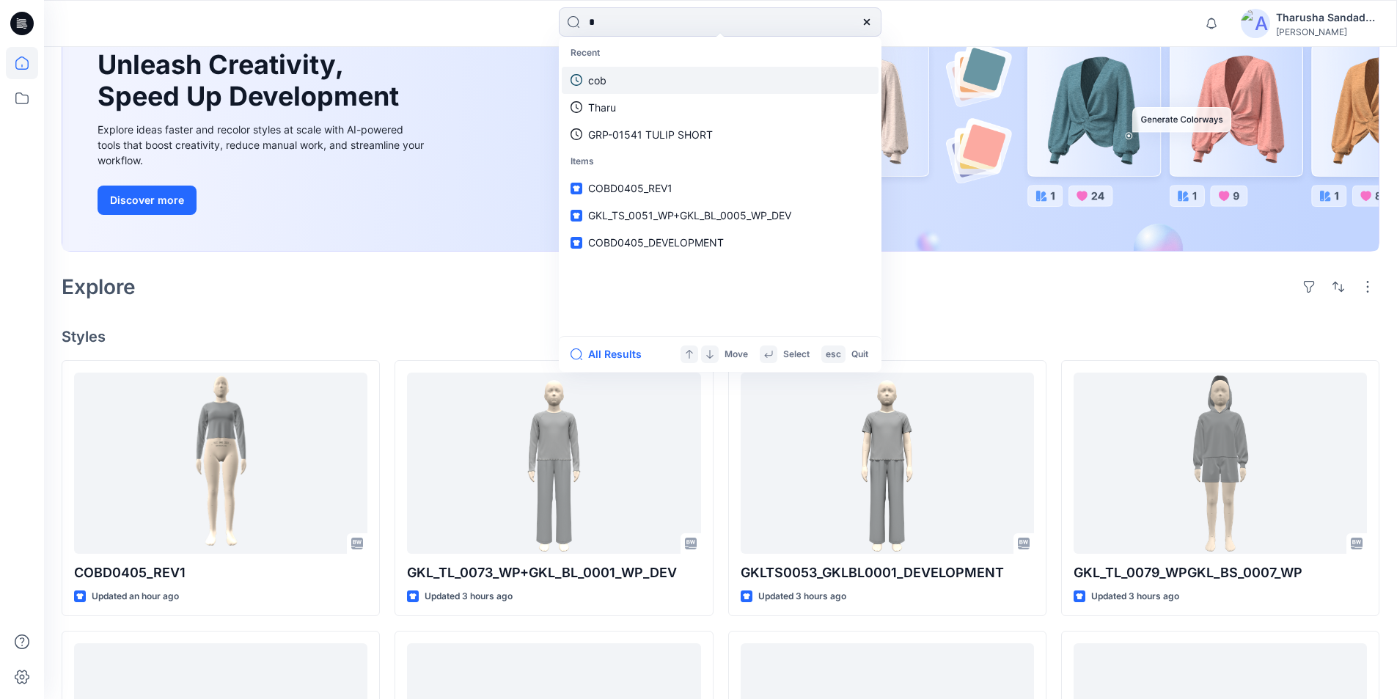
type input "*"
click at [735, 71] on link "cob" at bounding box center [720, 80] width 317 height 27
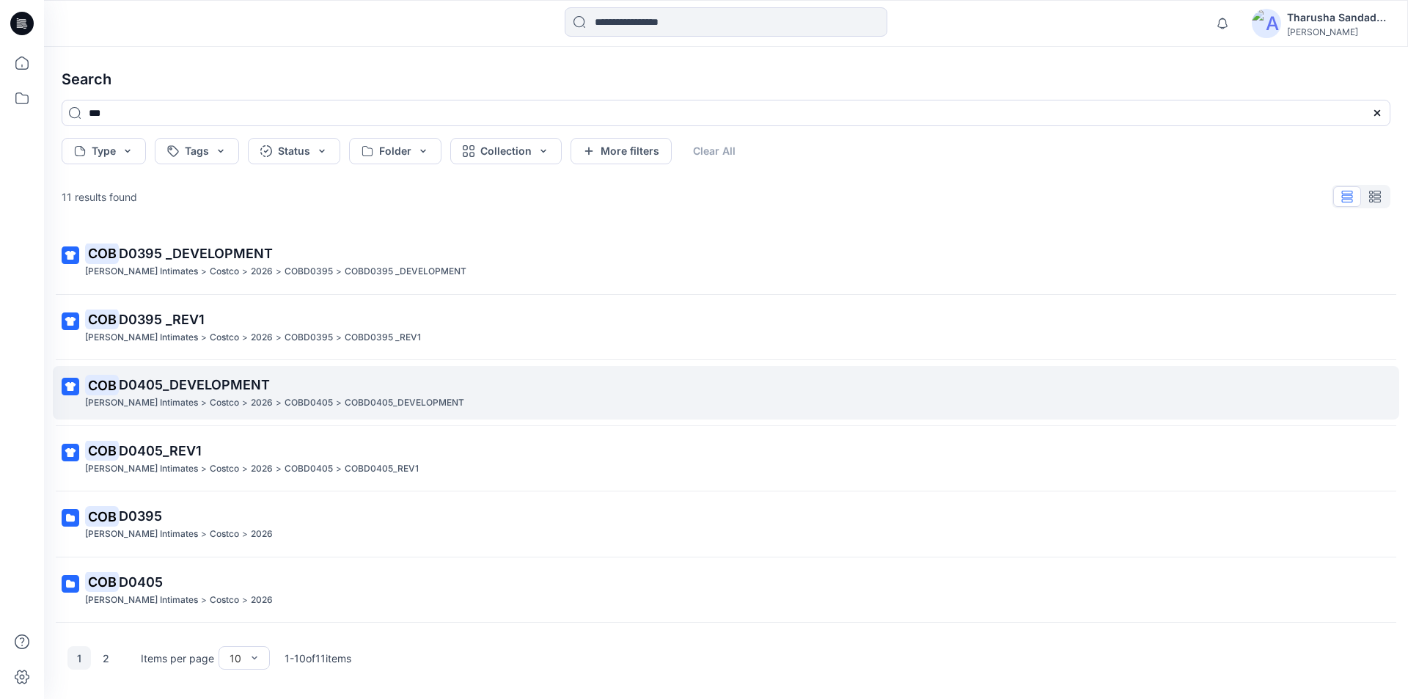
click at [186, 393] on p "COB D0405_DEVELOPMENT" at bounding box center [724, 385] width 1279 height 21
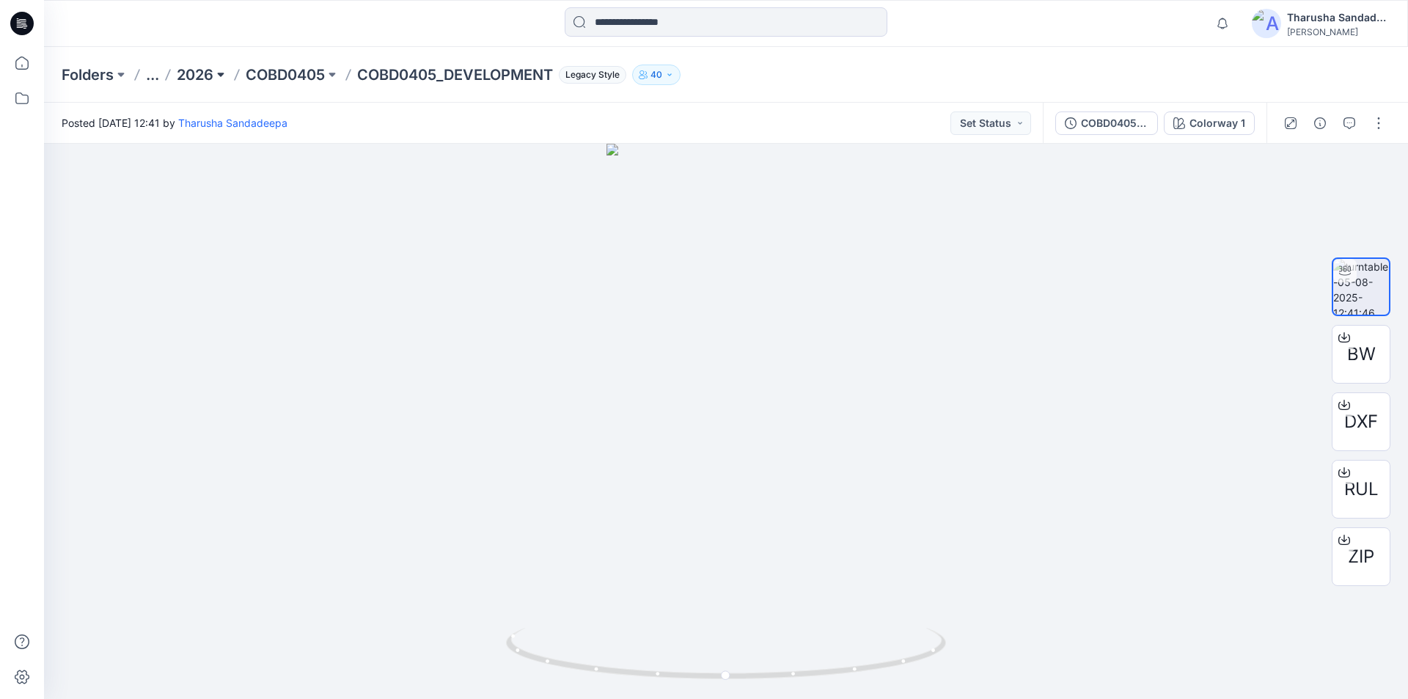
click at [218, 78] on button at bounding box center [220, 75] width 15 height 21
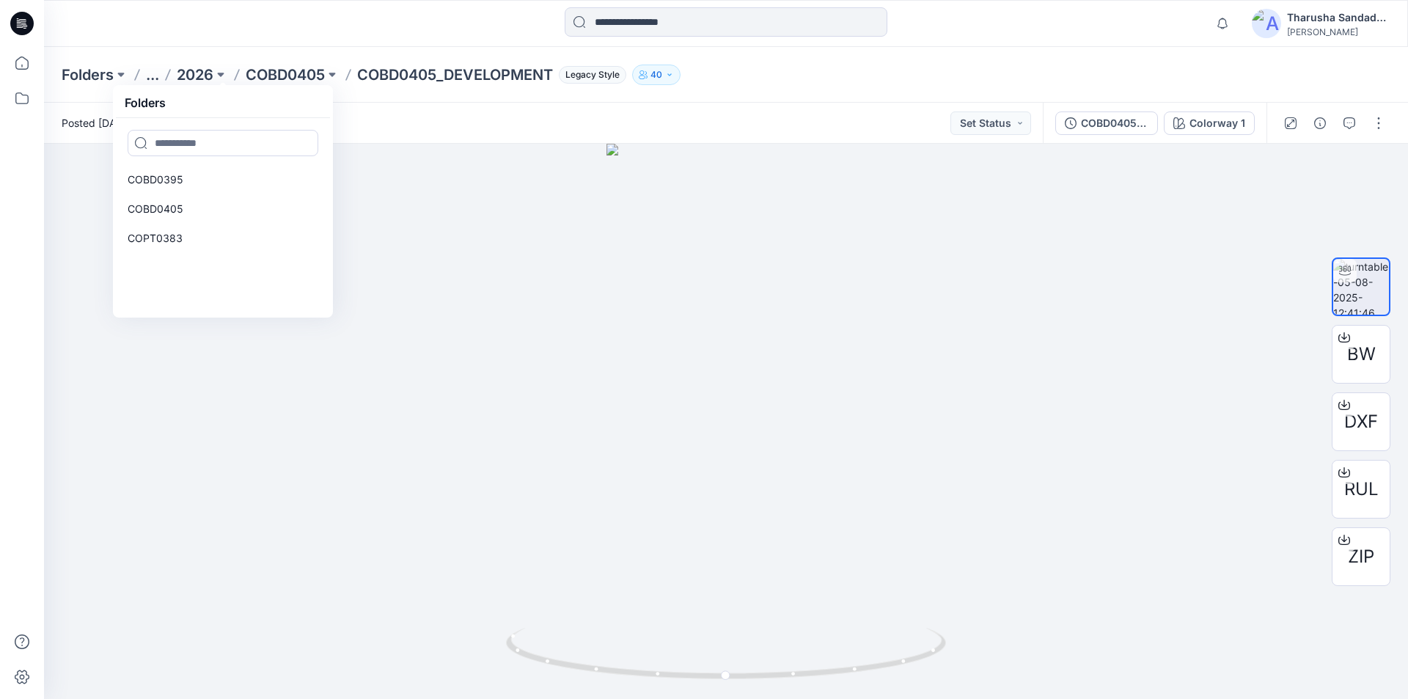
click at [261, 28] on div at bounding box center [214, 23] width 341 height 32
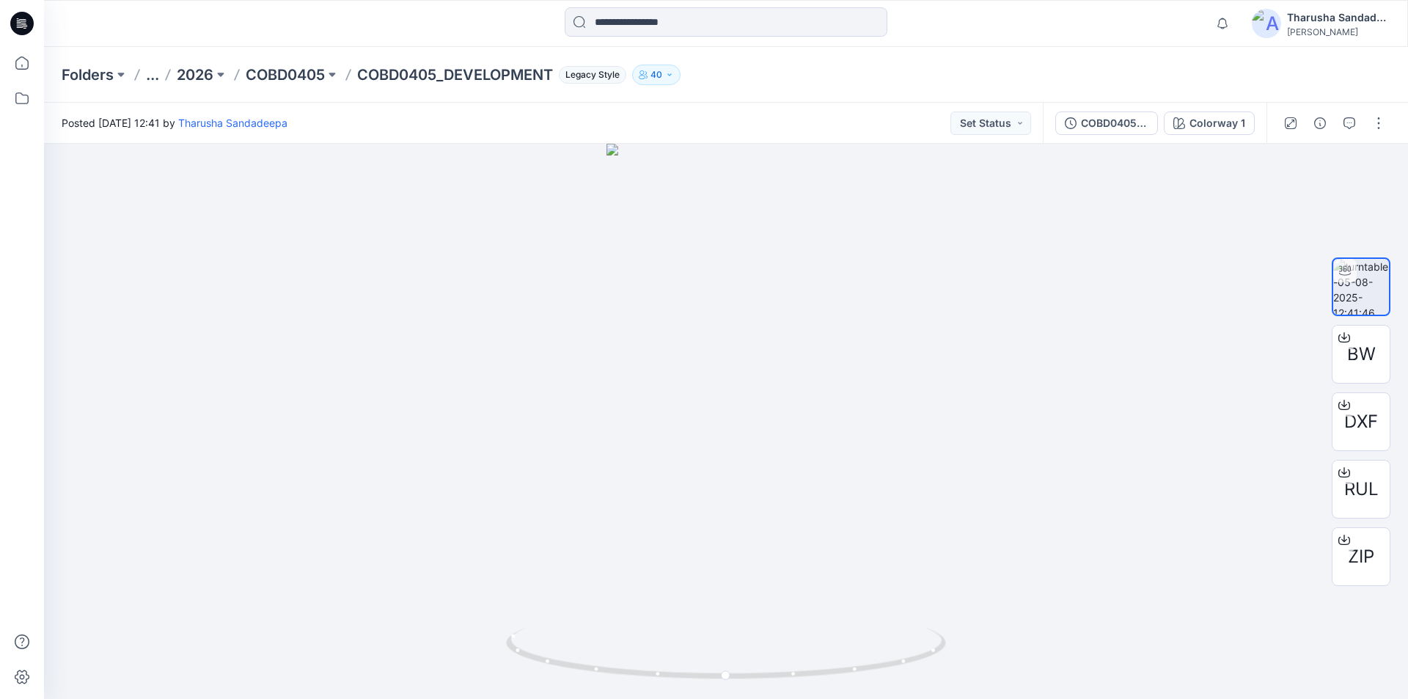
drag, startPoint x: 246, startPoint y: 41, endPoint x: 213, endPoint y: 32, distance: 34.4
click at [246, 41] on div "Notifications Allyson Smith changed the status of GTLTL0072__GKLBL0001_DEVELOPM…" at bounding box center [726, 23] width 1364 height 47
click at [18, 29] on icon at bounding box center [21, 23] width 23 height 23
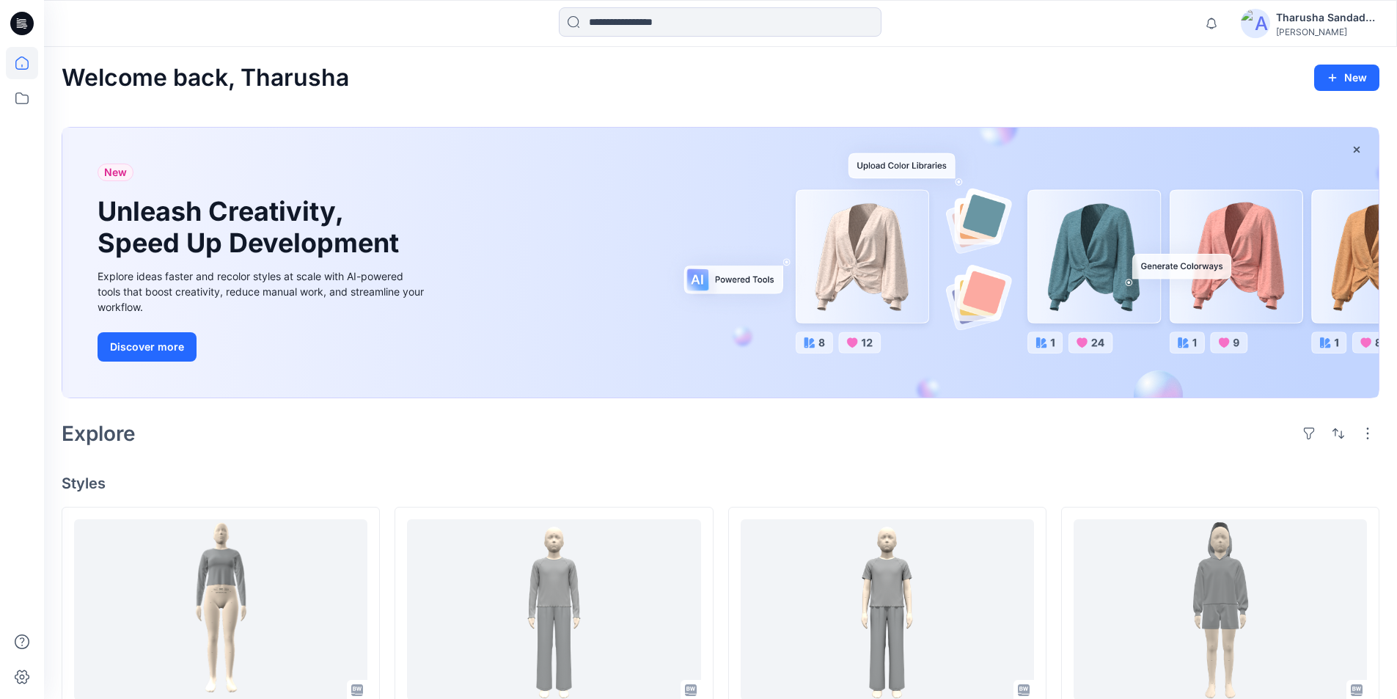
click at [579, 472] on div "Welcome back, Tharusha New New Unleash Creativity, Speed Up Development Explore…" at bounding box center [720, 711] width 1353 height 1328
click at [312, 15] on div at bounding box center [213, 23] width 338 height 32
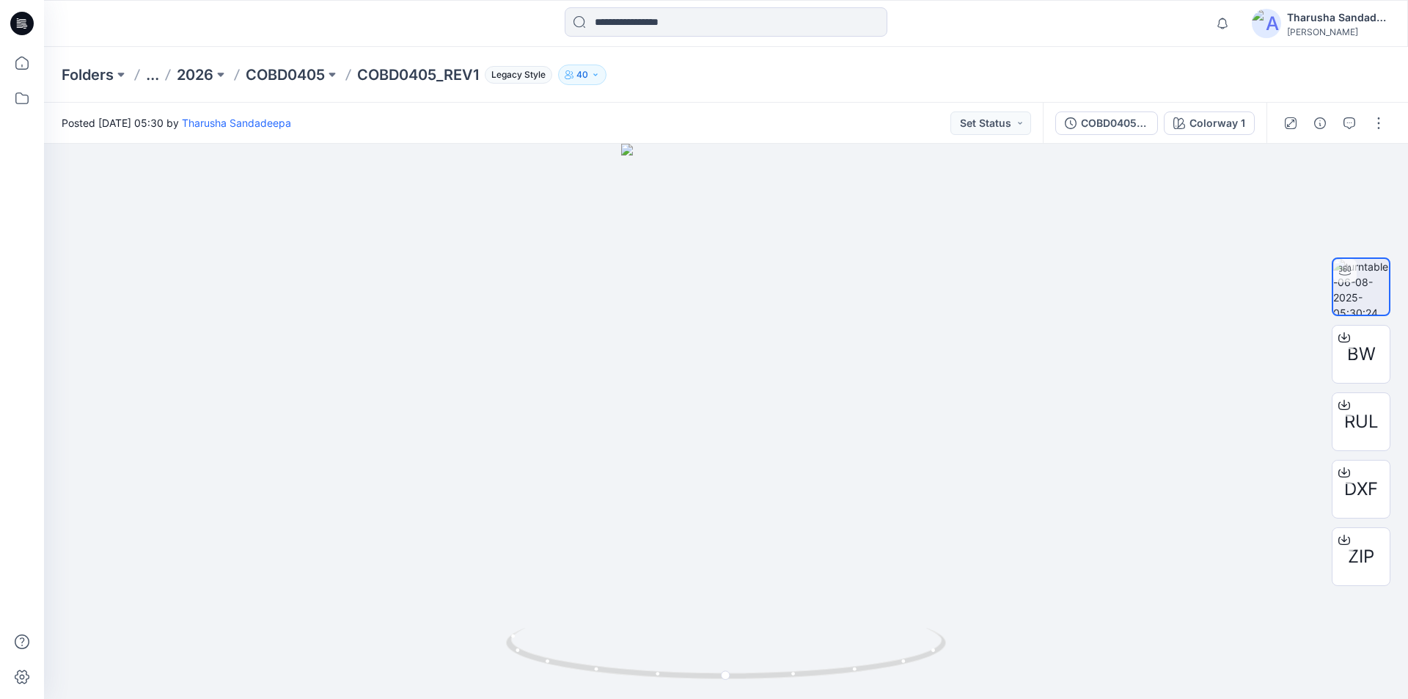
click at [1100, 76] on div "Folders ... 2026 COBD0405 COBD0405_REV1 Legacy Style 40" at bounding box center [669, 75] width 1215 height 21
click at [1016, 72] on div "Folders ... 2026 COBD0405 COBD0405_REV1 Legacy Style 40" at bounding box center [669, 75] width 1215 height 21
click at [1017, 71] on div "Folders ... 2026 COBD0405 COBD0405_REV1 Legacy Style 40" at bounding box center [669, 75] width 1215 height 21
click at [779, 100] on div "Folders ... 2026 COBD0405 COBD0405_REV1 Legacy Style 40" at bounding box center [726, 75] width 1364 height 56
click at [695, 110] on div "Posted Wednesday, August 06, 2025 05:30 by Tharusha Sandadeepa Set Status" at bounding box center [543, 123] width 999 height 40
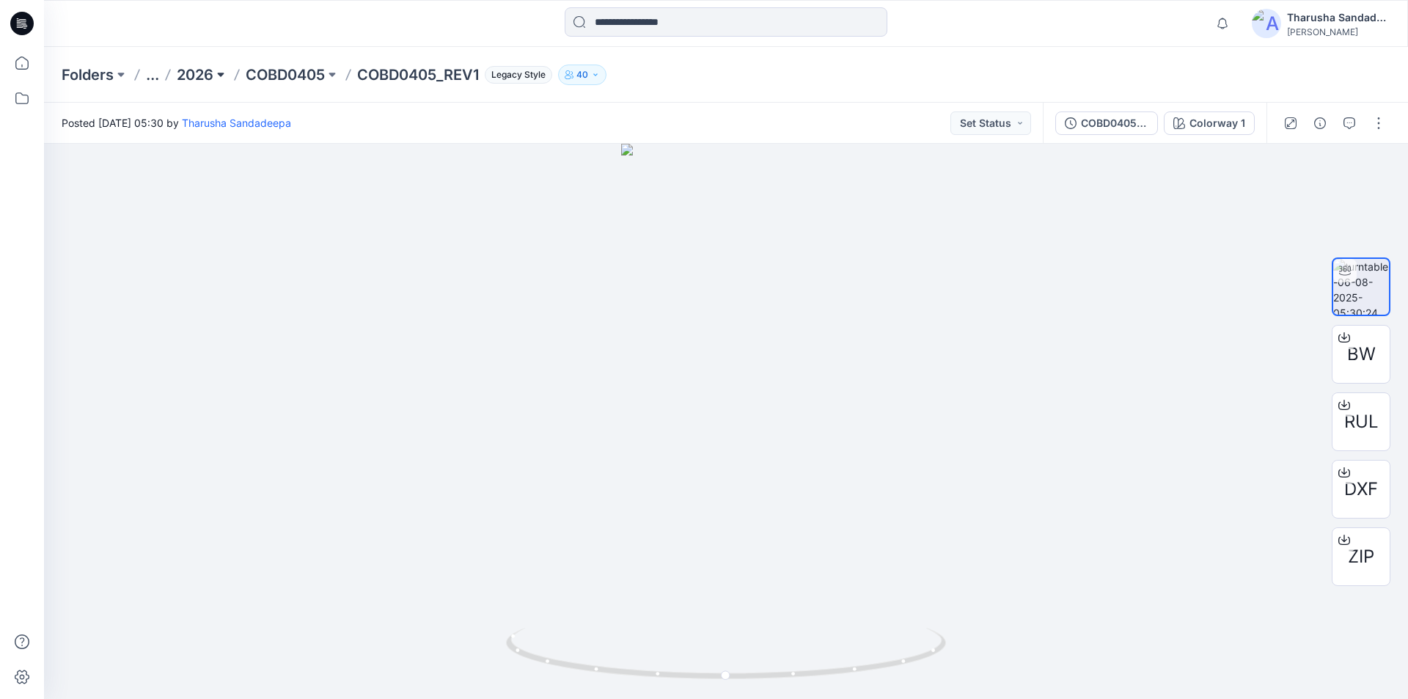
click at [219, 76] on button at bounding box center [220, 75] width 15 height 21
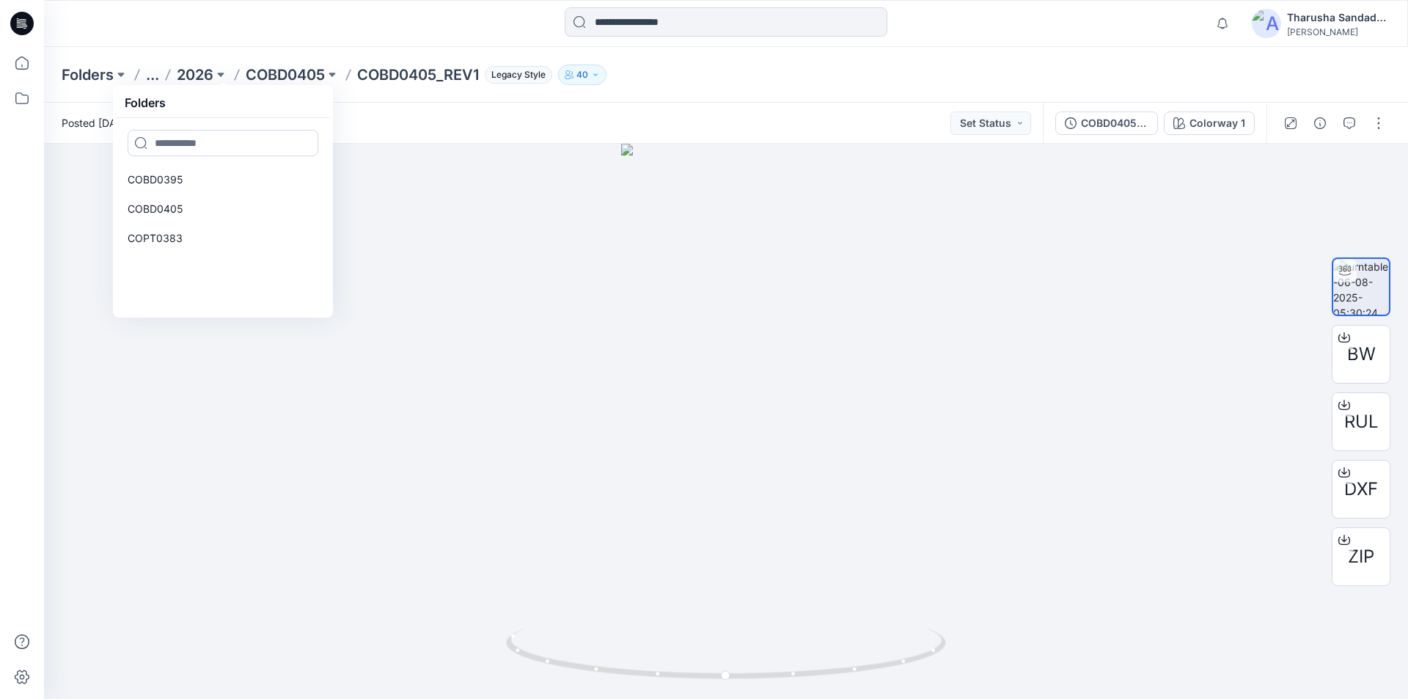
click at [212, 51] on div "Folders ... 2026 Folders COBD0395 COBD0405 COPT0383 COBD0405 COBD0405_REV1 Lega…" at bounding box center [726, 75] width 1364 height 56
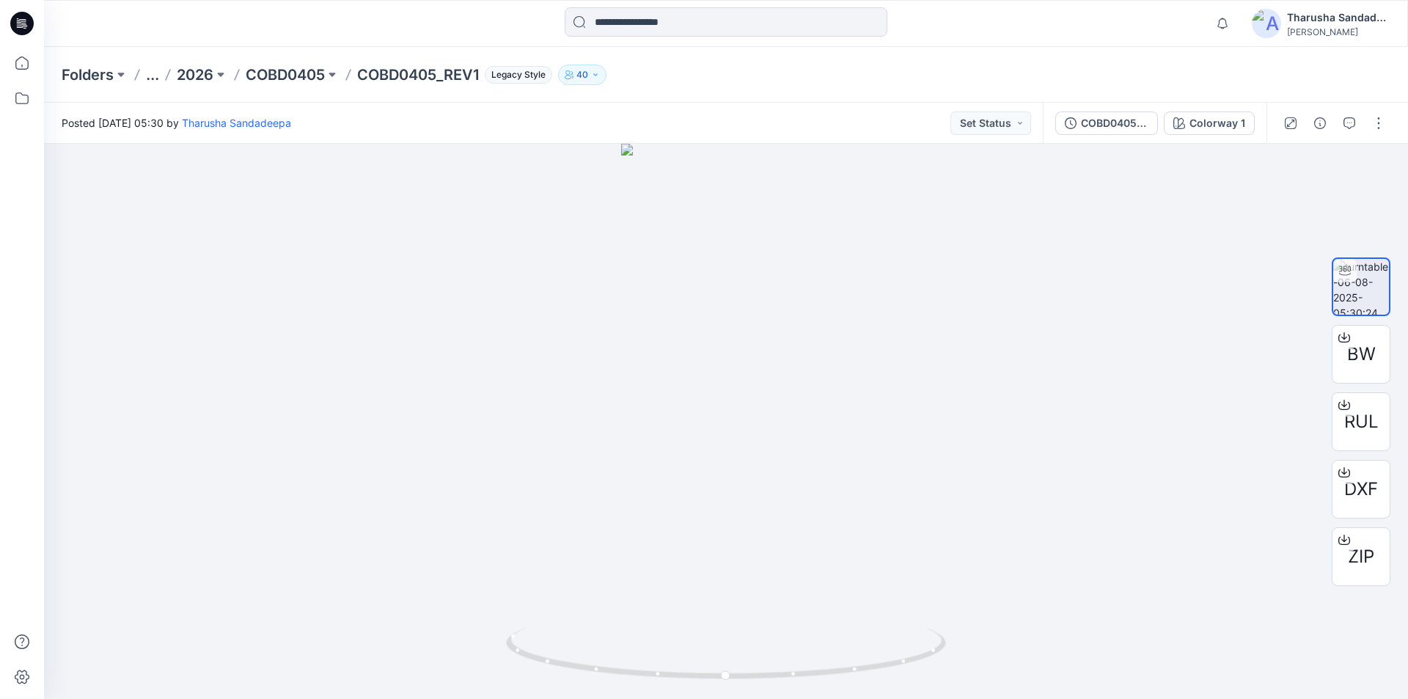
click at [689, 89] on div "Folders ... 2026 COBD0405 COBD0405_REV1 Legacy Style 40" at bounding box center [726, 75] width 1364 height 56
click at [24, 30] on icon at bounding box center [21, 23] width 23 height 23
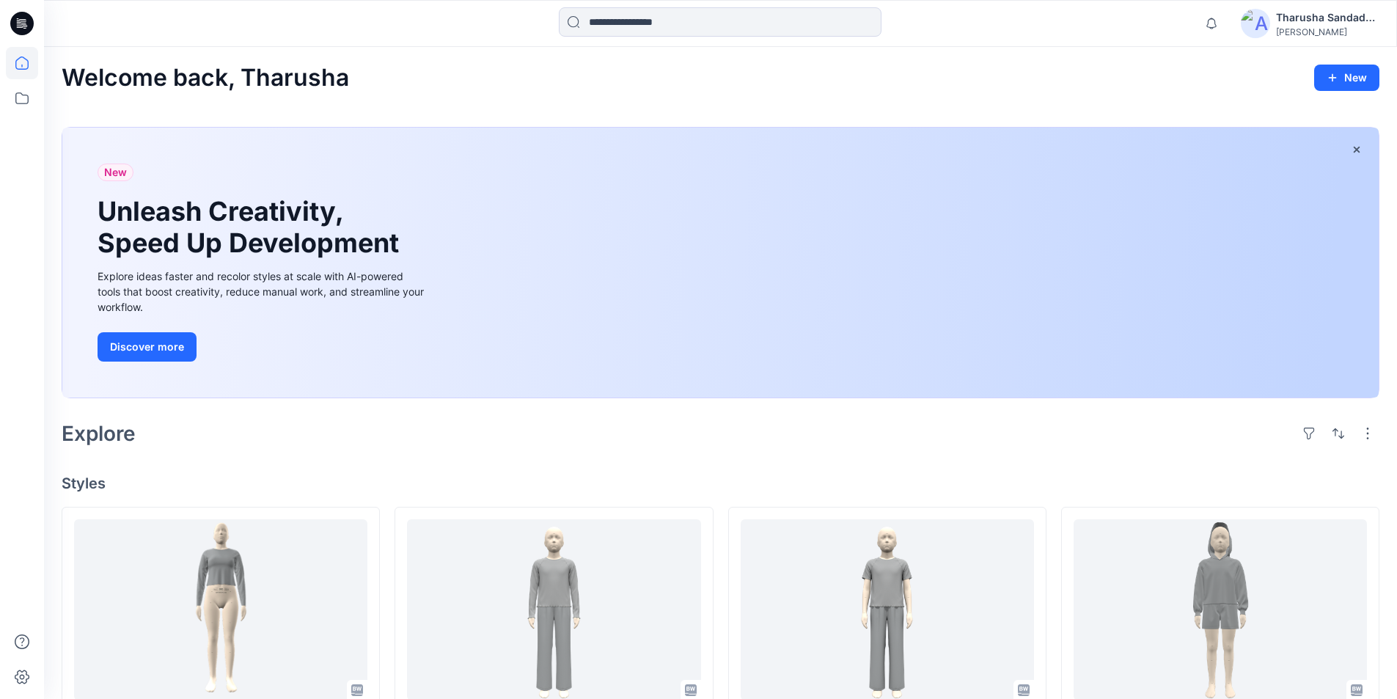
drag, startPoint x: 226, startPoint y: 478, endPoint x: 588, endPoint y: 447, distance: 362.9
click at [227, 478] on h4 "Styles" at bounding box center [721, 484] width 1318 height 18
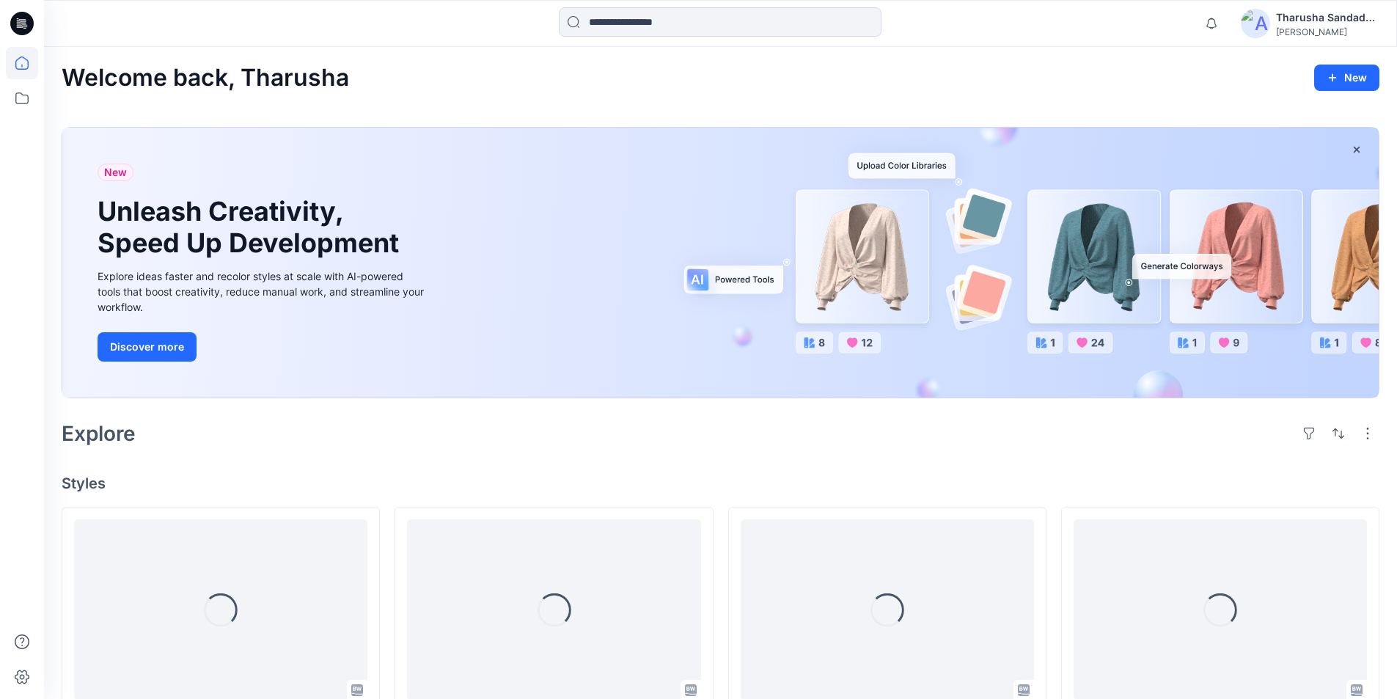
drag, startPoint x: 376, startPoint y: 26, endPoint x: 394, endPoint y: 34, distance: 19.4
click at [380, 25] on div at bounding box center [213, 23] width 338 height 32
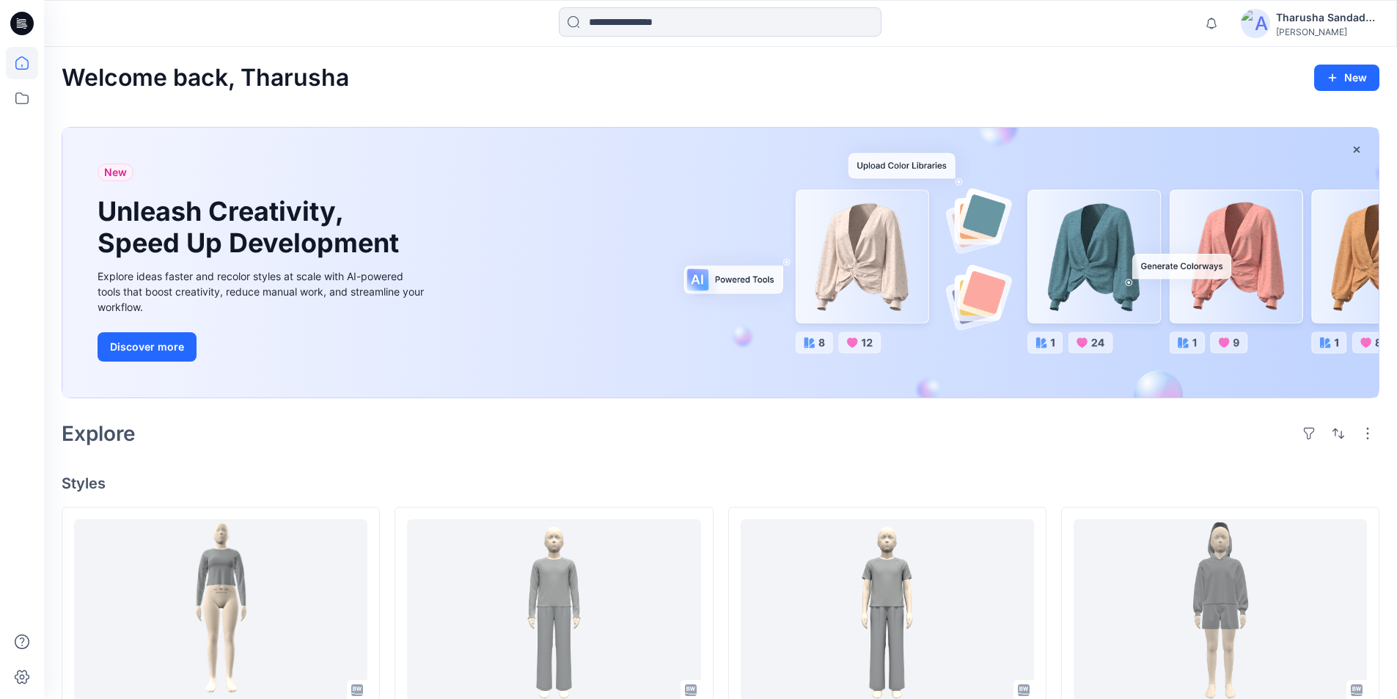
click at [436, 449] on div "Explore" at bounding box center [721, 433] width 1318 height 35
click at [492, 87] on div "Welcome back, Tharusha New" at bounding box center [721, 78] width 1318 height 27
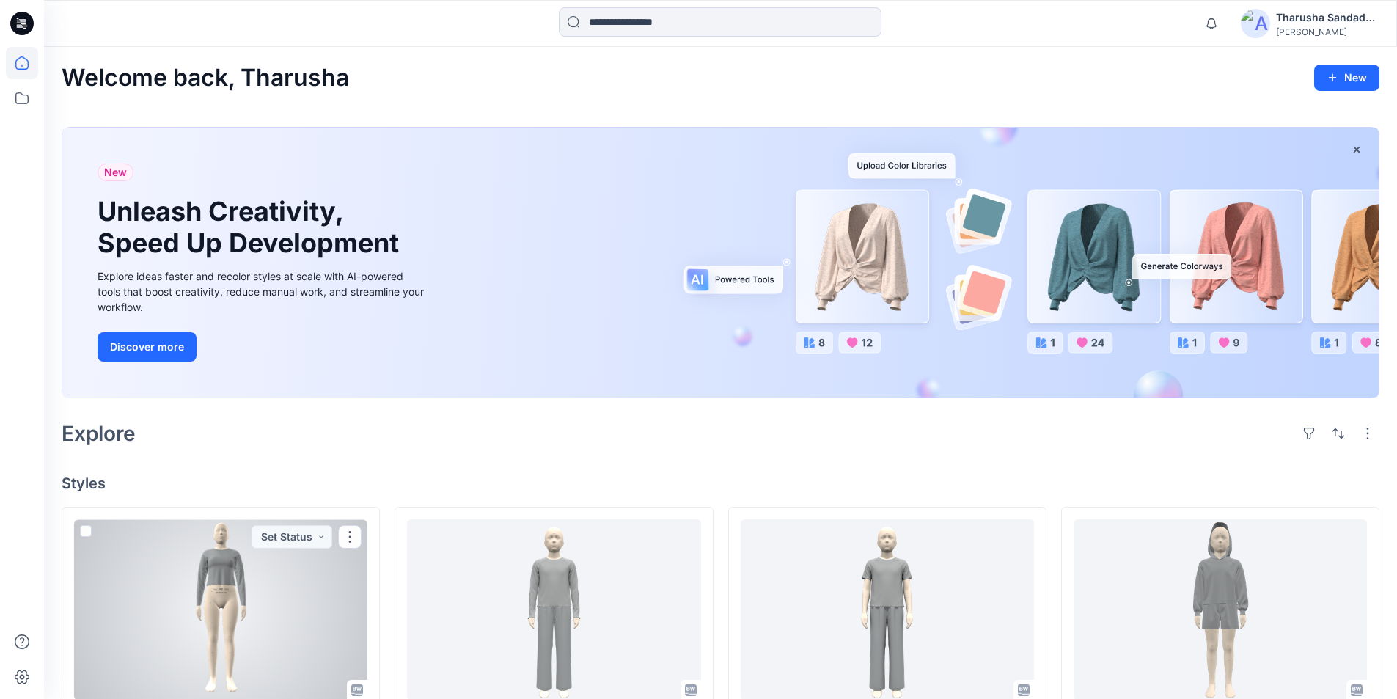
click at [335, 604] on div at bounding box center [220, 609] width 293 height 181
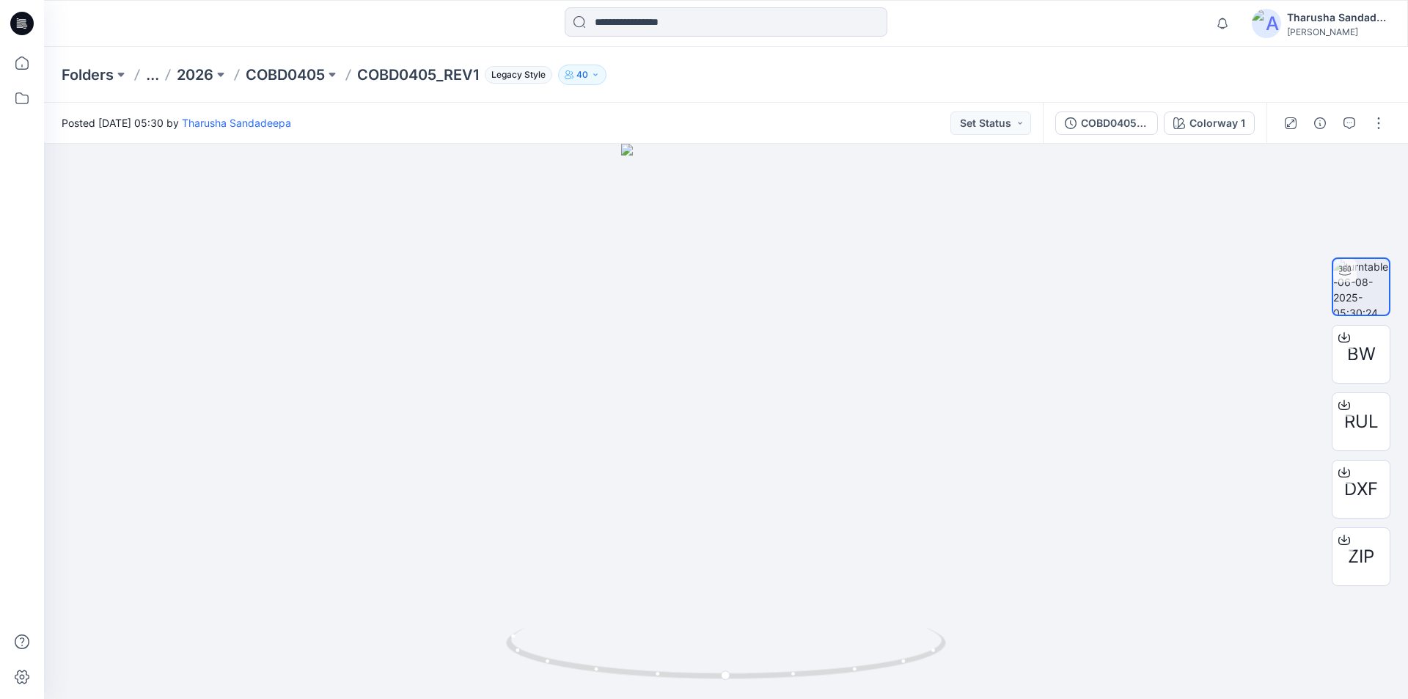
click at [263, 31] on div at bounding box center [214, 23] width 341 height 32
click at [962, 87] on div "Folders ... 2026 COBD0405 COBD0405_REV1 Legacy Style 40" at bounding box center [726, 75] width 1364 height 56
drag, startPoint x: 163, startPoint y: 80, endPoint x: 155, endPoint y: 78, distance: 7.7
click at [160, 80] on div "Folders ... 2026 COBD0405 COBD0405_REV1 Legacy Style 40" at bounding box center [669, 75] width 1215 height 21
click at [155, 77] on button "..." at bounding box center [152, 75] width 13 height 21
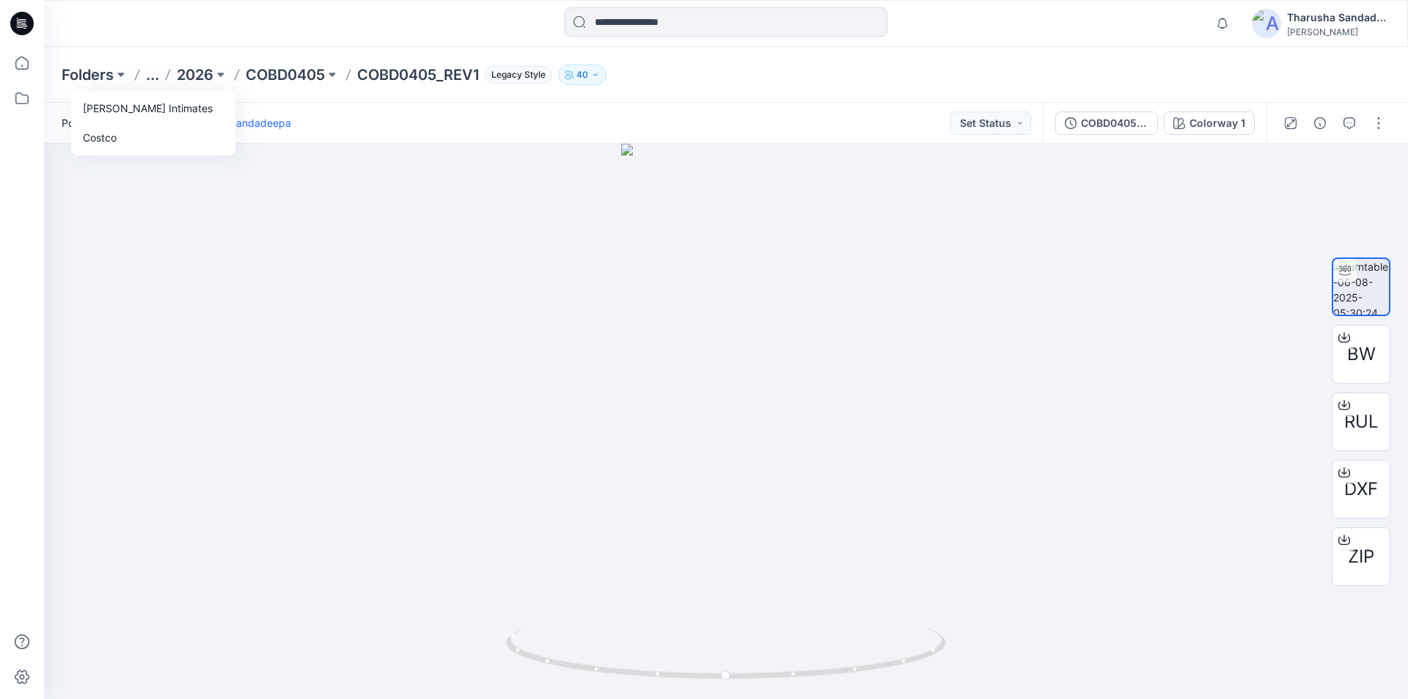
click at [157, 48] on div "Folders ... [PERSON_NAME] Intimates Costco 2026 COBD0405 COBD0405_REV1 Legacy S…" at bounding box center [726, 75] width 1364 height 56
click at [100, 81] on p "Folders" at bounding box center [88, 75] width 52 height 21
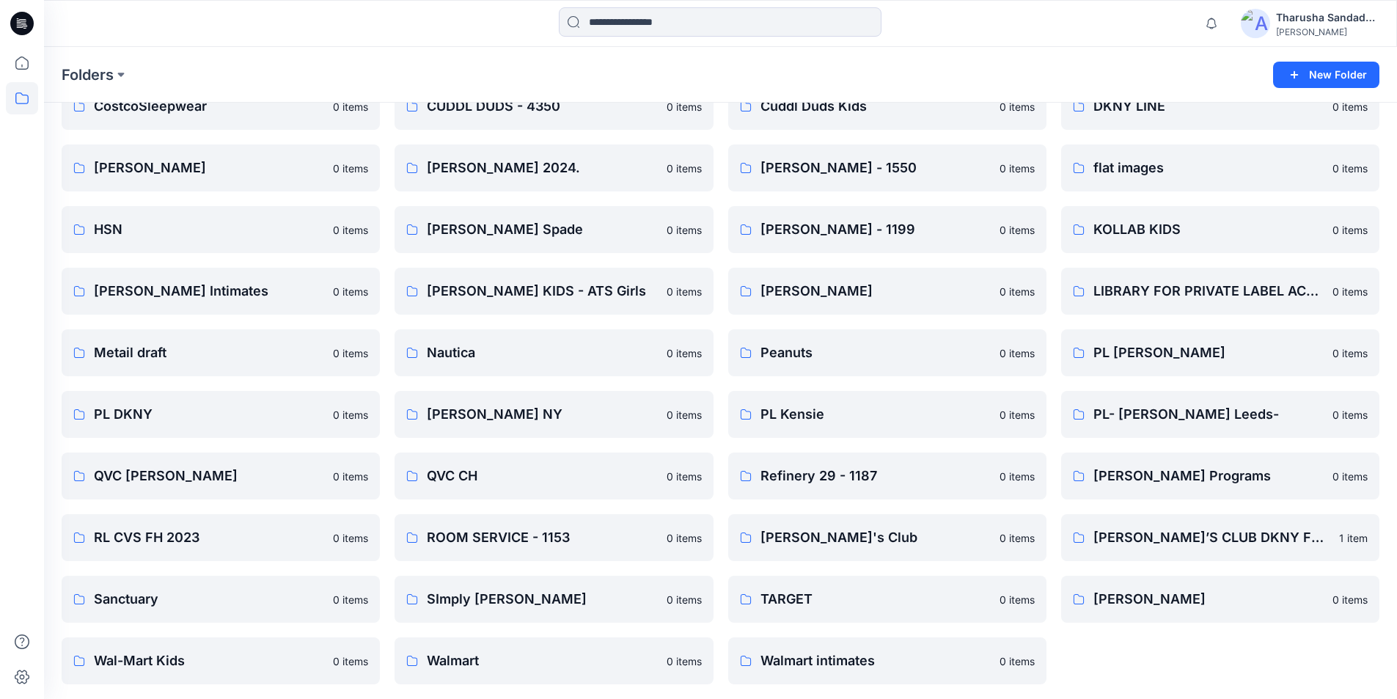
scroll to position [821, 0]
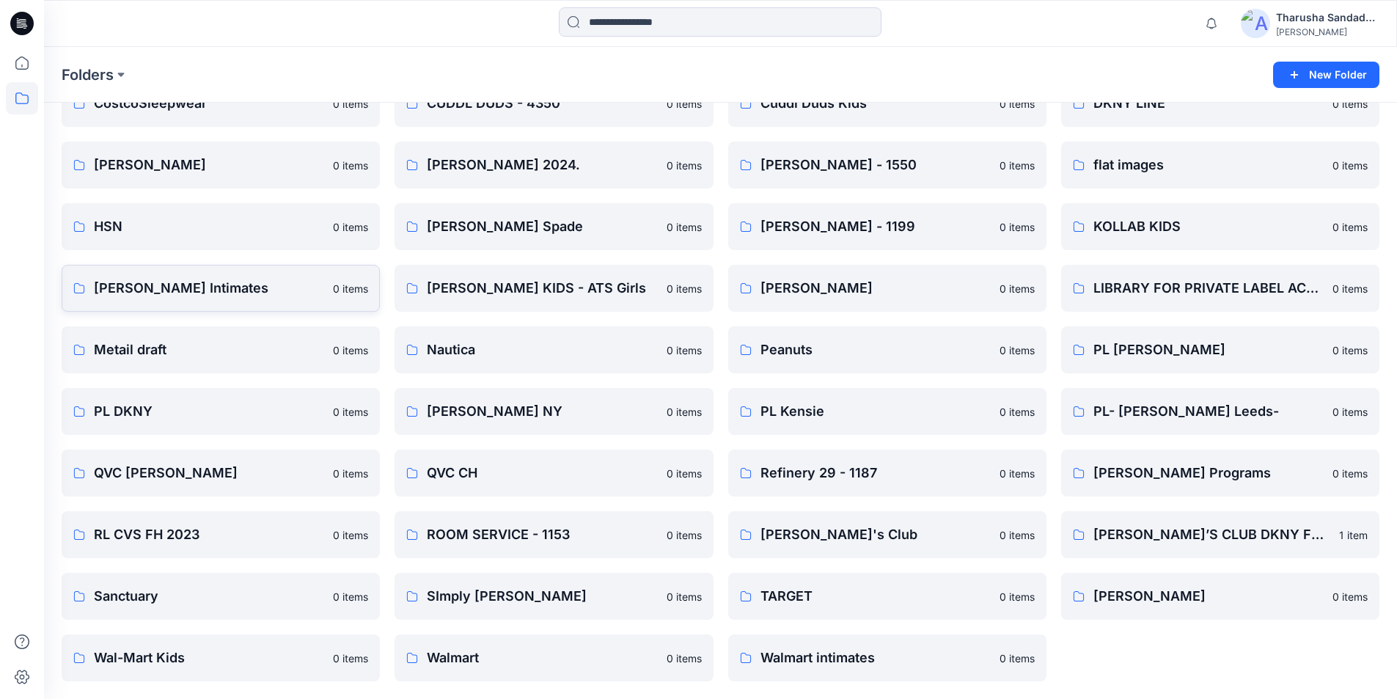
click at [231, 300] on link "[PERSON_NAME] Intimates 0 items" at bounding box center [221, 288] width 318 height 47
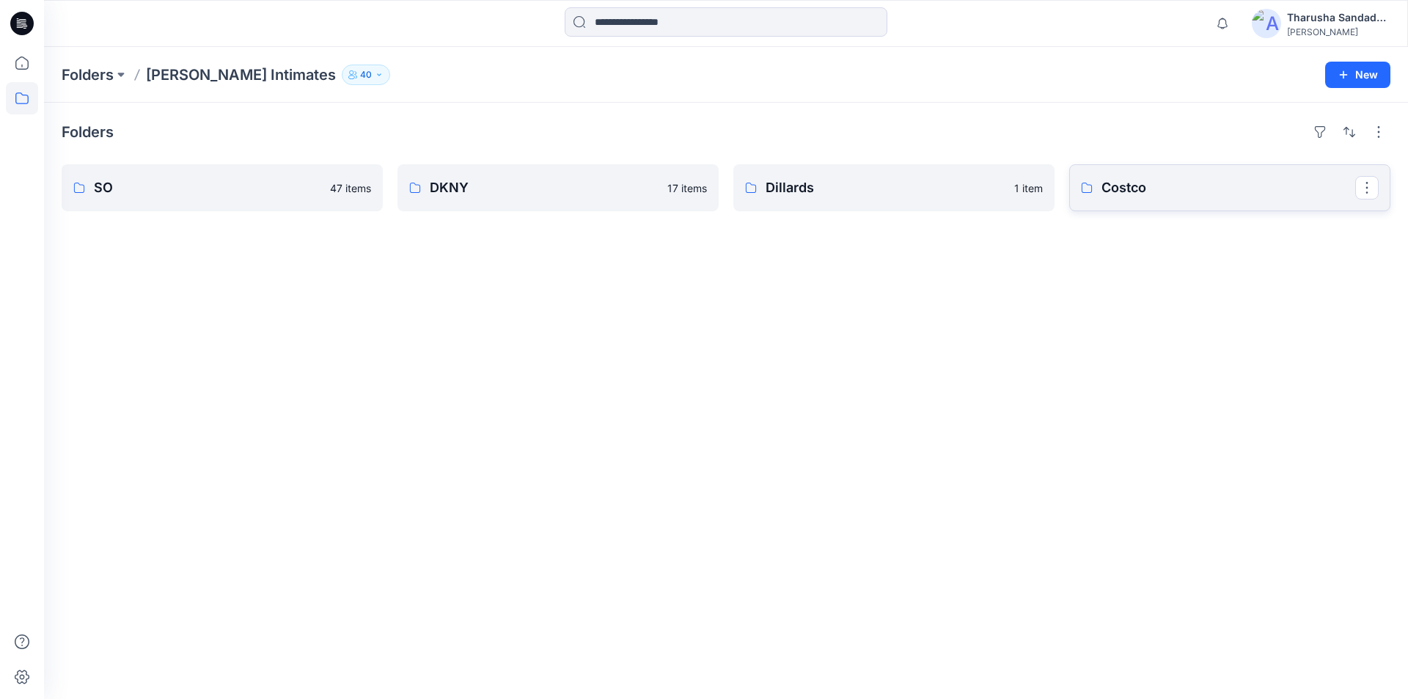
click at [1151, 187] on p "Costco" at bounding box center [1229, 188] width 254 height 21
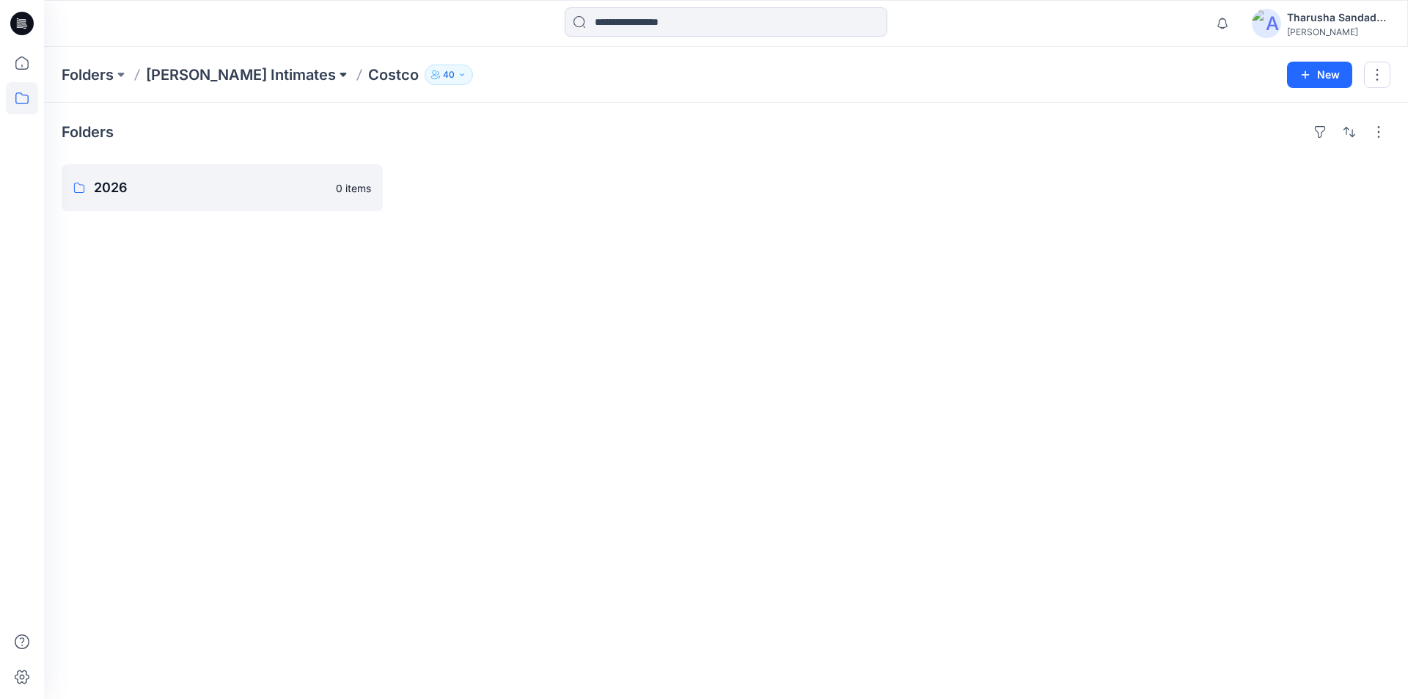
click at [336, 78] on button at bounding box center [343, 75] width 15 height 21
click at [257, 43] on div "Notifications [PERSON_NAME] changed the status of GTLTL0072__GKLBL0001_DEVELOPM…" at bounding box center [726, 23] width 1364 height 47
click at [368, 81] on p "Costco" at bounding box center [393, 75] width 51 height 21
click at [368, 79] on p "Costco" at bounding box center [393, 75] width 51 height 21
click at [164, 195] on p "2026" at bounding box center [221, 188] width 254 height 21
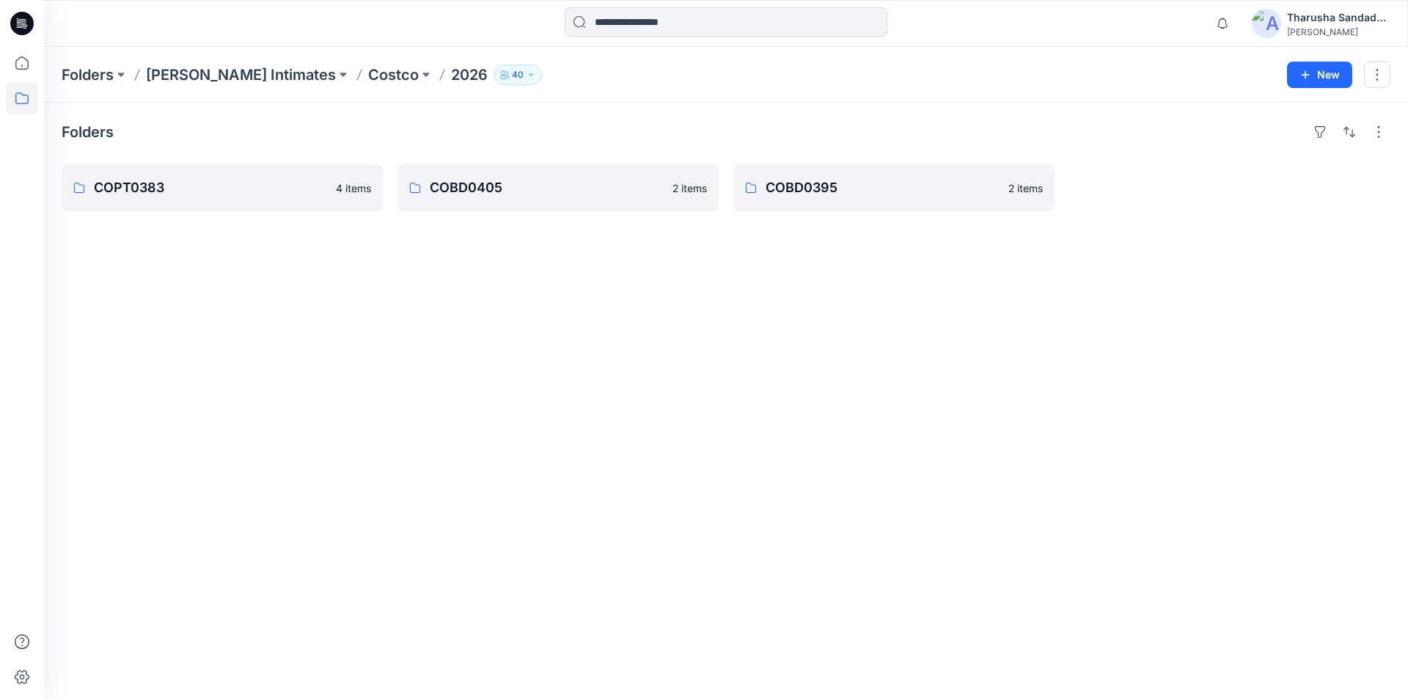
click at [881, 76] on div "Folders Komar Intimates Costco 2026 40" at bounding box center [669, 75] width 1215 height 21
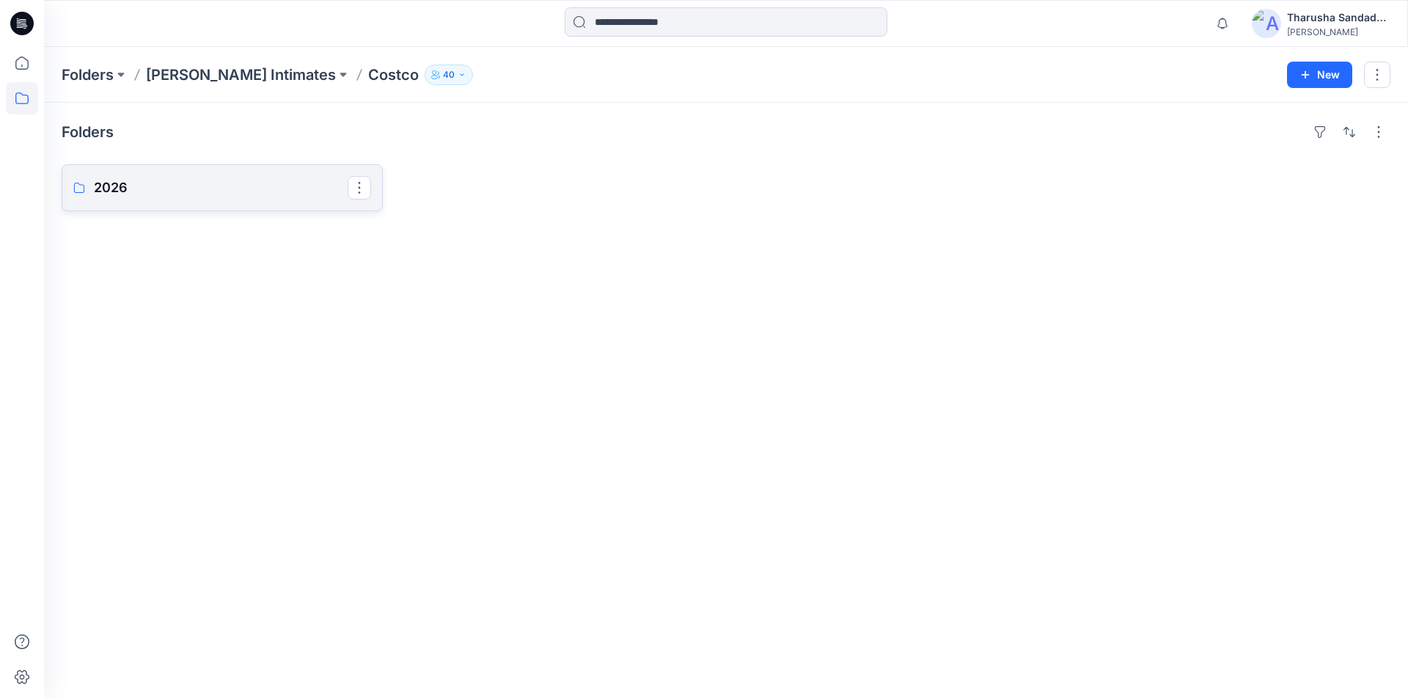
click at [213, 191] on p "2026" at bounding box center [221, 188] width 254 height 21
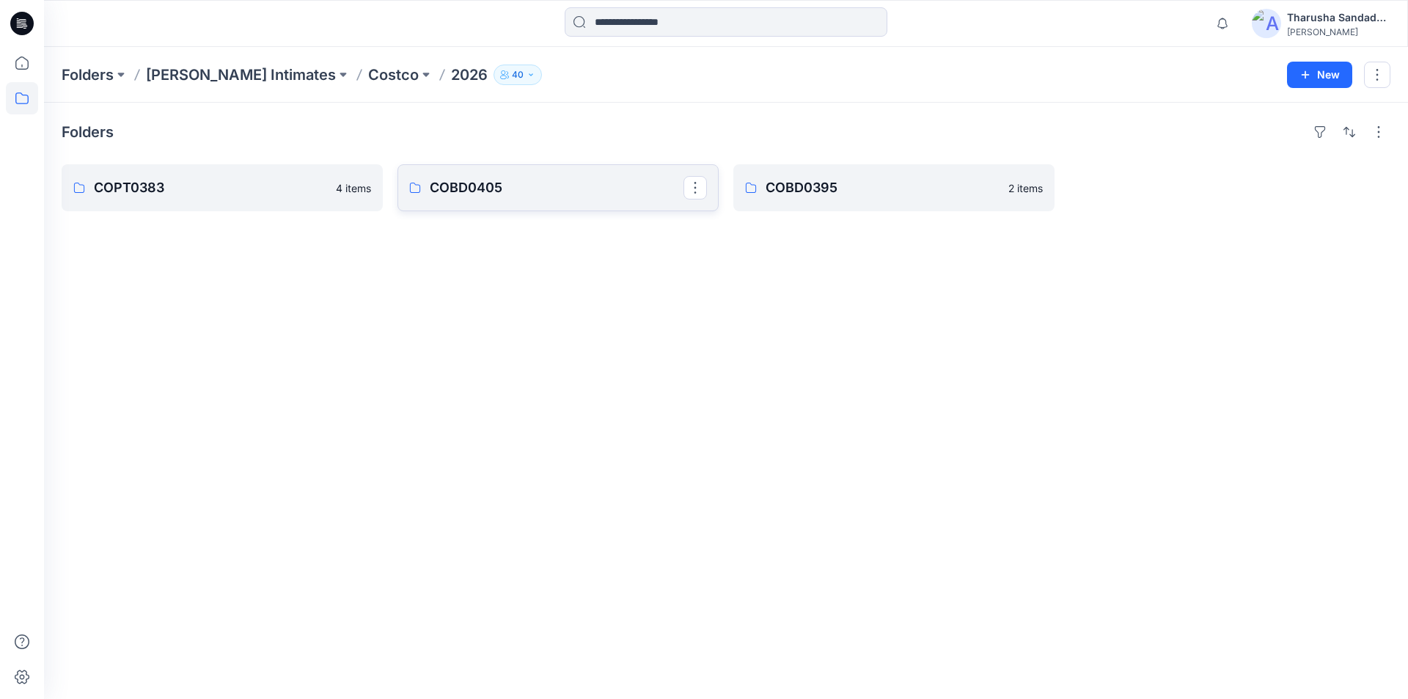
click at [538, 191] on p "COBD0405" at bounding box center [557, 188] width 254 height 21
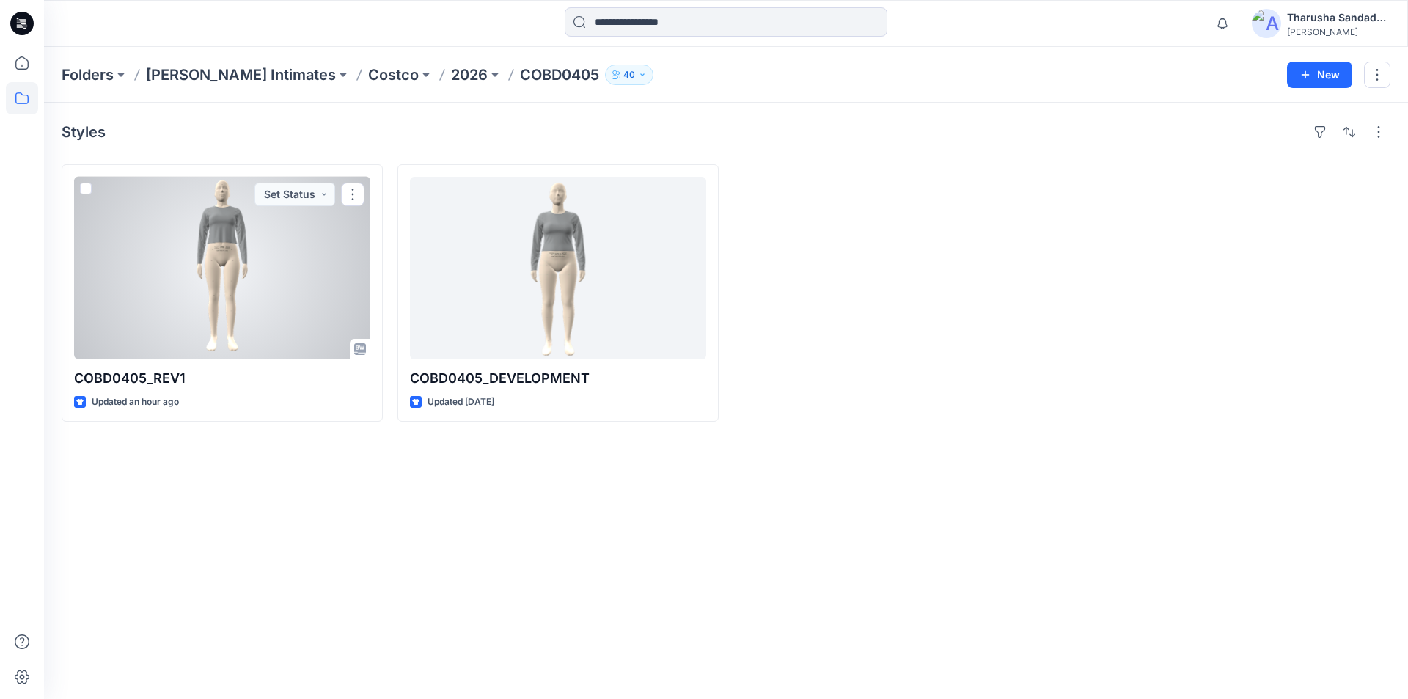
click at [258, 285] on div at bounding box center [222, 268] width 296 height 183
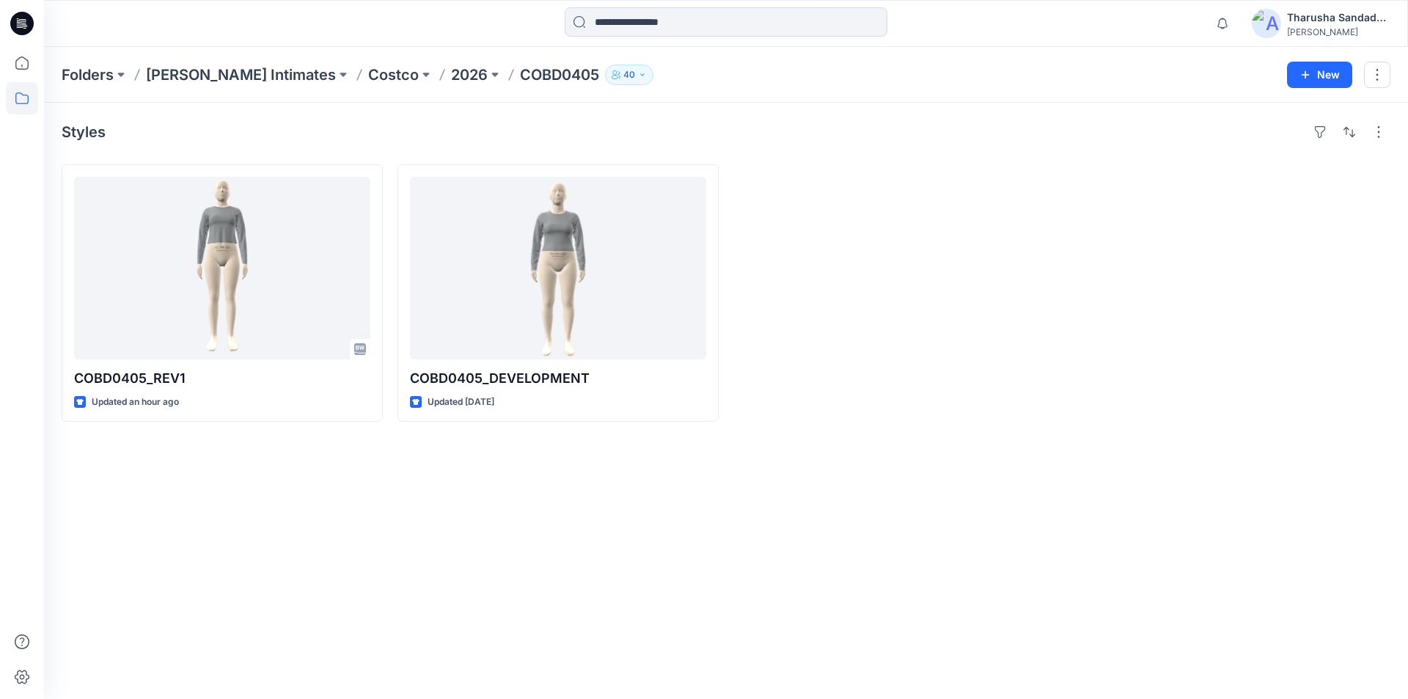
click at [451, 76] on p "2026" at bounding box center [469, 75] width 37 height 21
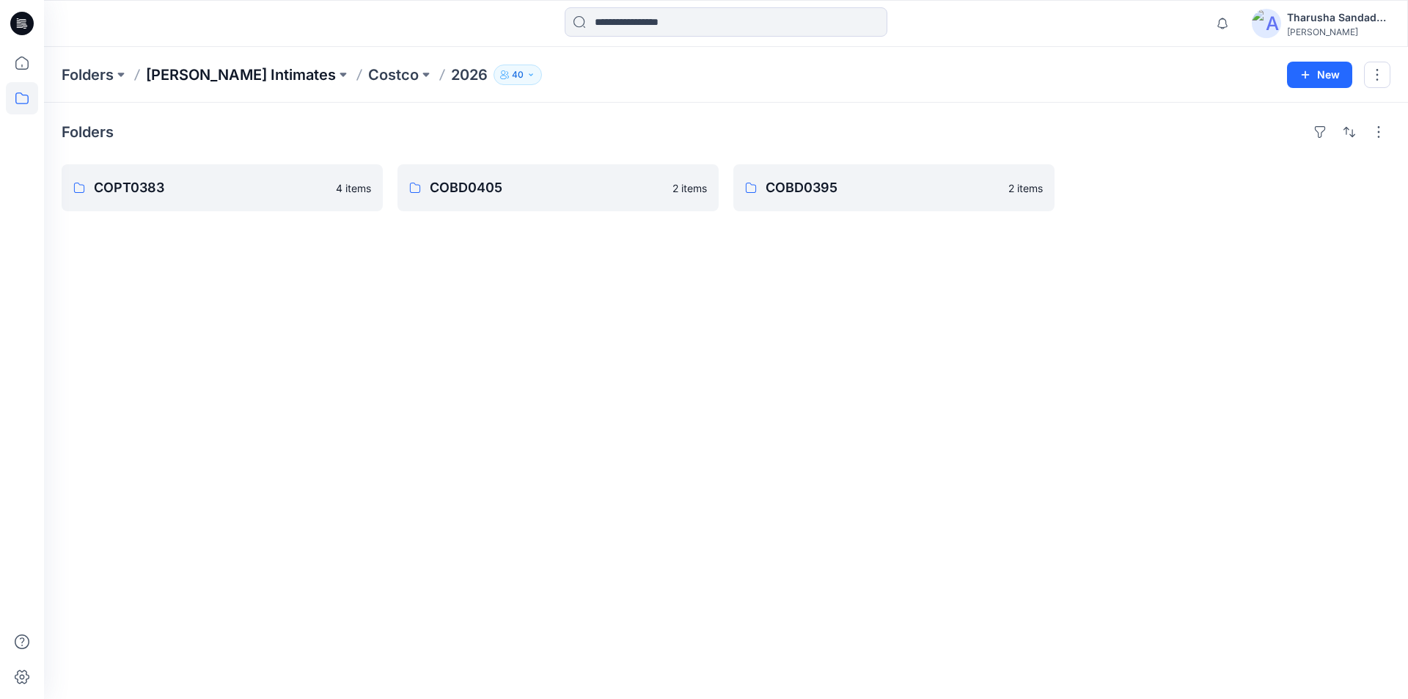
click at [191, 76] on p "Komar Intimates" at bounding box center [241, 75] width 190 height 21
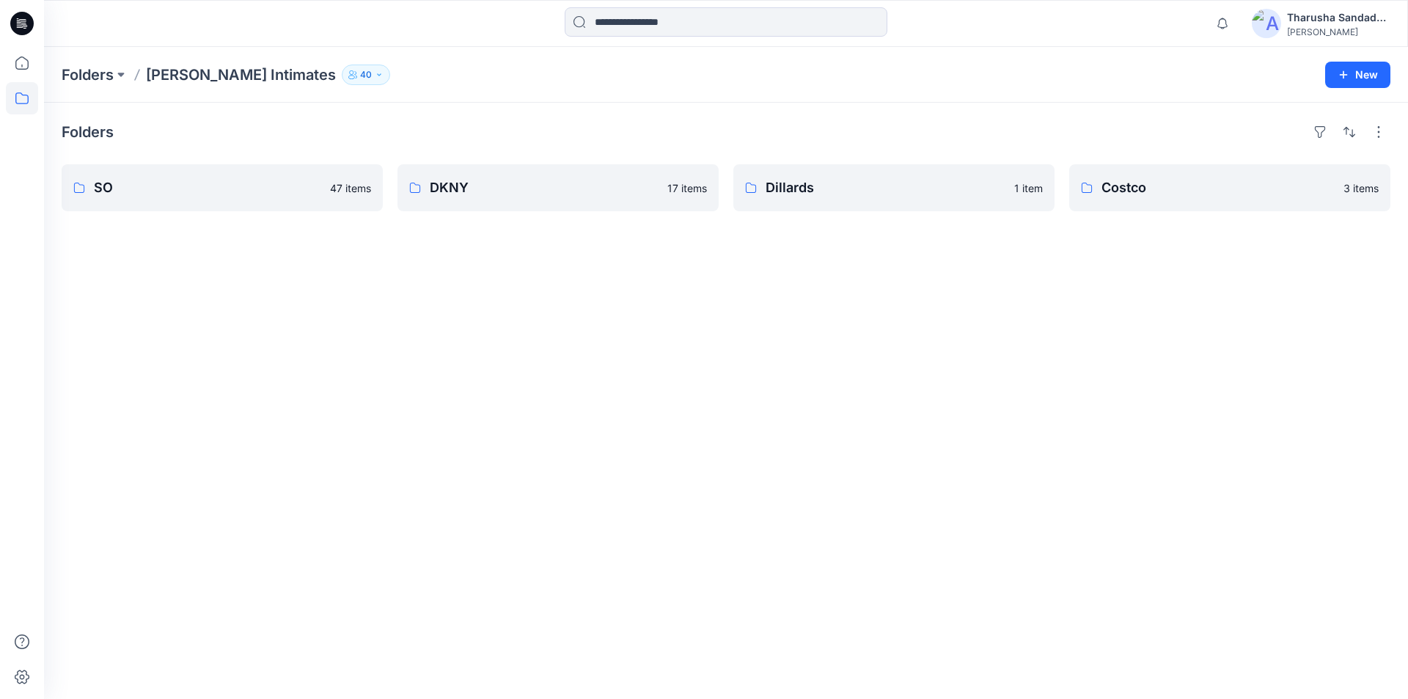
click at [199, 78] on p "Komar Intimates" at bounding box center [241, 75] width 190 height 21
click at [1175, 198] on link "Costco" at bounding box center [1229, 187] width 321 height 47
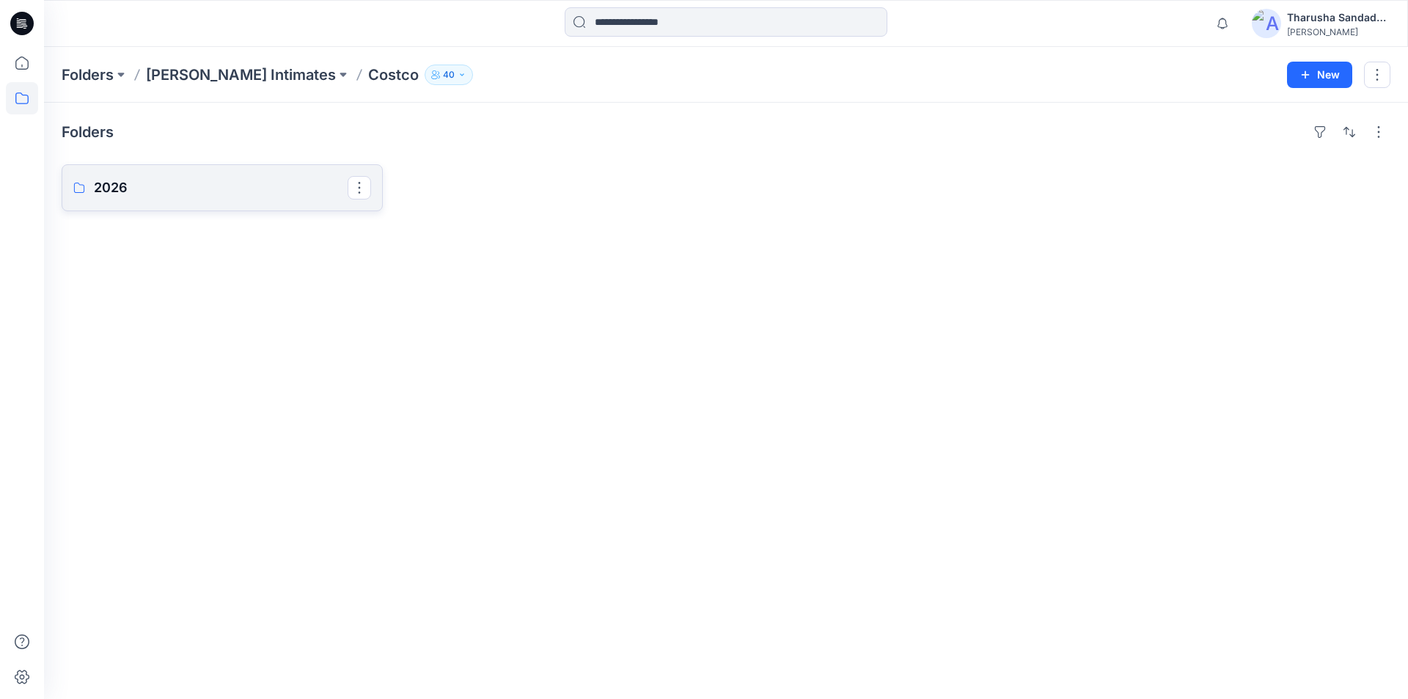
click at [131, 187] on p "2026" at bounding box center [221, 188] width 254 height 21
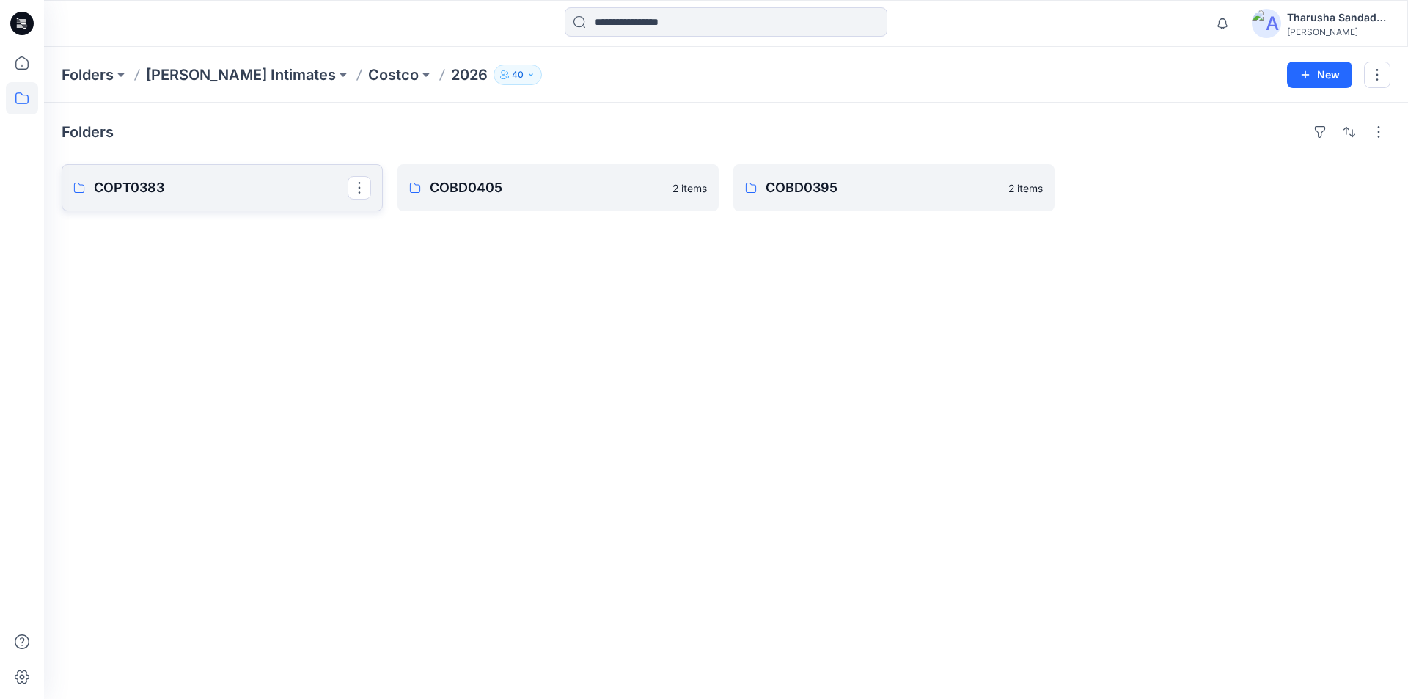
click at [181, 188] on p "COPT0383" at bounding box center [221, 188] width 254 height 21
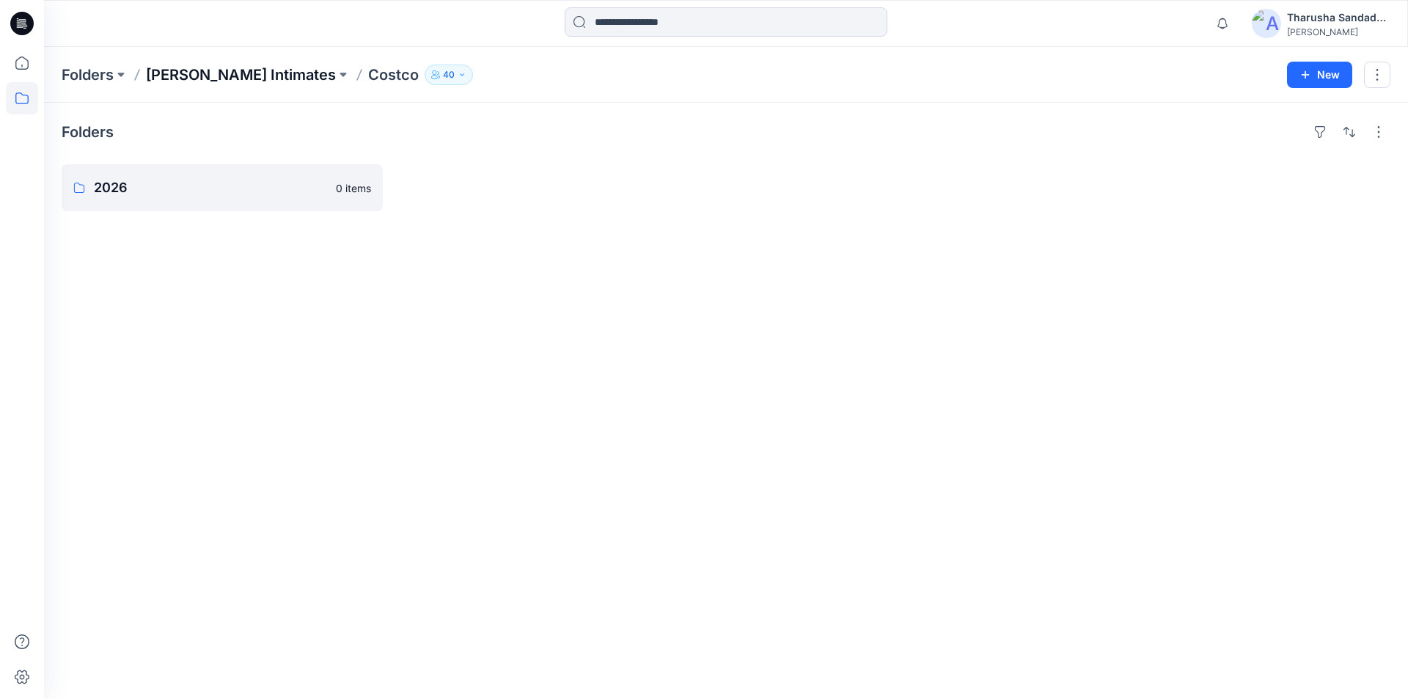
click at [224, 73] on p "Komar Intimates" at bounding box center [241, 75] width 190 height 21
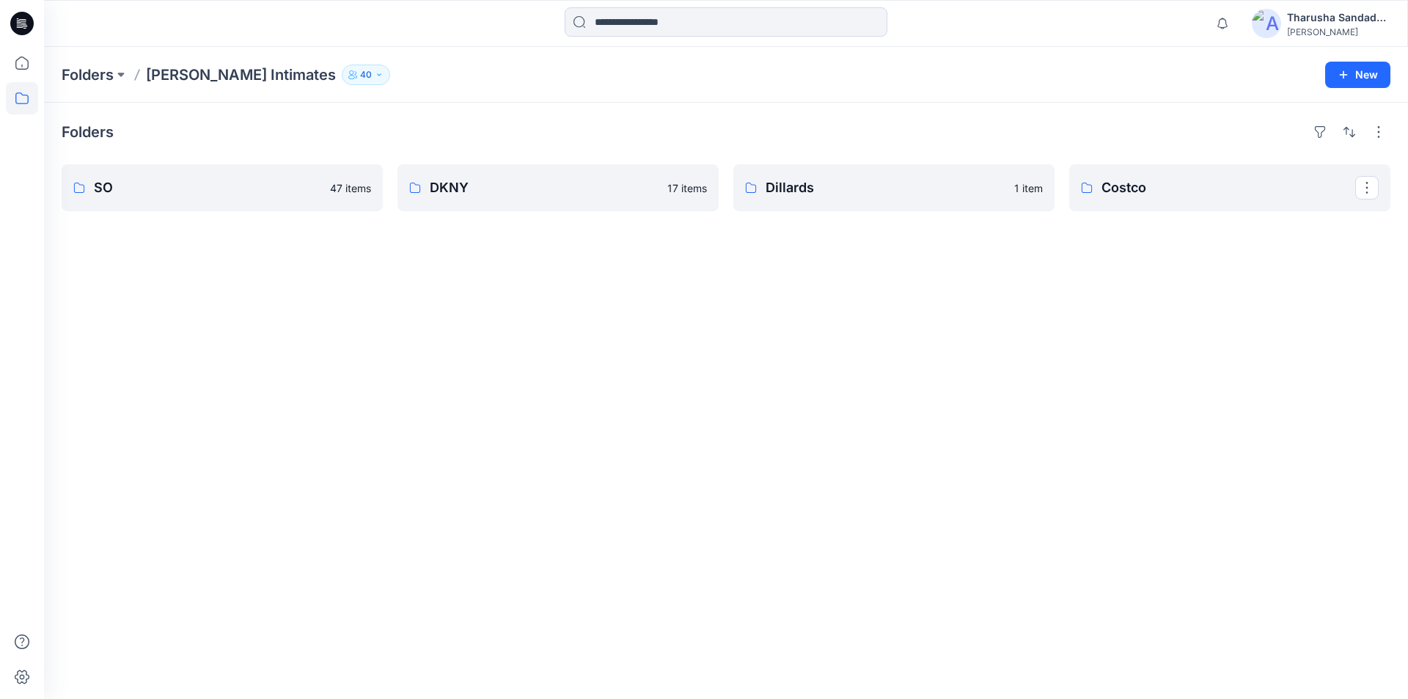
click at [1168, 202] on link "Costco" at bounding box center [1229, 187] width 321 height 47
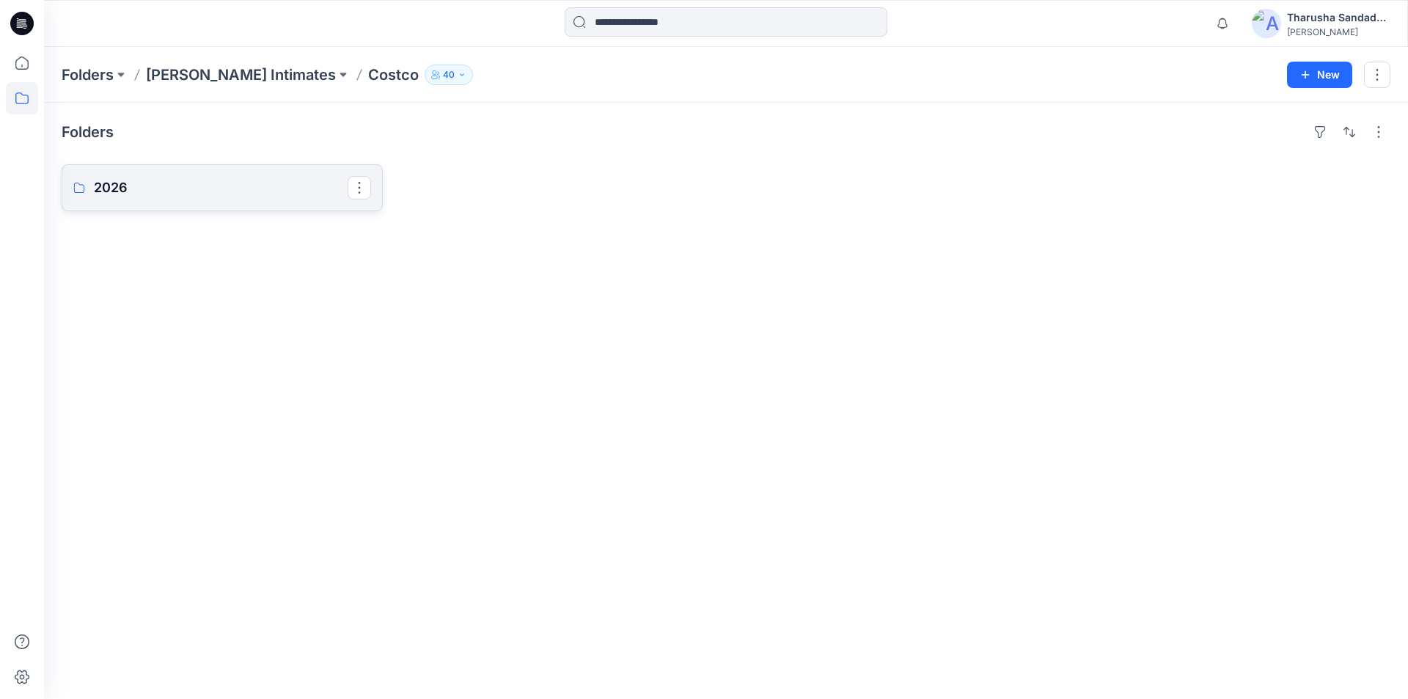
click at [191, 197] on p "2026" at bounding box center [221, 188] width 254 height 21
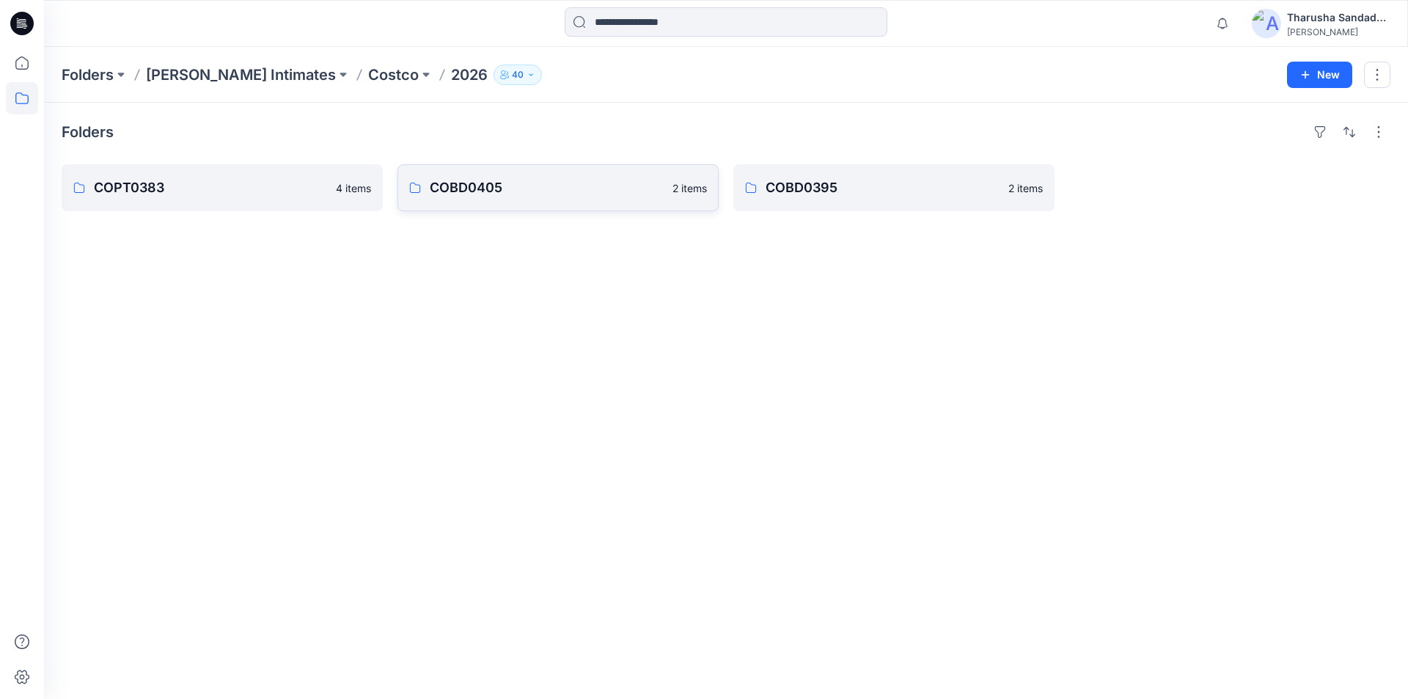
click at [527, 197] on p "COBD0405" at bounding box center [547, 188] width 234 height 21
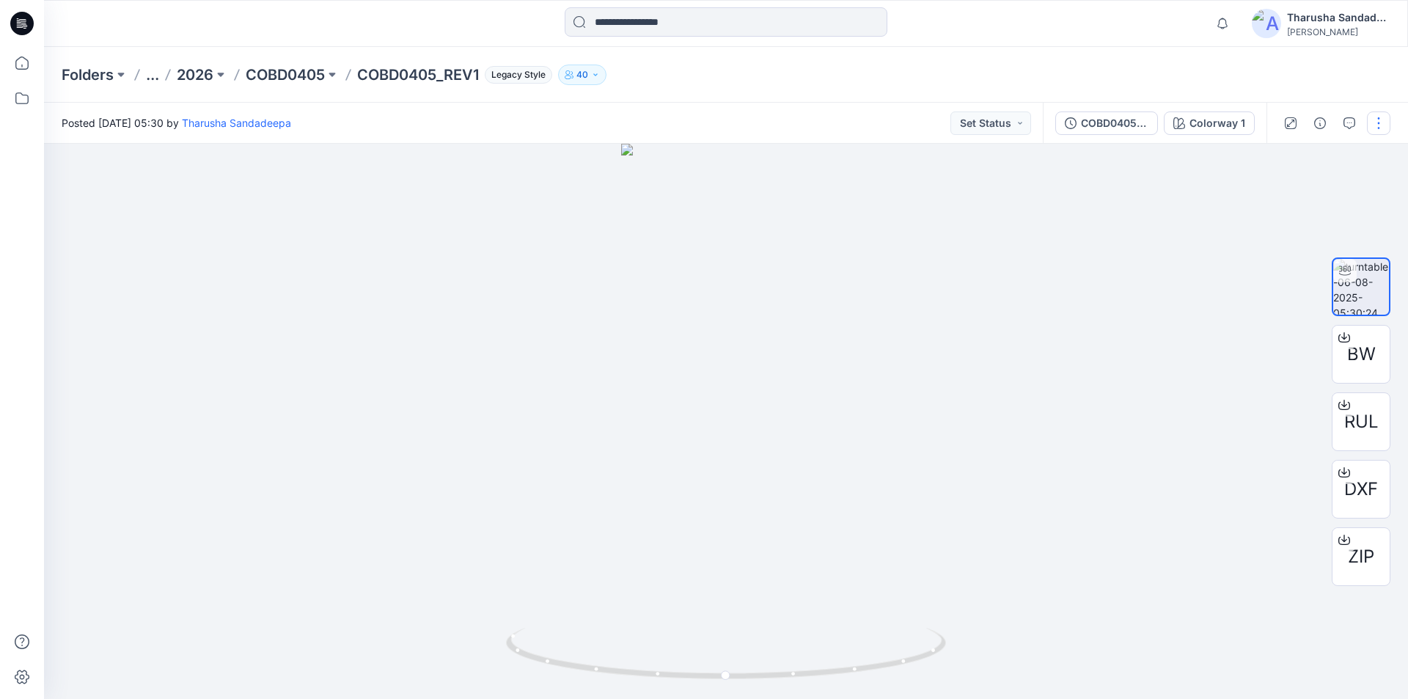
click at [1373, 121] on button "button" at bounding box center [1378, 122] width 23 height 23
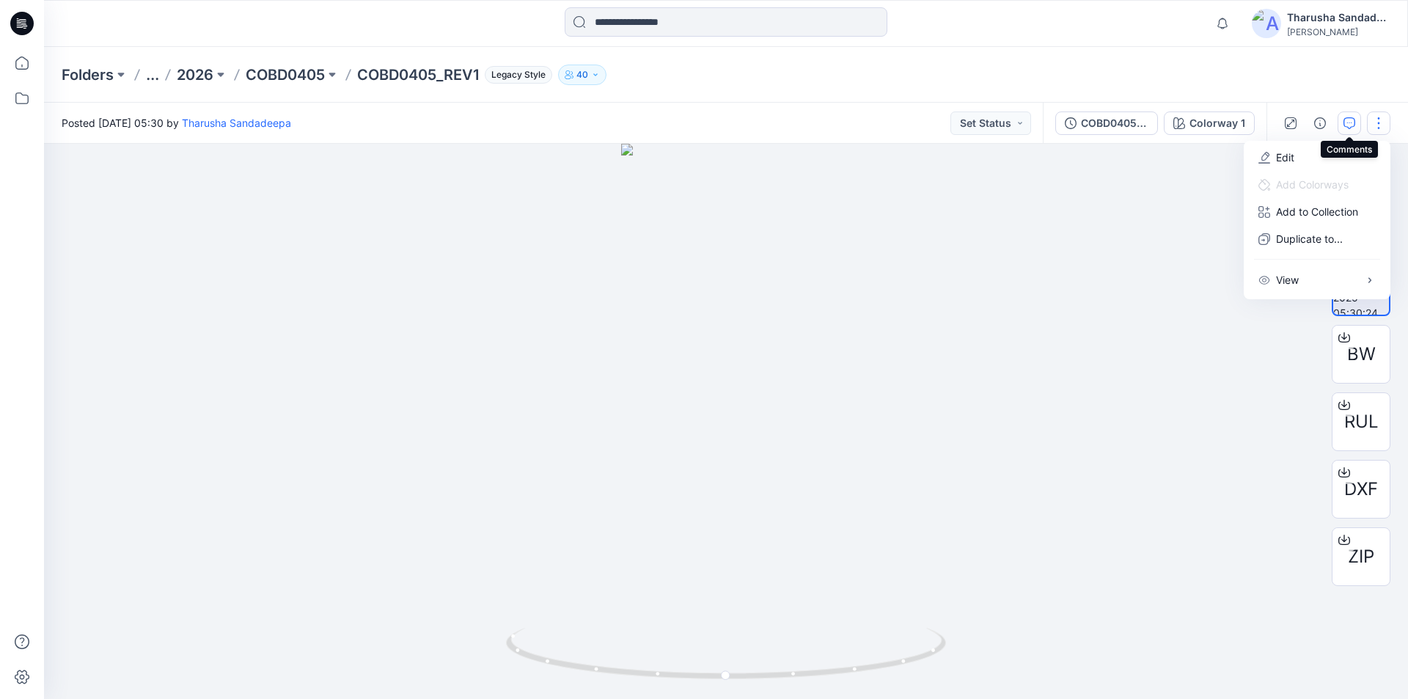
click at [1354, 119] on icon "button" at bounding box center [1350, 123] width 12 height 12
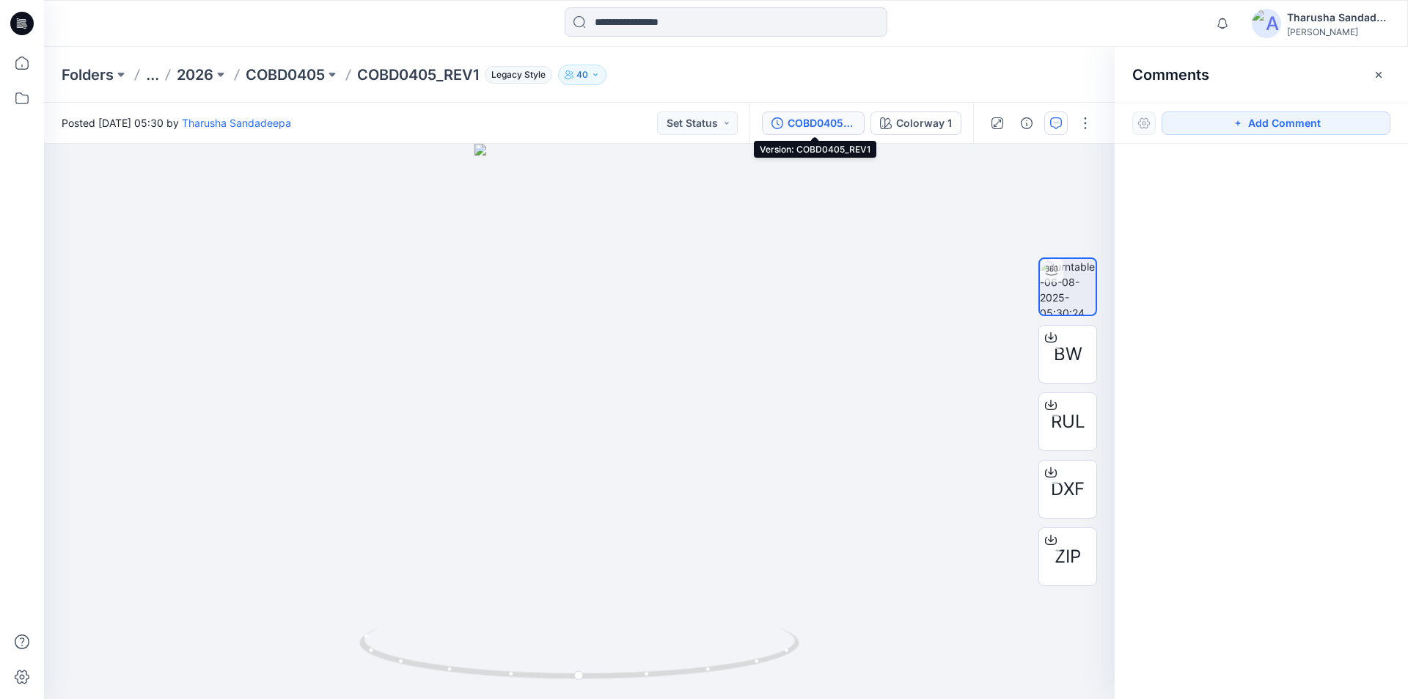
click at [824, 125] on div "COBD0405_REV1" at bounding box center [821, 123] width 67 height 16
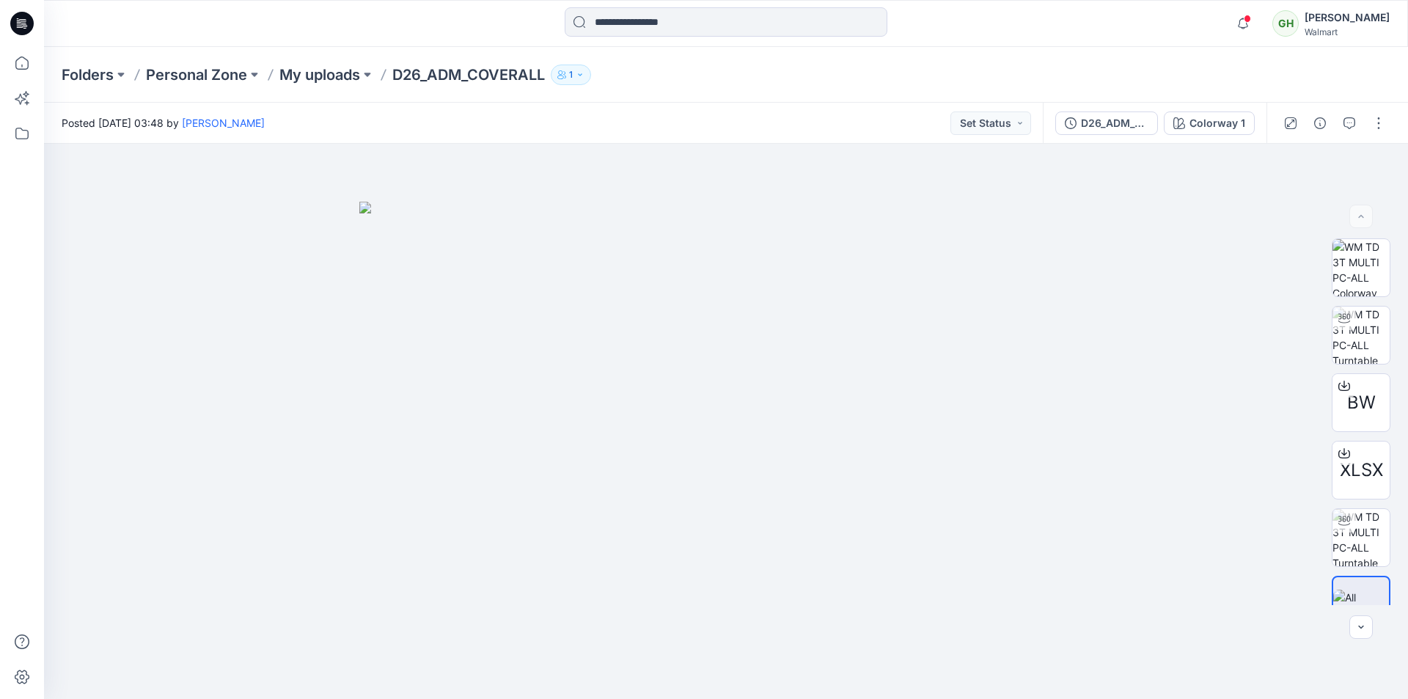
click at [692, 98] on div "Folders Personal Zone My uploads D26_ADM_COVERALL 1" at bounding box center [726, 75] width 1364 height 56
click at [832, 83] on div "Folders Personal Zone My uploads D26_ADM_COVERALL 1" at bounding box center [669, 75] width 1215 height 21
click at [25, 26] on icon at bounding box center [24, 26] width 5 height 1
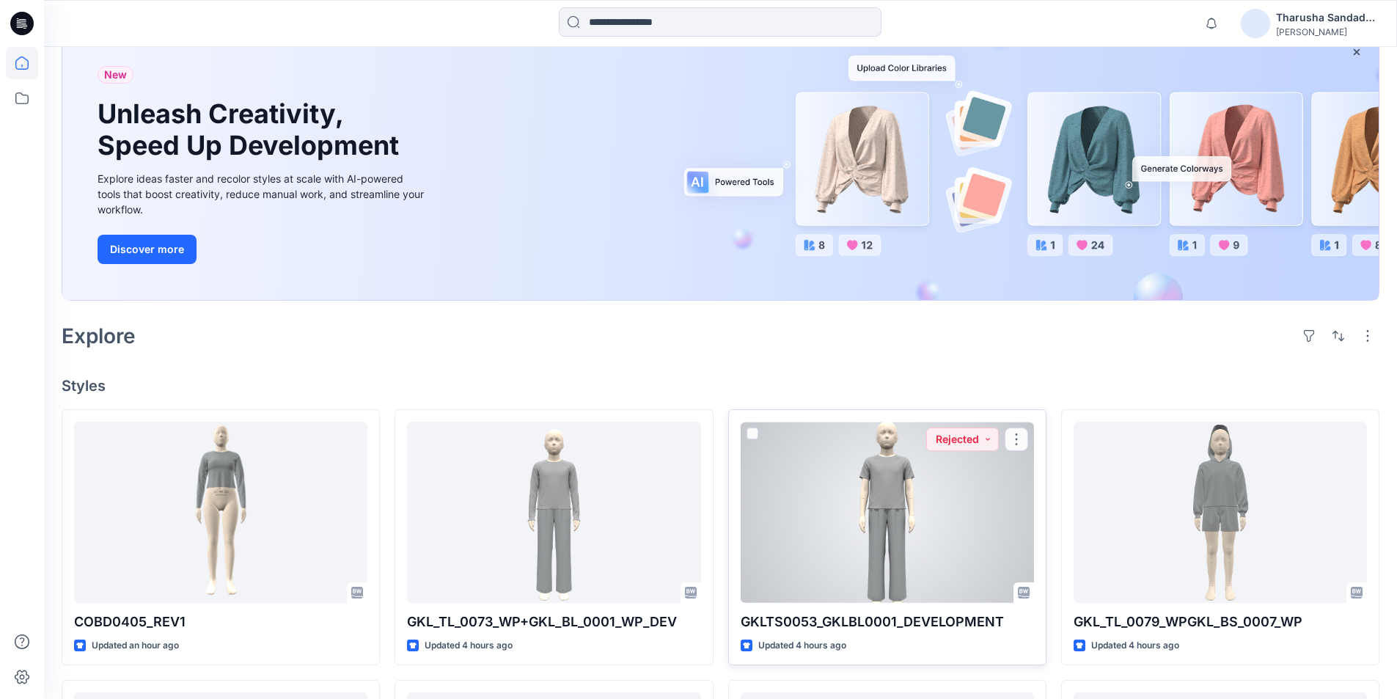
scroll to position [147, 0]
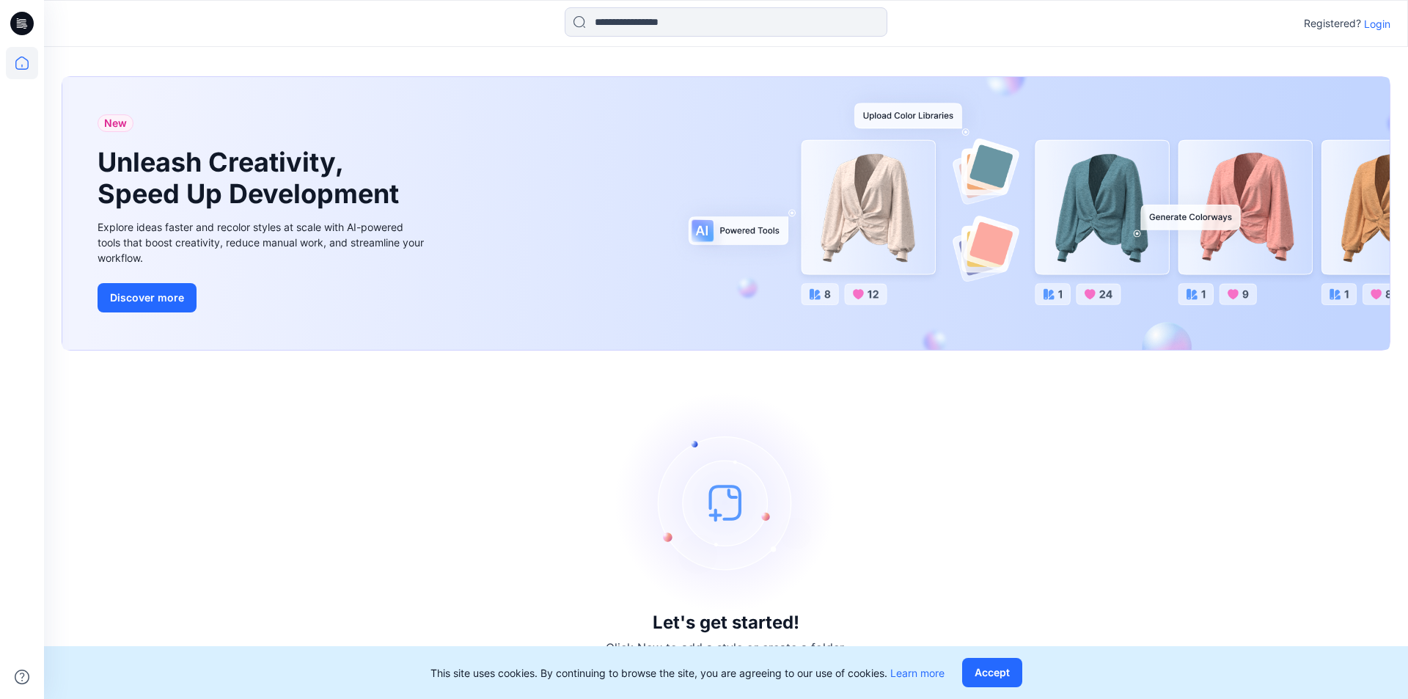
click at [1384, 25] on p "Login" at bounding box center [1377, 23] width 26 height 15
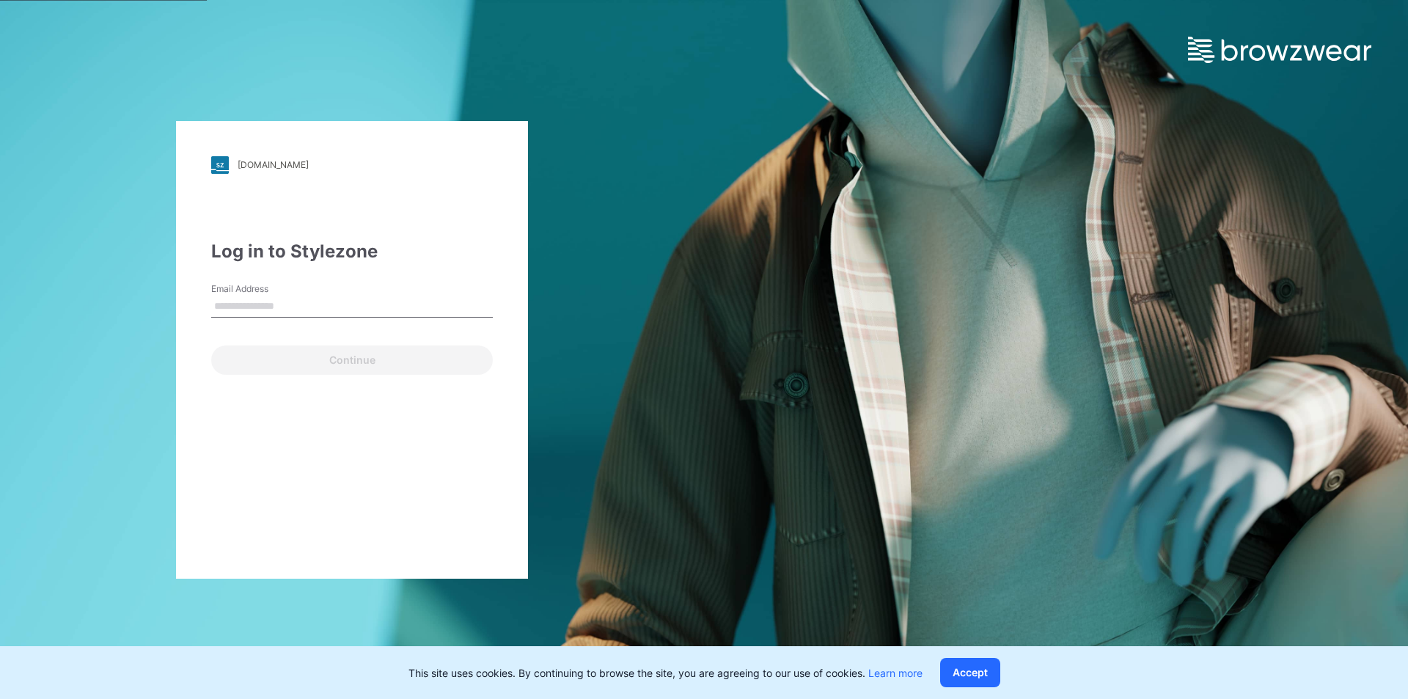
click at [388, 311] on input "Email Address" at bounding box center [352, 307] width 282 height 22
type input "**********"
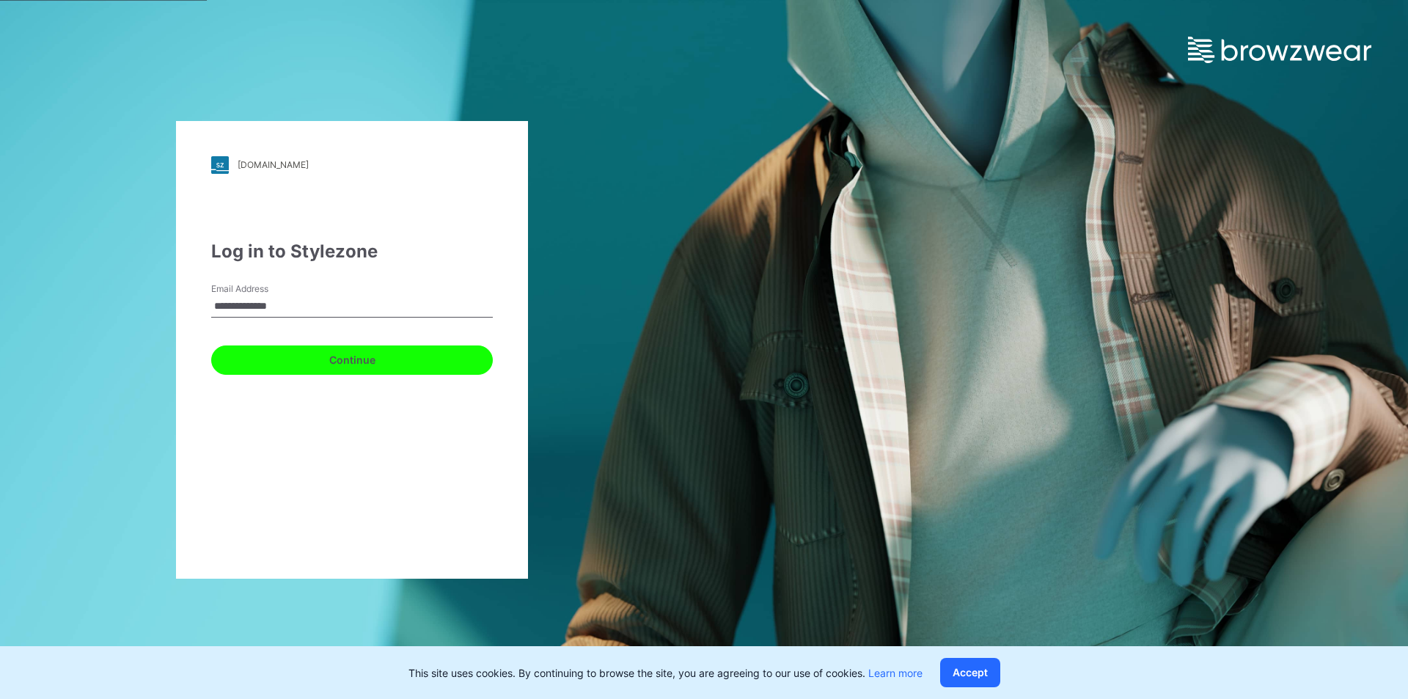
click at [331, 367] on button "Continue" at bounding box center [352, 359] width 282 height 29
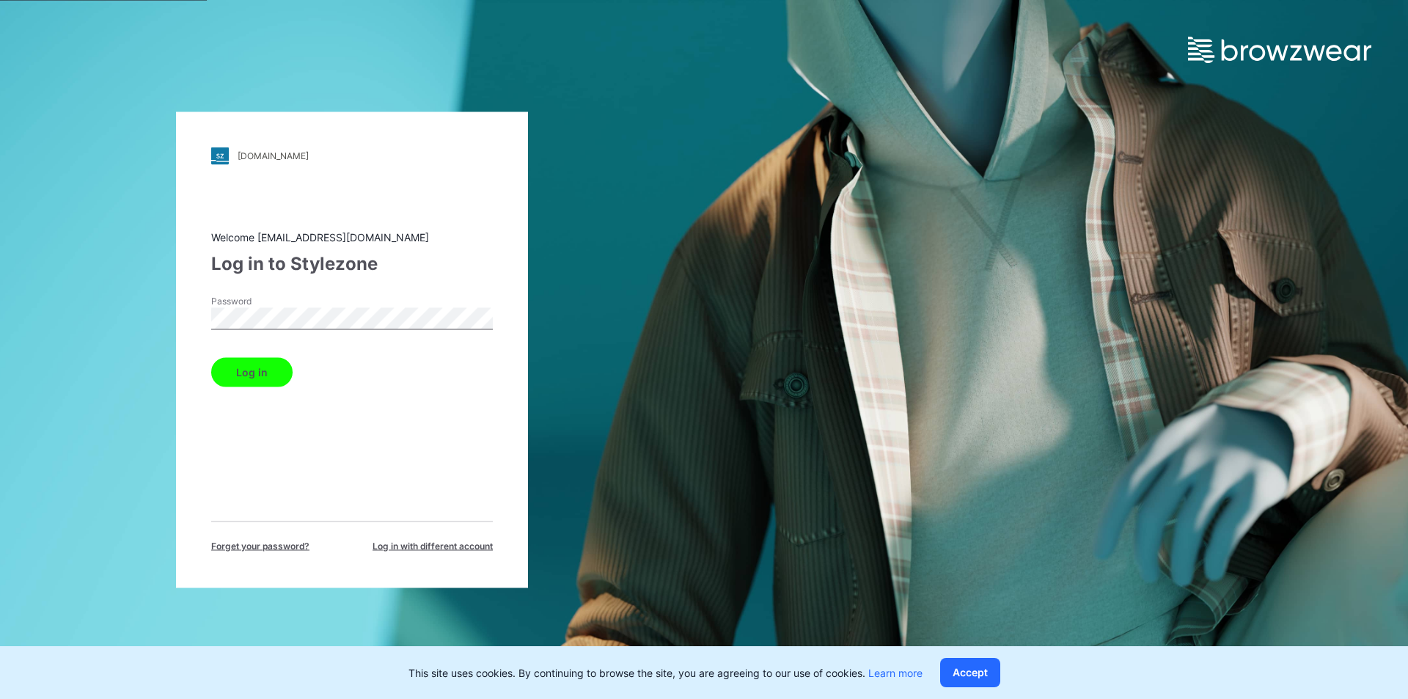
click at [256, 361] on button "Log in" at bounding box center [251, 371] width 81 height 29
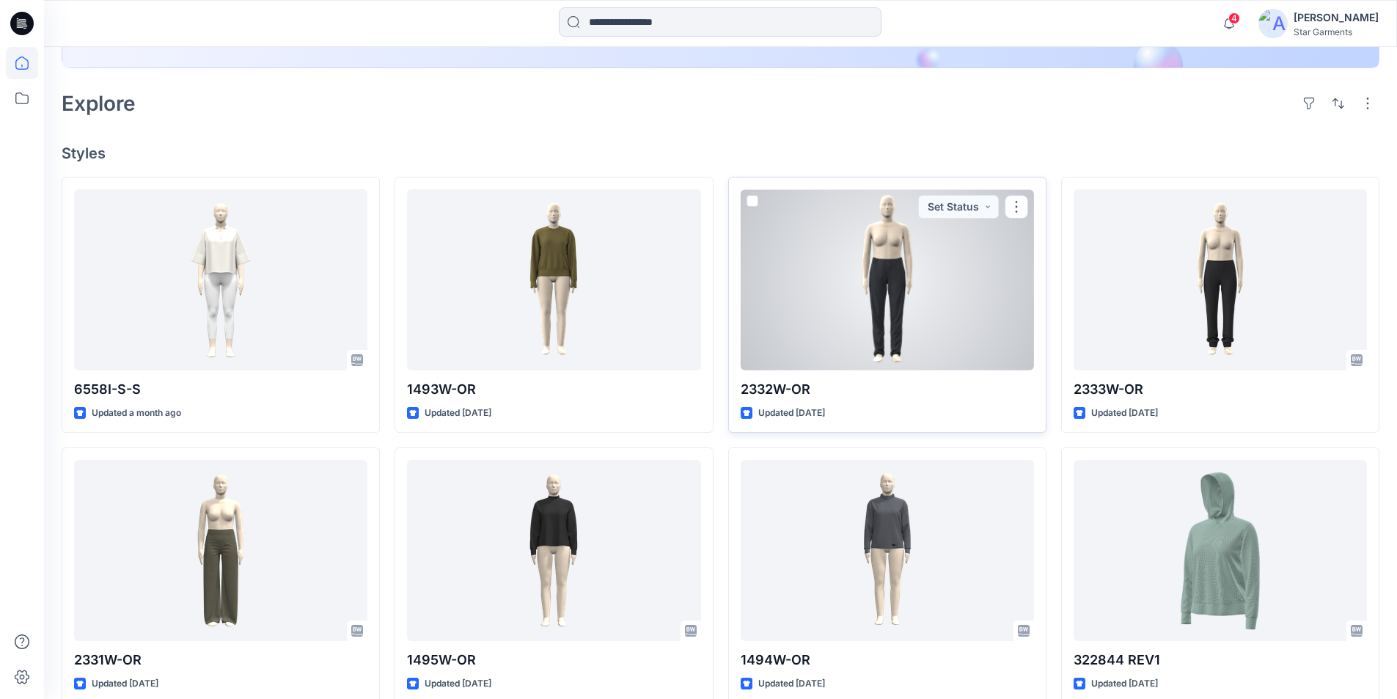
scroll to position [293, 0]
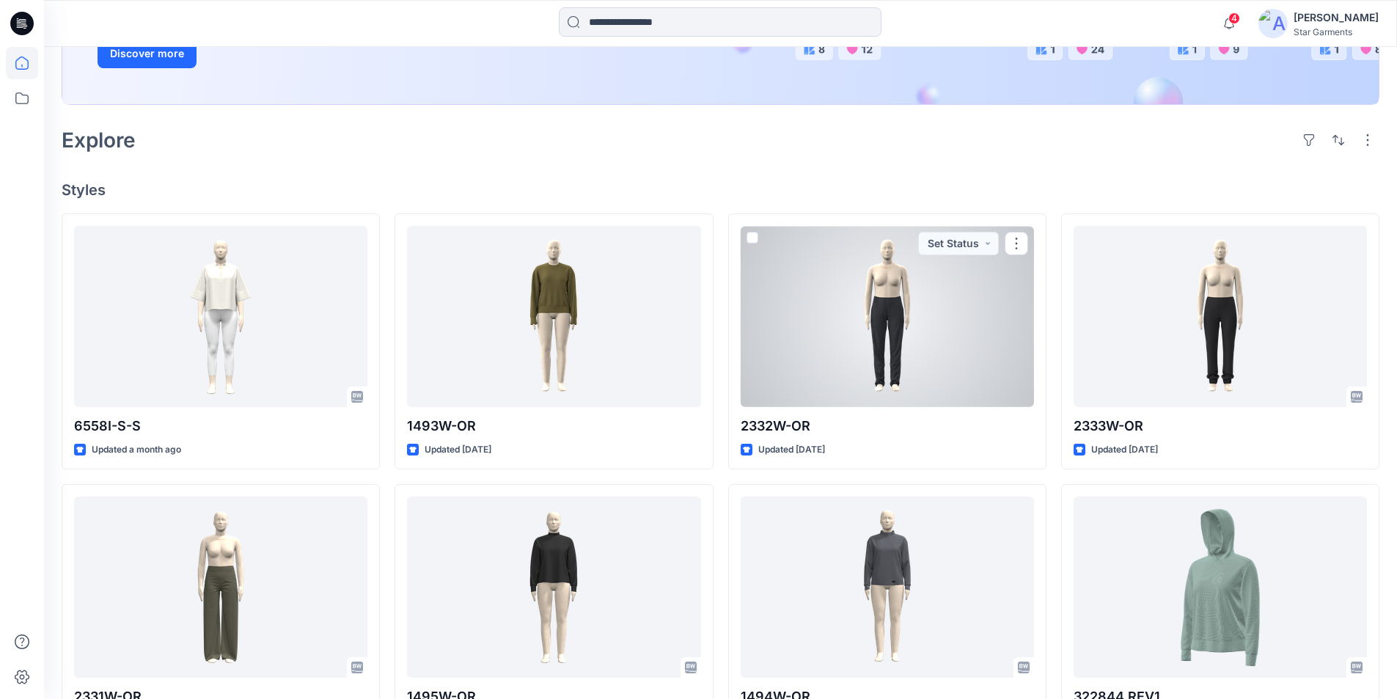
drag, startPoint x: 877, startPoint y: 337, endPoint x: 800, endPoint y: 178, distance: 176.5
click at [800, 178] on div "Welcome back, Gayan New New Unleash Creativity, Speed Up Development Explore id…" at bounding box center [720, 418] width 1353 height 1328
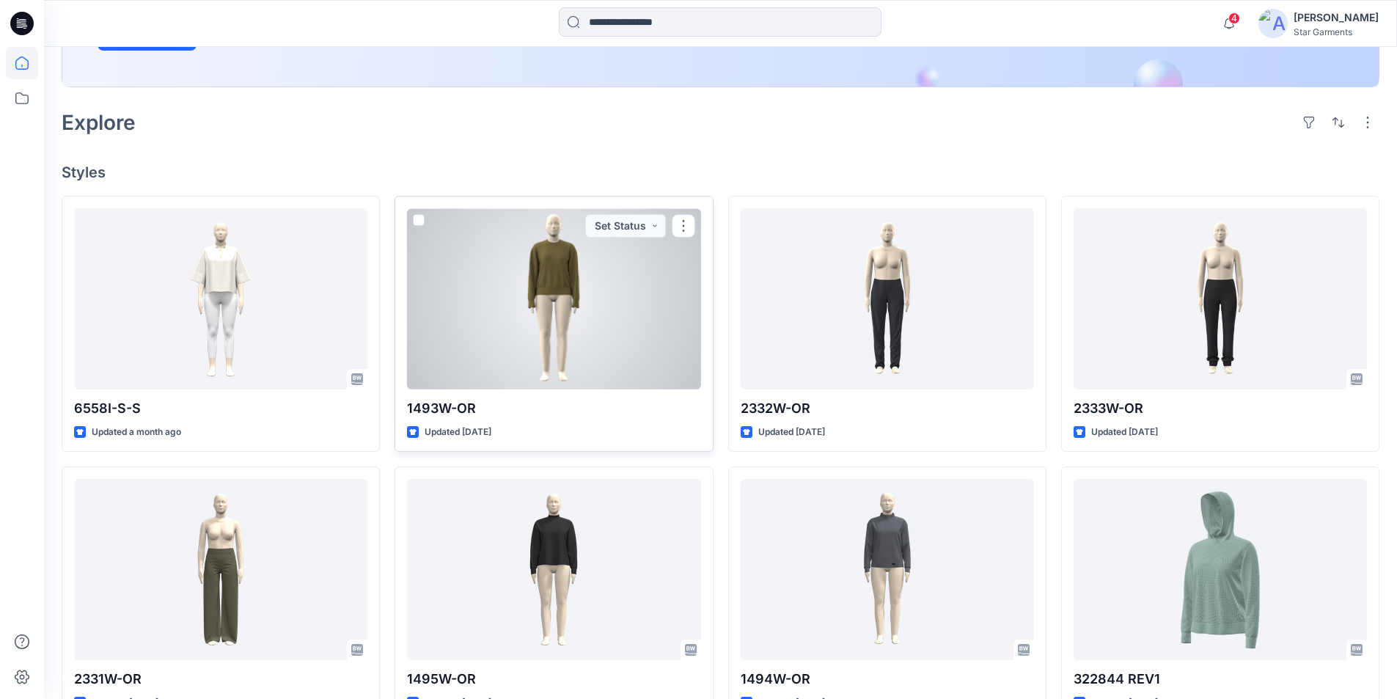
scroll to position [440, 0]
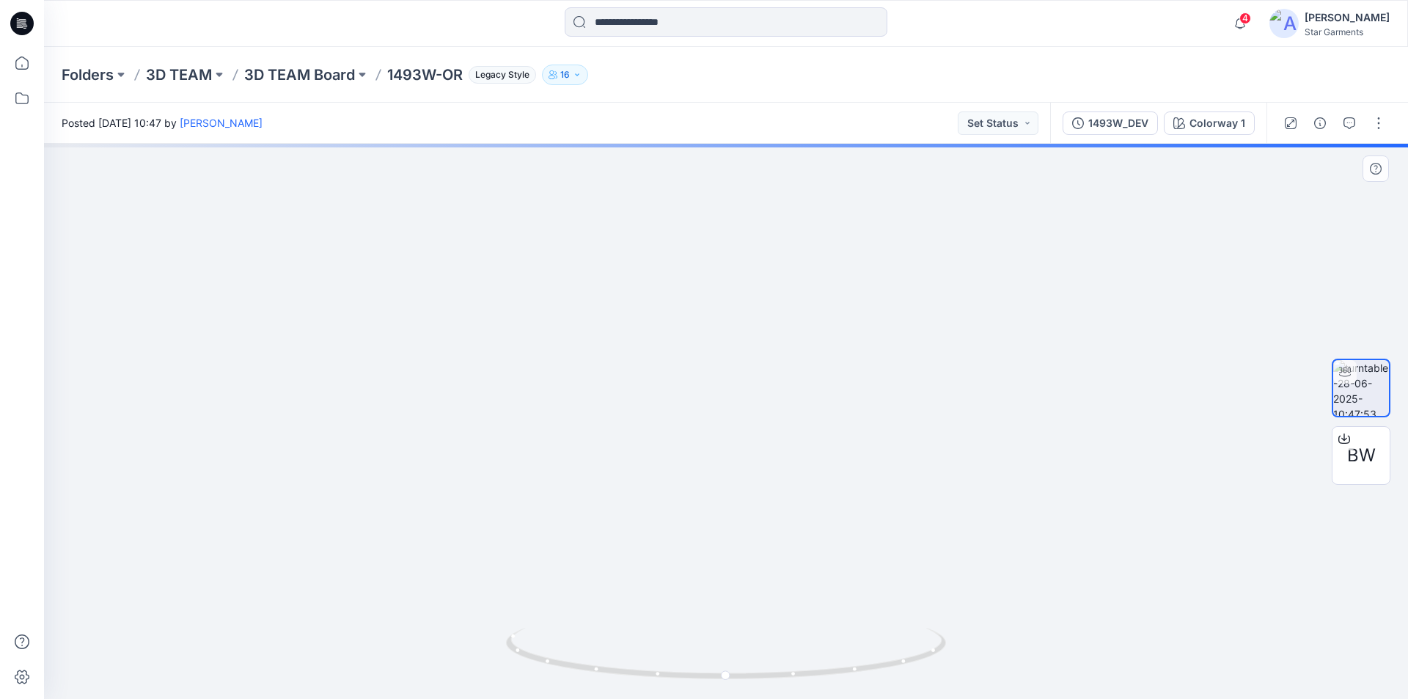
drag, startPoint x: 733, startPoint y: 233, endPoint x: 682, endPoint y: 539, distance: 310.9
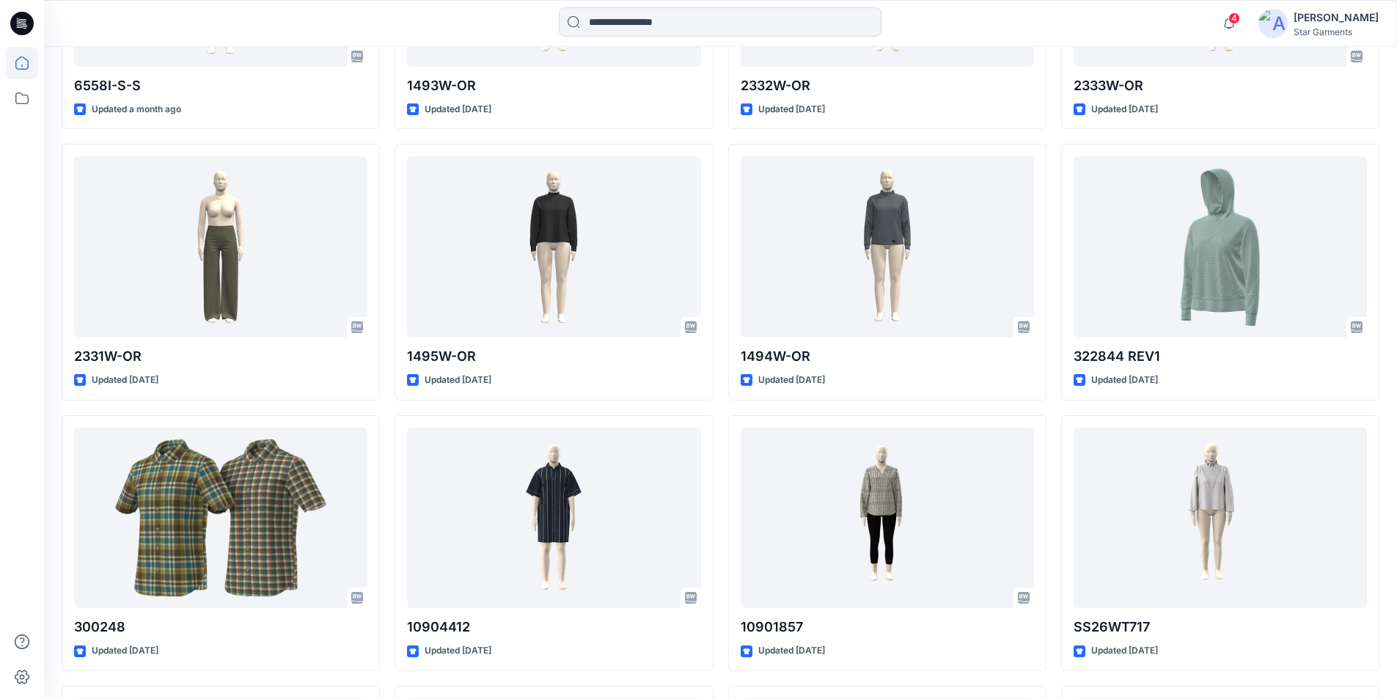
scroll to position [603, 0]
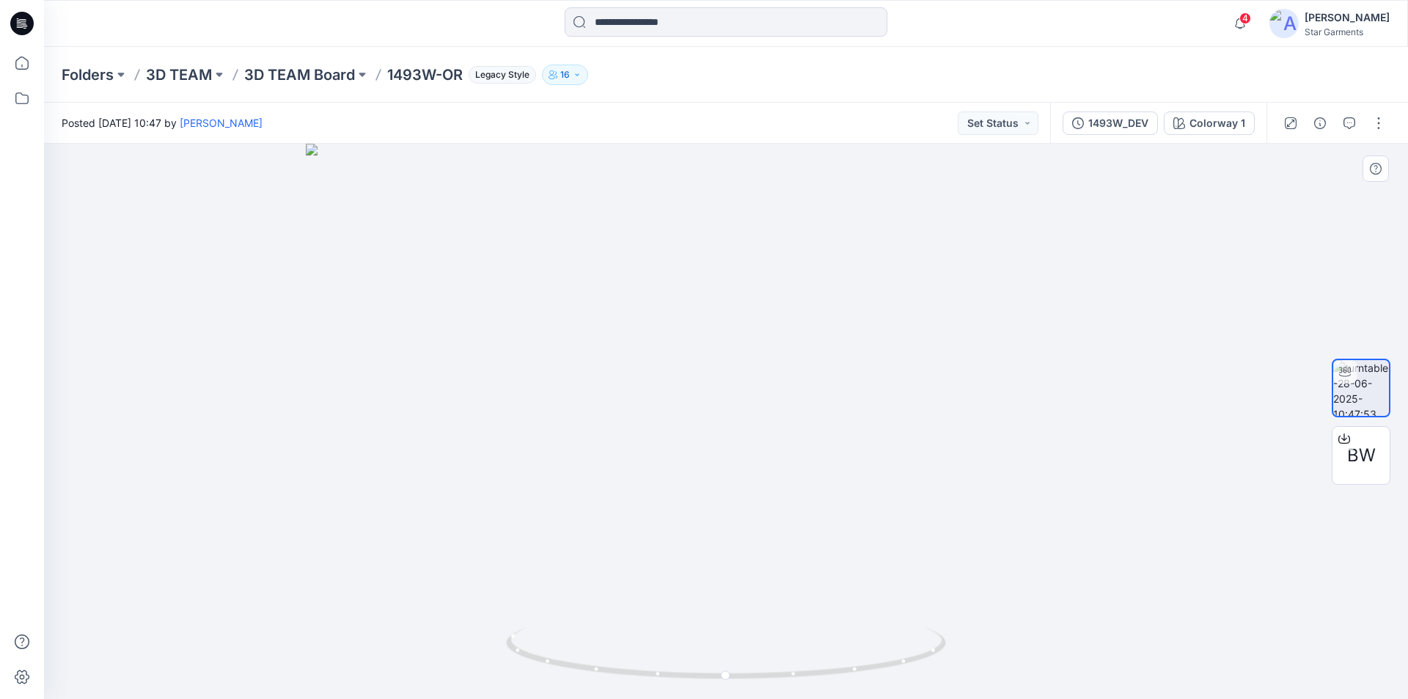
drag, startPoint x: 771, startPoint y: 260, endPoint x: 785, endPoint y: 466, distance: 206.6
click at [1352, 456] on span "BW" at bounding box center [1361, 455] width 29 height 26
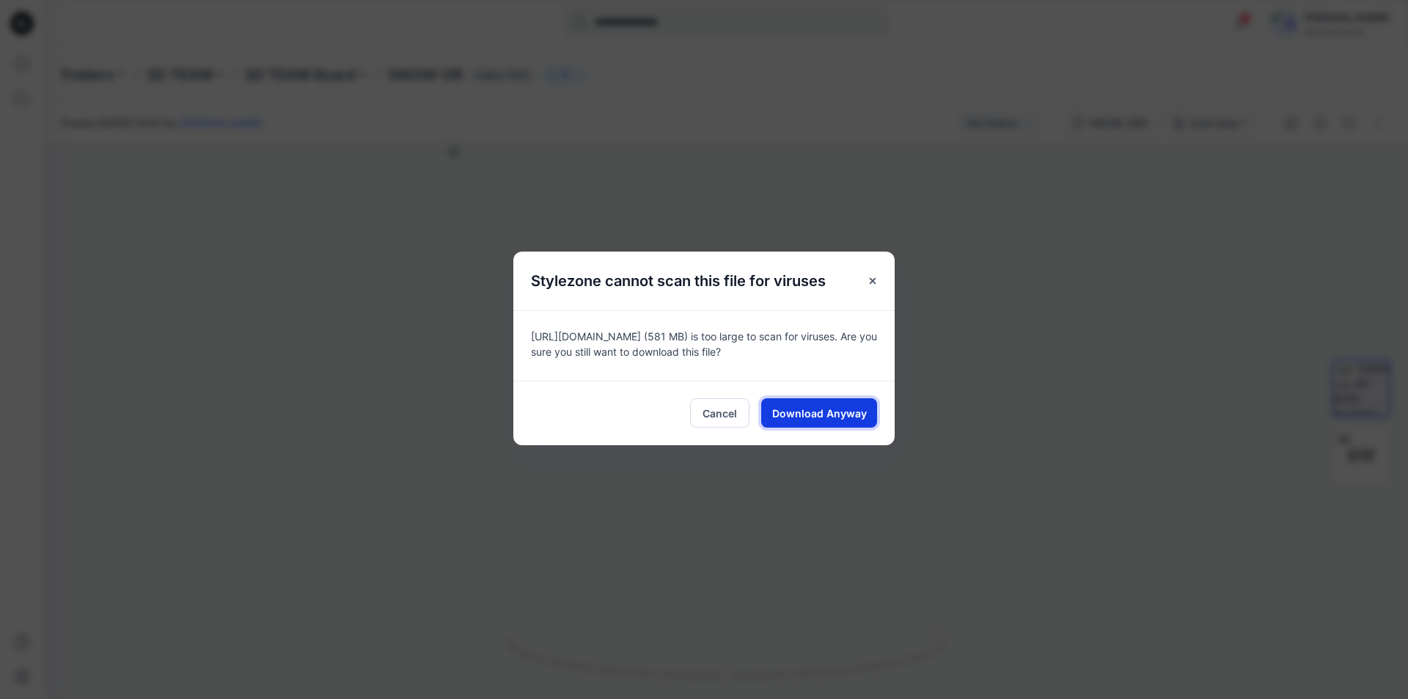
click at [828, 409] on span "Download Anyway" at bounding box center [819, 413] width 95 height 15
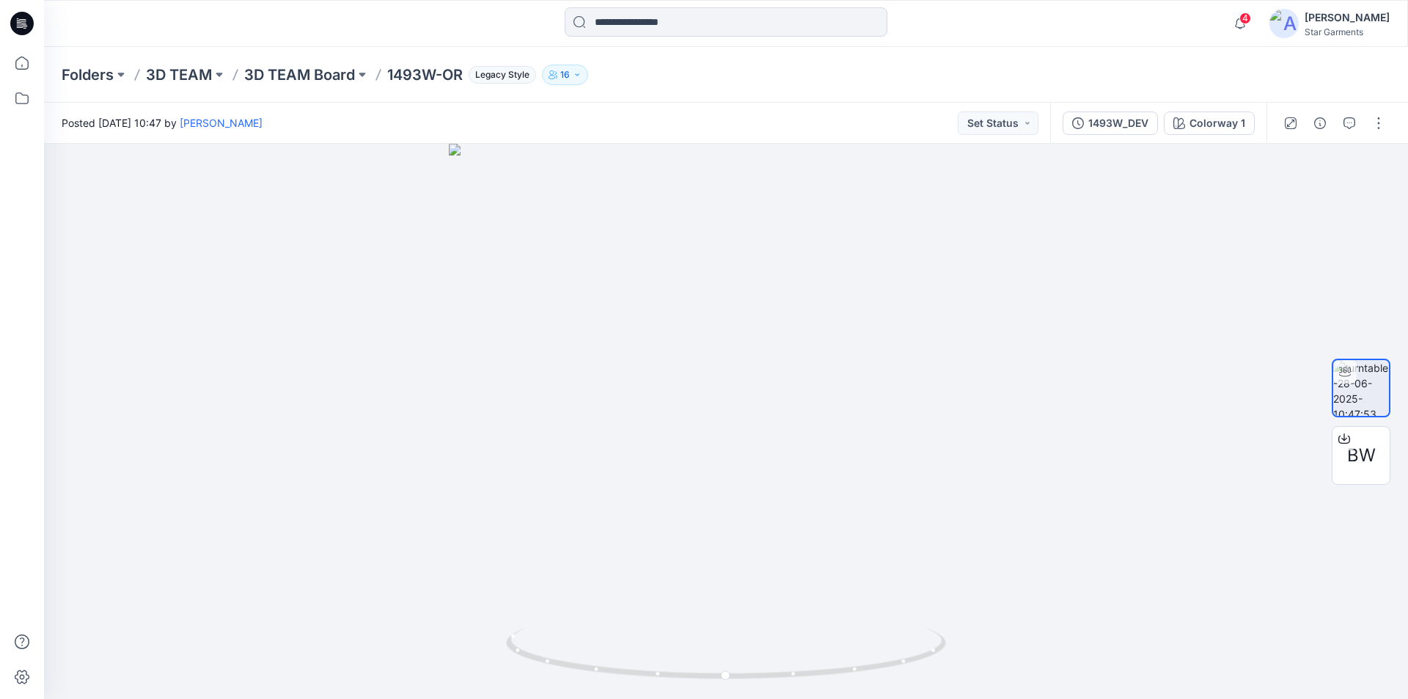
click at [1077, 56] on div "Folders 3D TEAM 3D TEAM Board 1493W-OR Legacy Style 16" at bounding box center [726, 75] width 1364 height 56
click at [1132, 62] on div "Folders 3D TEAM 3D TEAM Board 1493W-OR Legacy Style 16" at bounding box center [726, 75] width 1364 height 56
